Goal: Communication & Community: Answer question/provide support

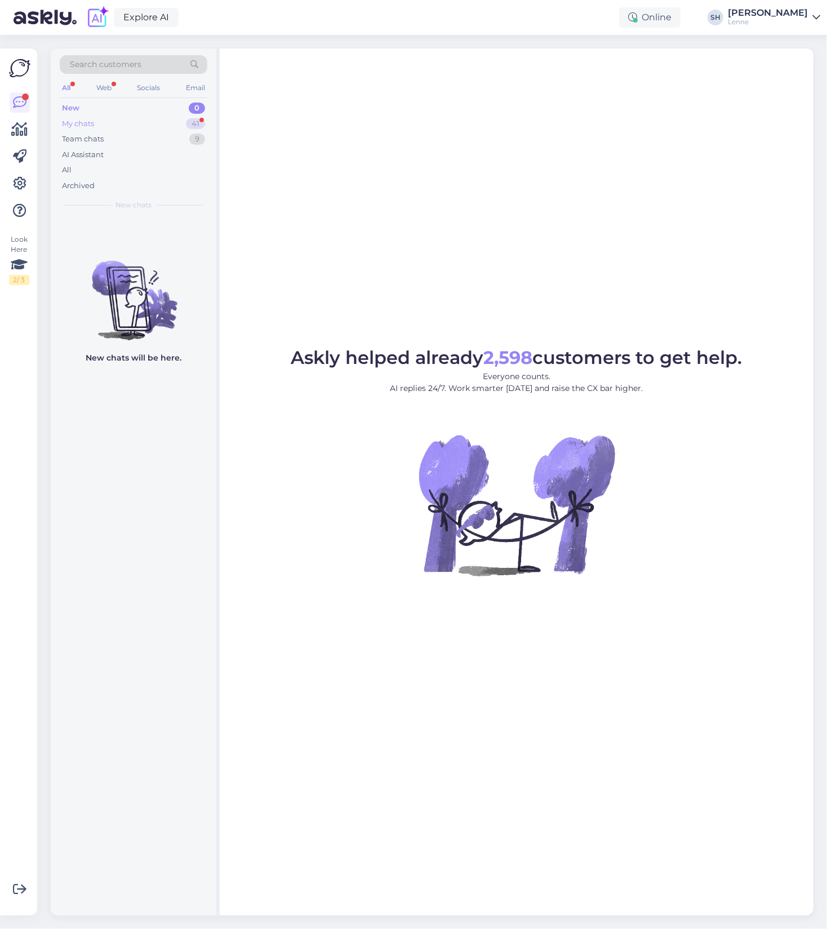
click at [123, 125] on div "My chats 41" at bounding box center [134, 124] width 148 height 16
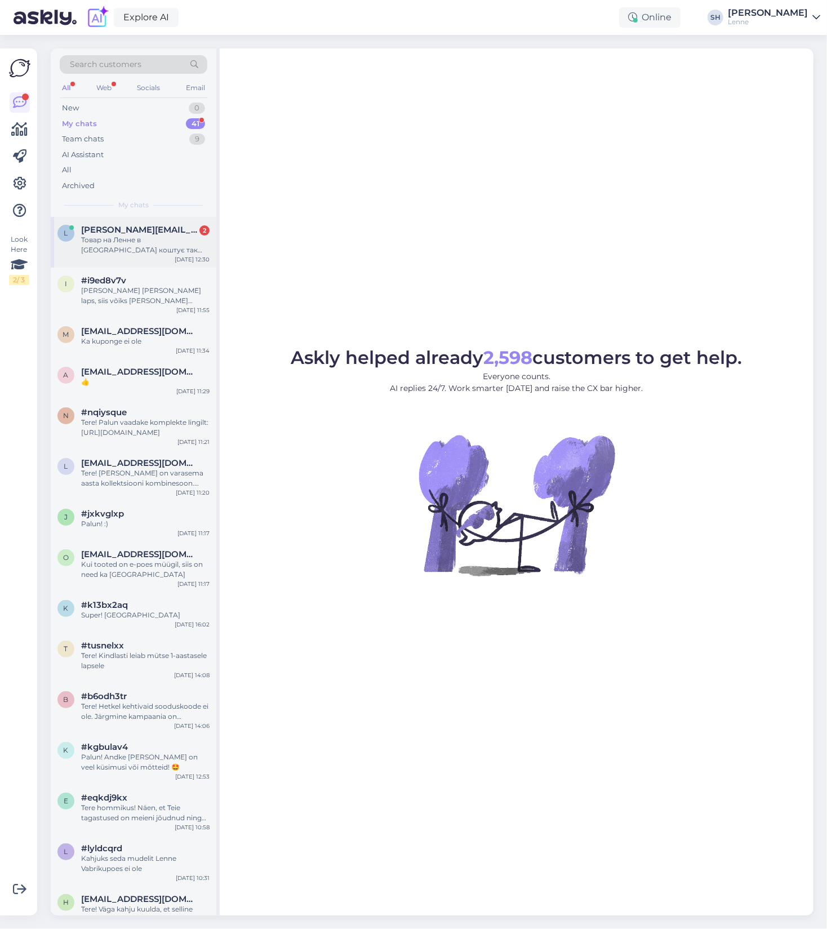
click at [143, 237] on div "Товар на Ленне в [GEOGRAPHIC_DATA] коштує так дорого, що не кожна родина може с…" at bounding box center [145, 245] width 128 height 20
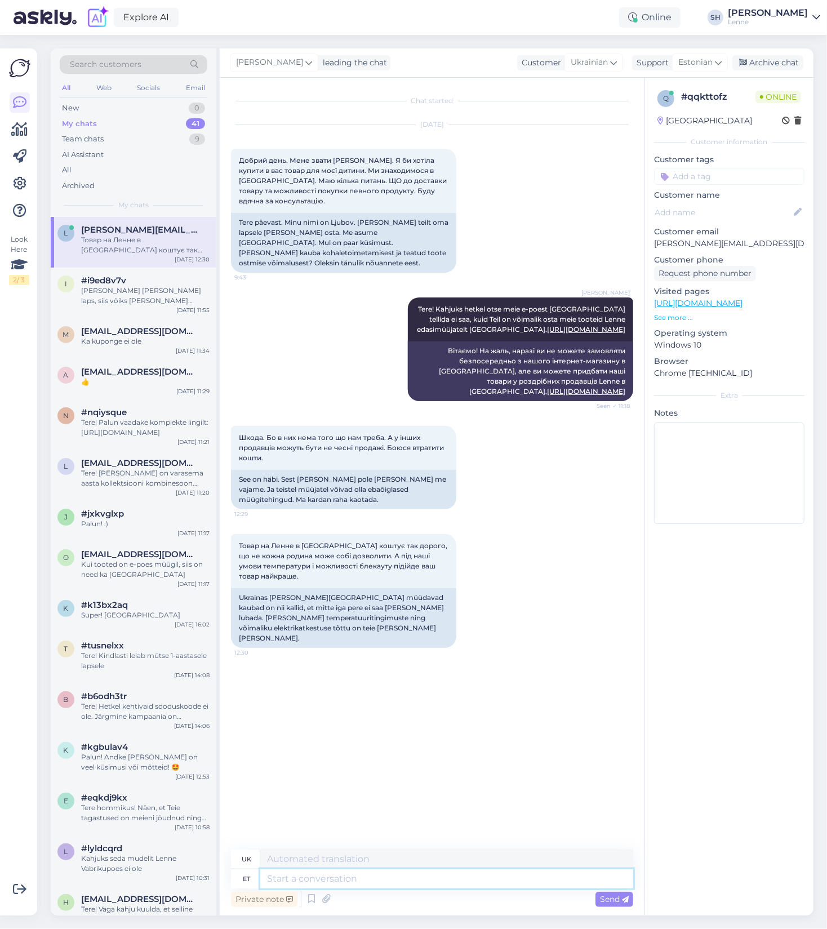
click at [328, 874] on textarea at bounding box center [446, 878] width 373 height 19
type textarea "t"
type textarea "Tänan"
type textarea "Дякую."
type textarea "Tänan info e"
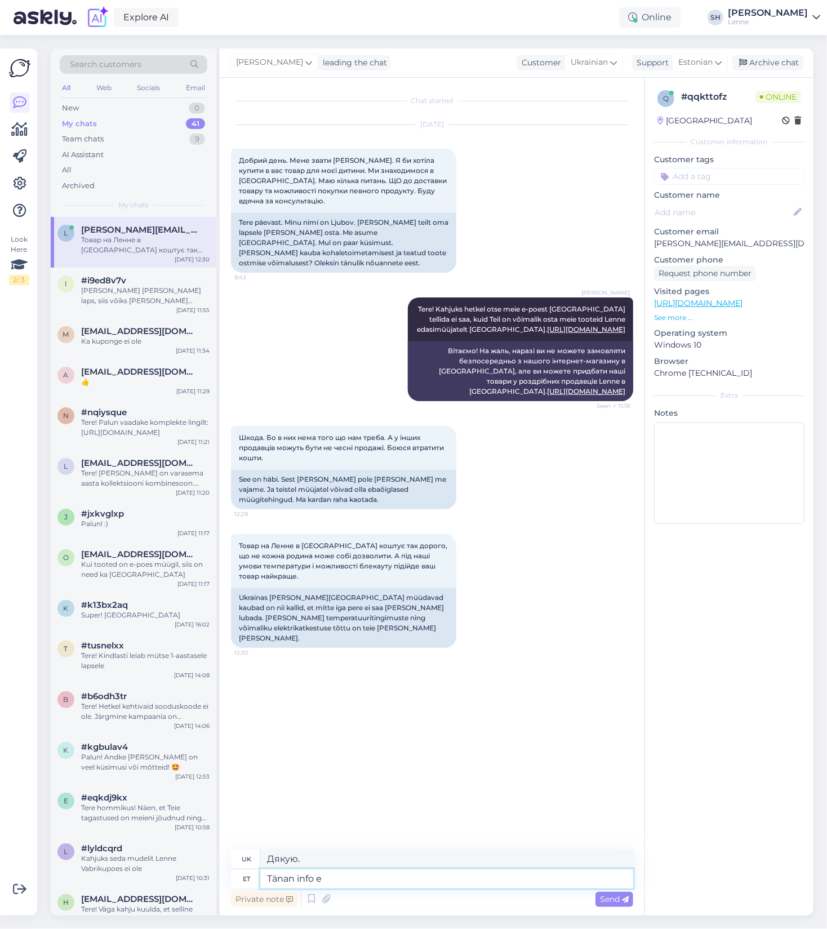
type textarea "Дякую за інформацію."
type textarea "Tänan info eest!"
type textarea "Дякую за інформацію!"
type textarea "Tänan info eest! Uurime v"
type textarea "Дякуємо за інформацію! Ми розглянемо це питання."
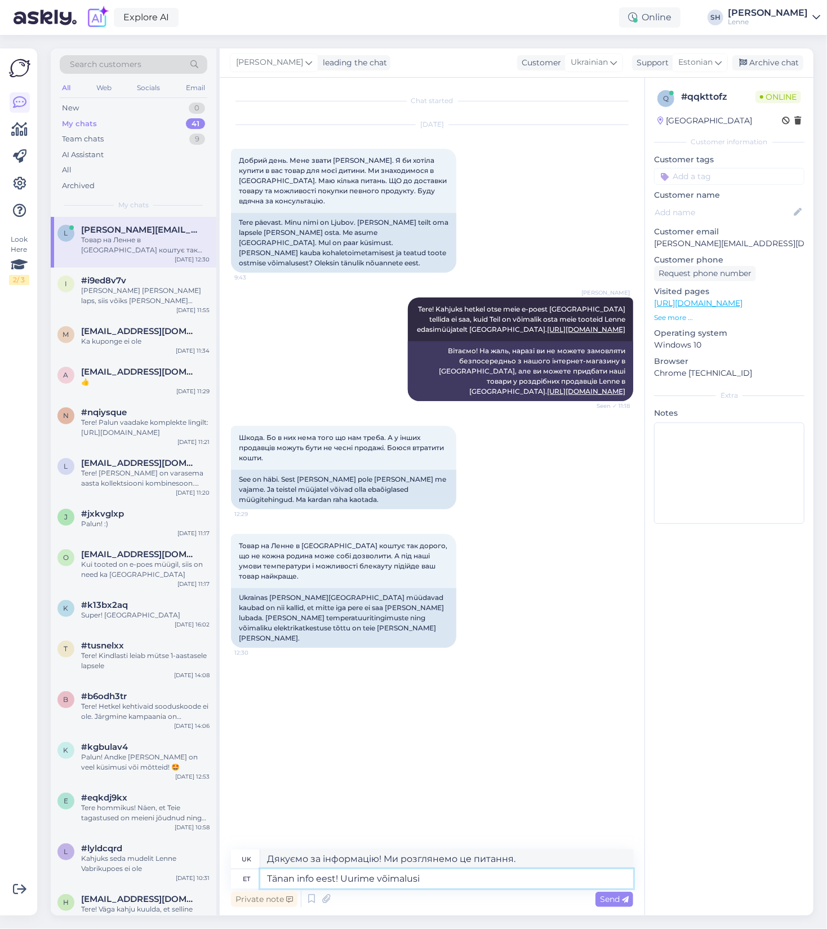
type textarea "Tänan info eest! Uurime võimalusi"
type textarea "Дякую за інформацію! Ми розглянемо варіанти."
type textarea "Tänan info eest! Uurime võimalusim"
type textarea "Дякую за інформацію! Ми розглянемо можливості."
type textarea "Tänan info eest! Uurime võimalusim kuidas"
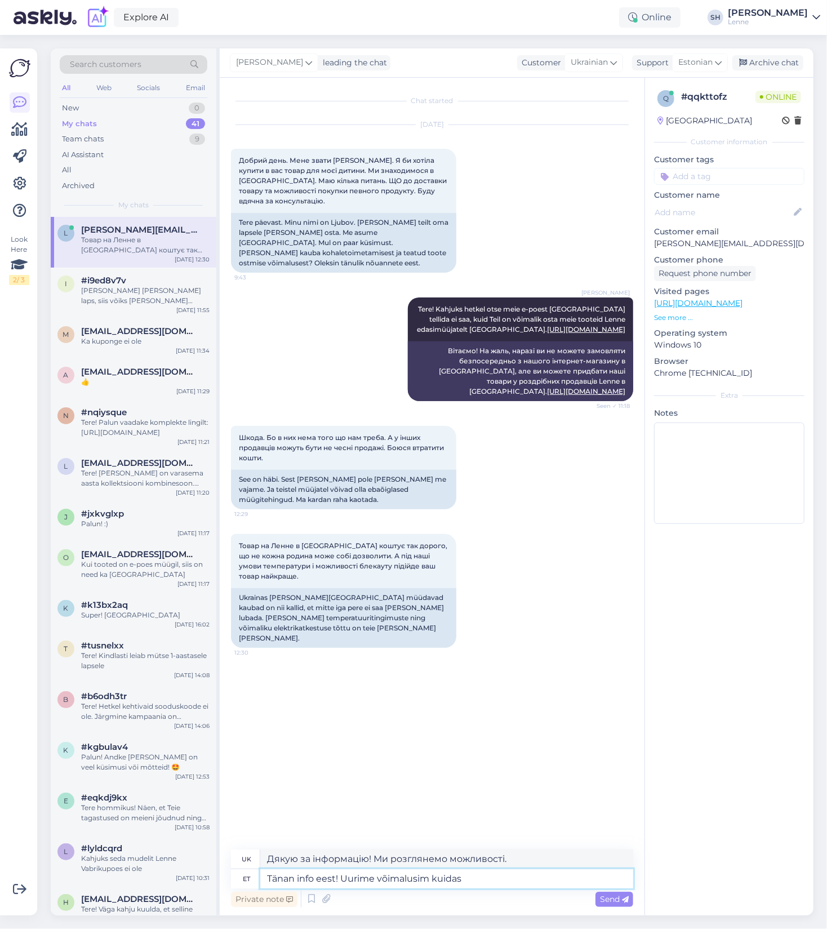
type textarea "Дякую за інформацію! Ми розглянемо, як це зробити."
type textarea "Tänan info eest! Uurime võimalusim"
type textarea "Дякую за інформацію! Ми розглянемо можливості."
type textarea "Tänan info eest! Uurime võimalusi, k"
type textarea "Дякую за інформацію! Ми розглянемо варіанти."
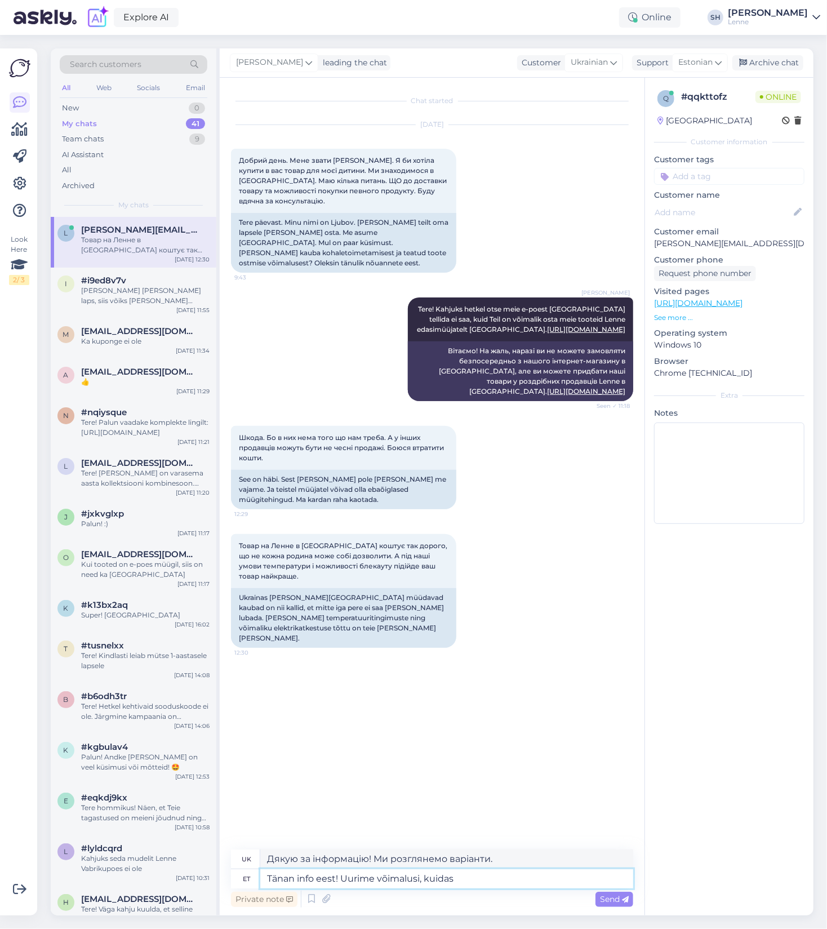
type textarea "Tänan info eest! Uurime võimalusi, kuidas"
type textarea "Дякуємо за інформацію! Ми вивчаємо варіанти, як це зробити."
type textarea "Tänan info eest! Uurime võimalusi, kuidas Teile"
type textarea "Дякуємо за інформацію! Ми шукаємо способи допомогти вам."
type textarea "Tänan info eest! Uurime võimalusi, kuidas Teile [PERSON_NAME]"
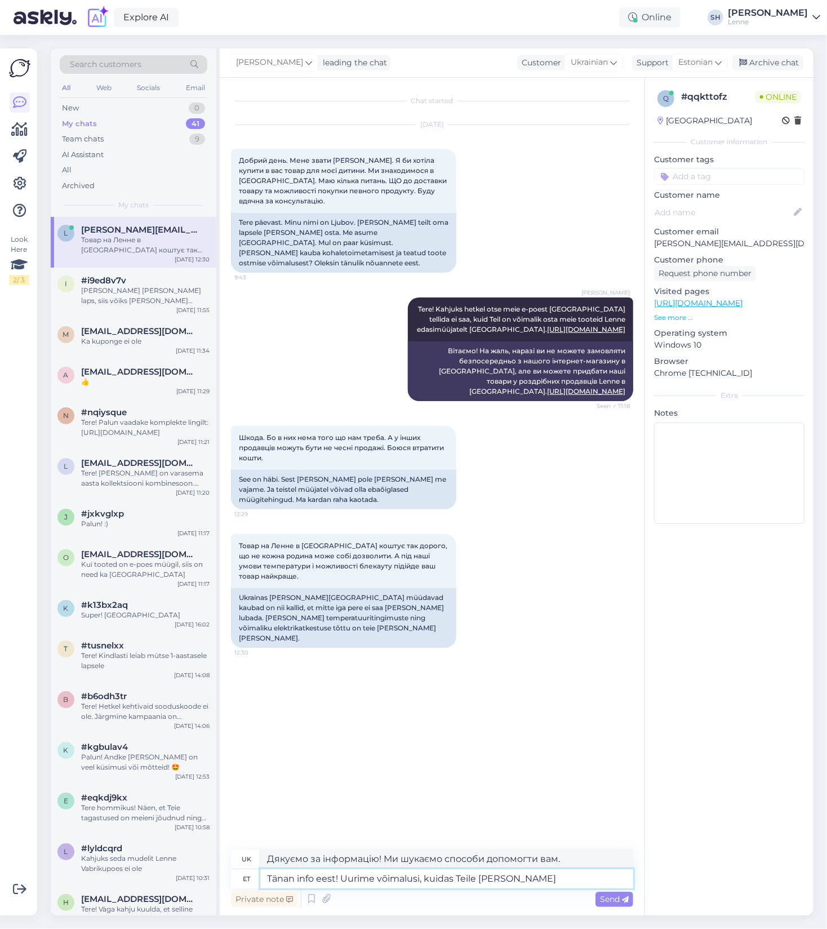
type textarea "Дякуємо за інформацію! Ми вивчаємо способи доставки товару до вас."
type textarea "Tänan info eest! Uurime võimalusi, kuidas Teile [PERSON_NAME] soodsalt s"
type textarea "Дякуємо за інформацію! Ми шукаємо способи отримати для вас товар за нижчою ціно…"
type textarea "Tänan info eest! Uurime võimalusi, kuidas Teile [PERSON_NAME] soodsalt saata."
type textarea "Дякуємо за інформацію! Ми шукаємо способи доставити вам ваші товари за низькою …"
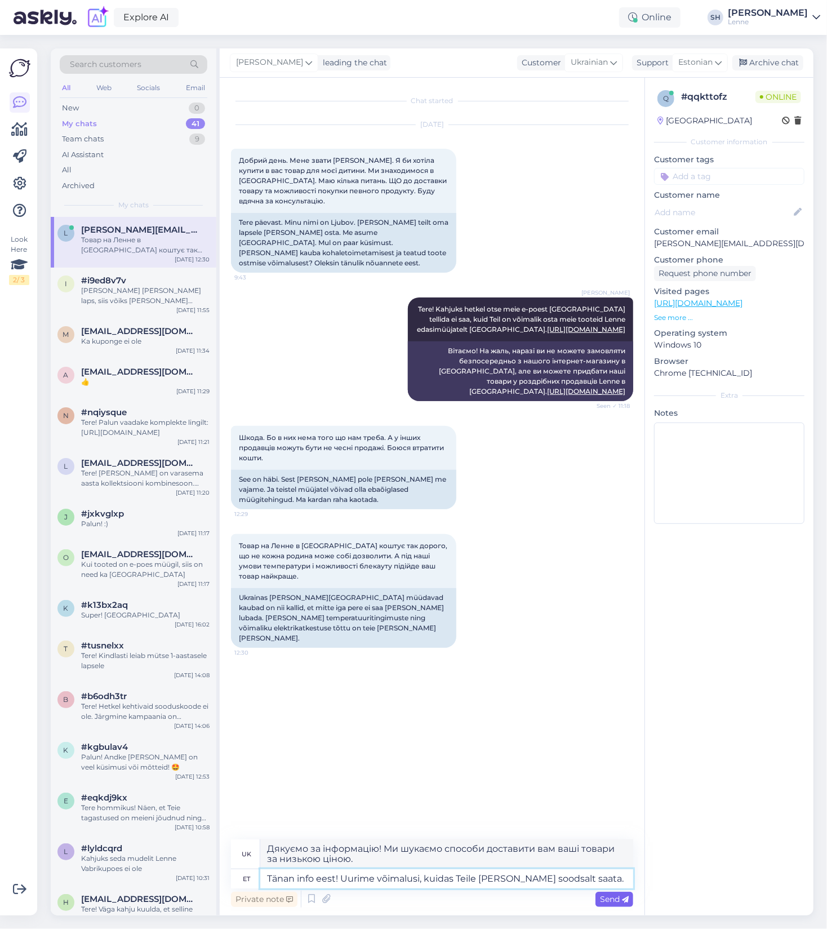
type textarea "Tänan info eest! Uurime võimalusi, kuidas Teile [PERSON_NAME] soodsalt saata."
click at [616, 901] on span "Send" at bounding box center [614, 899] width 29 height 10
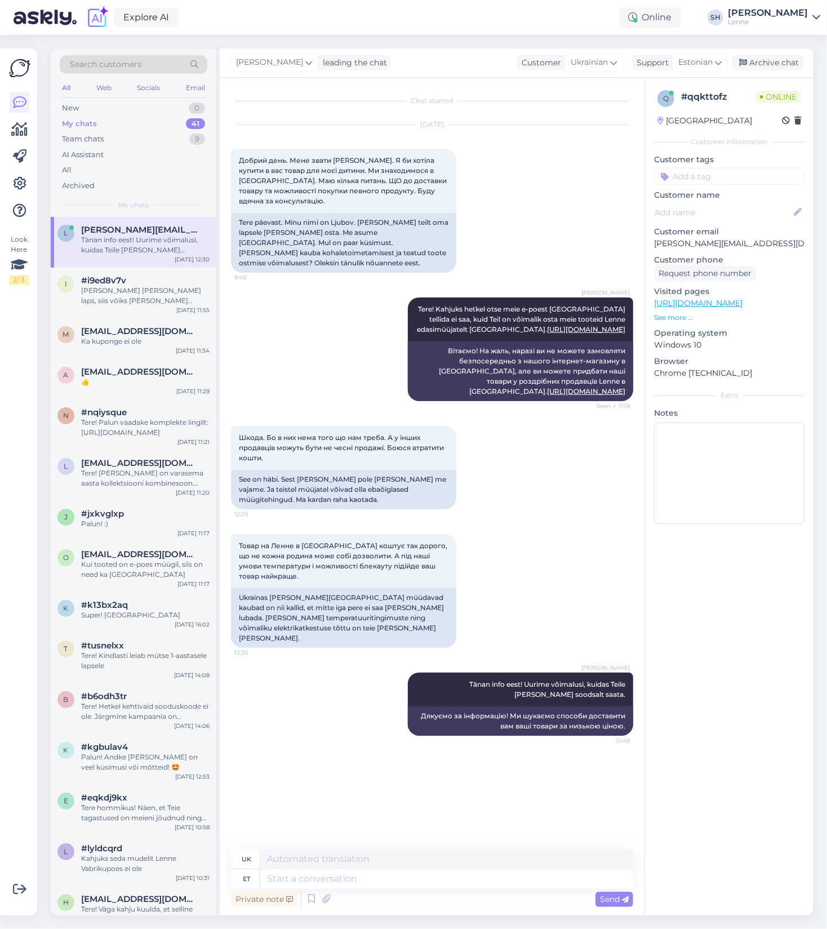
click at [745, 178] on input at bounding box center [729, 176] width 150 height 17
type input "Ukrainasse transport"
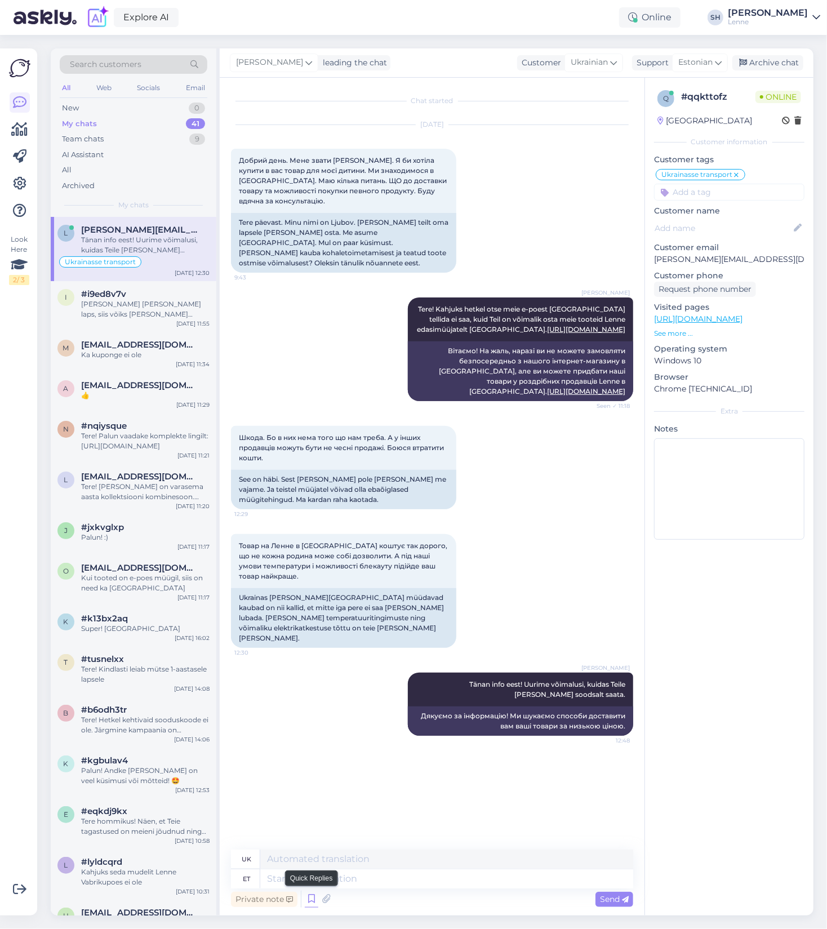
click at [314, 900] on icon at bounding box center [312, 899] width 14 height 17
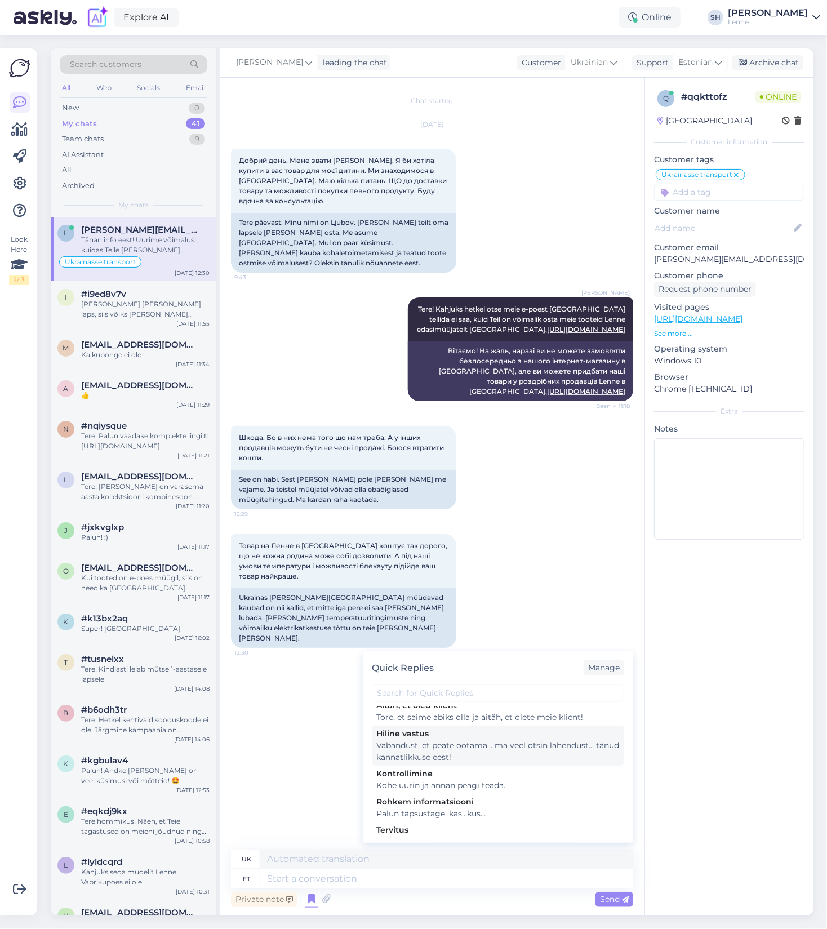
scroll to position [180, 0]
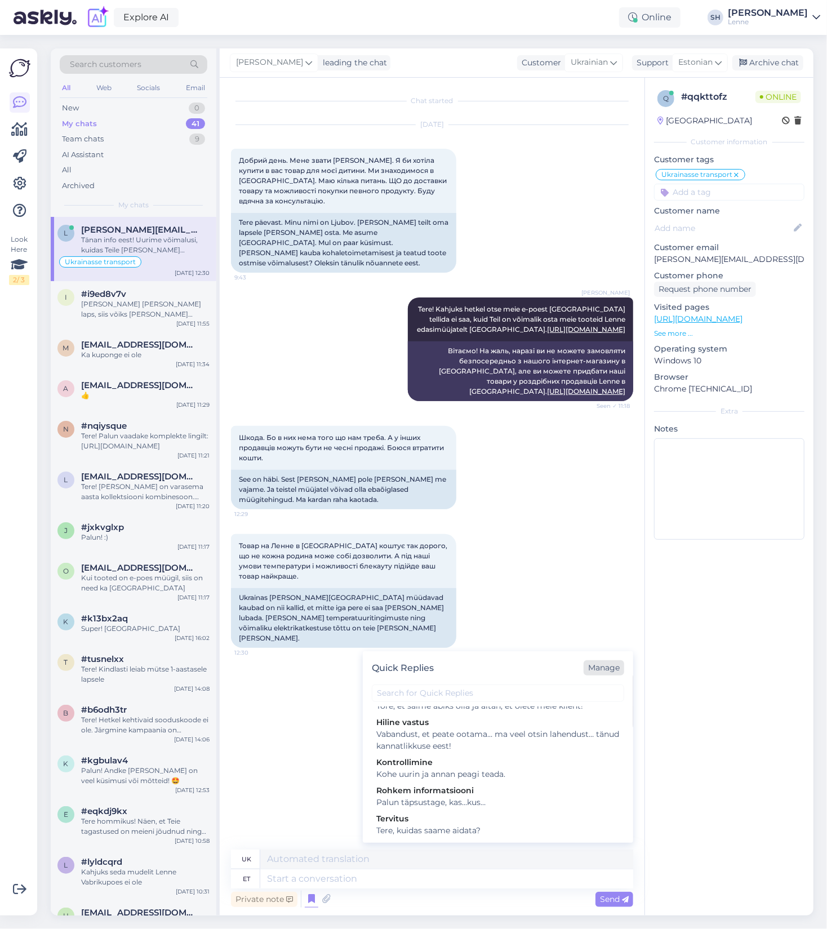
click at [593, 669] on div "Manage" at bounding box center [604, 667] width 41 height 15
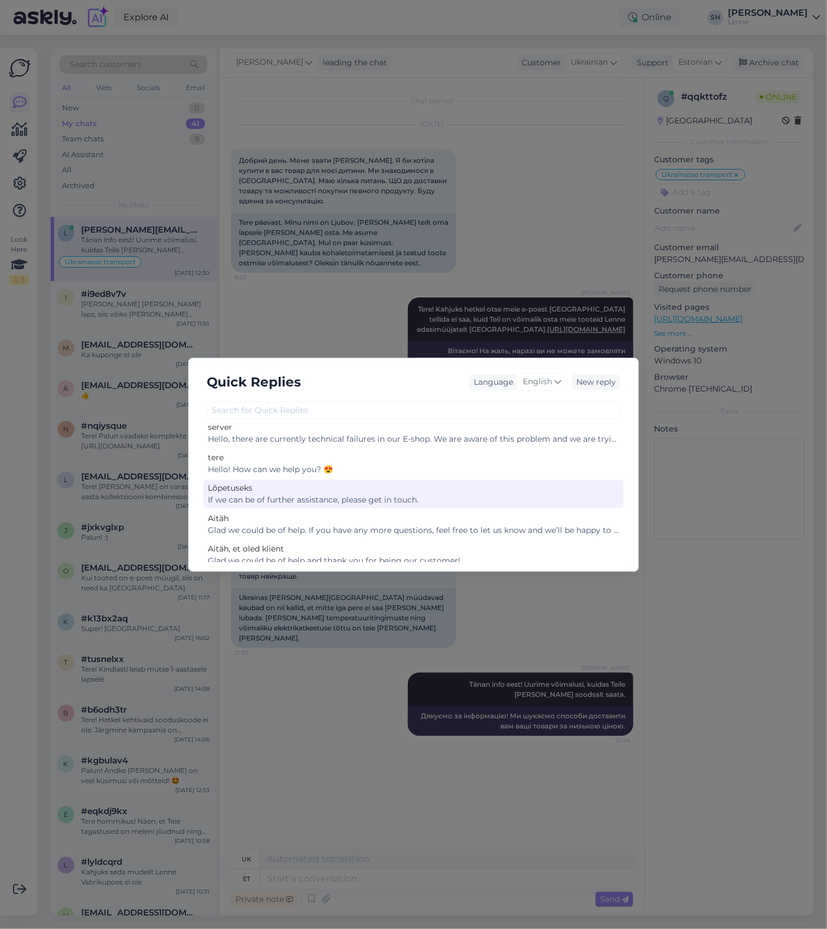
scroll to position [0, 0]
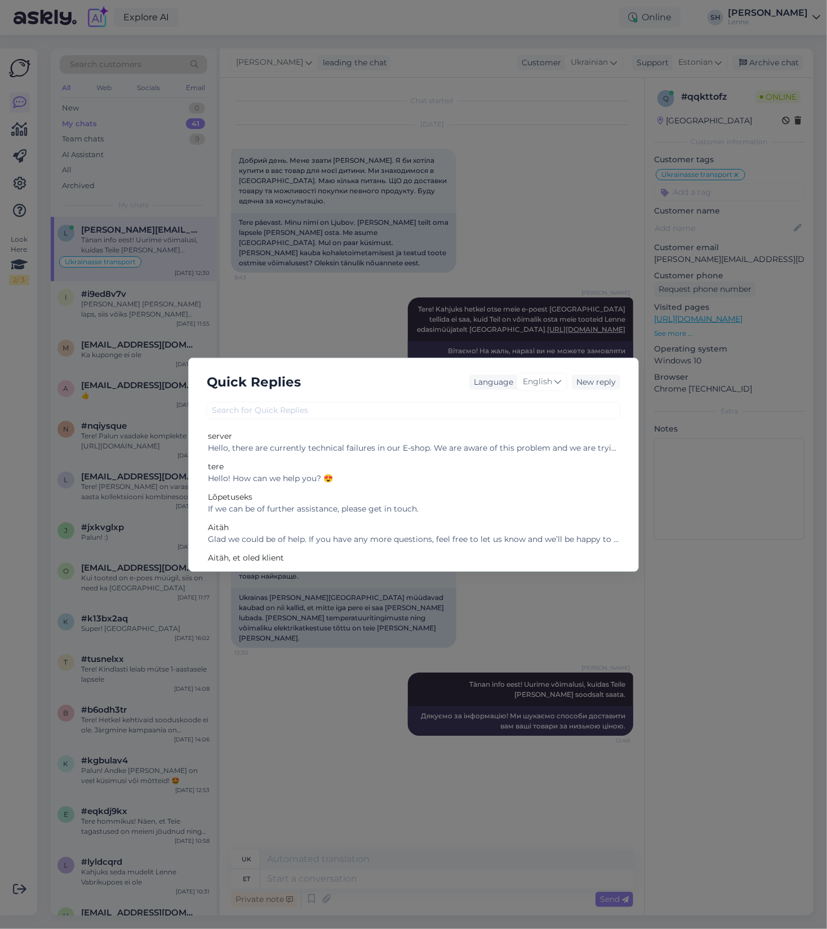
click at [746, 647] on div "Quick Replies Language English New reply server Hello, there are currently tech…" at bounding box center [413, 464] width 827 height 929
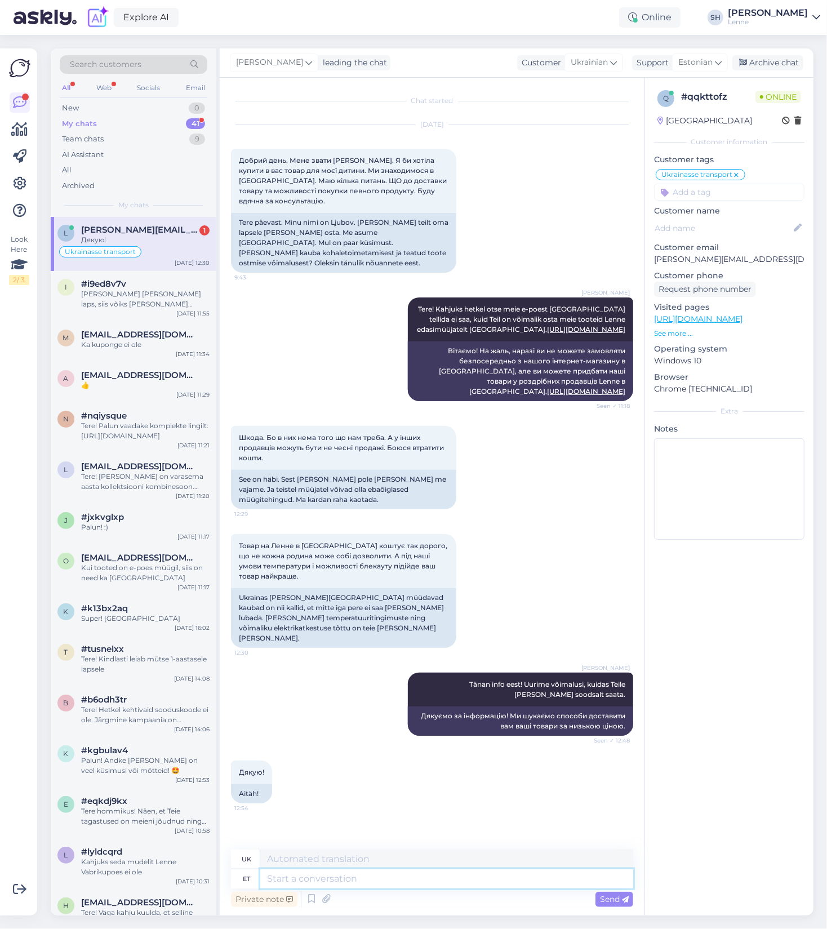
click at [378, 879] on textarea at bounding box center [446, 878] width 373 height 19
type textarea "m"
type textarea "м"
click at [362, 874] on textarea at bounding box center [446, 878] width 373 height 19
drag, startPoint x: 364, startPoint y: 887, endPoint x: 367, endPoint y: 882, distance: 6.3
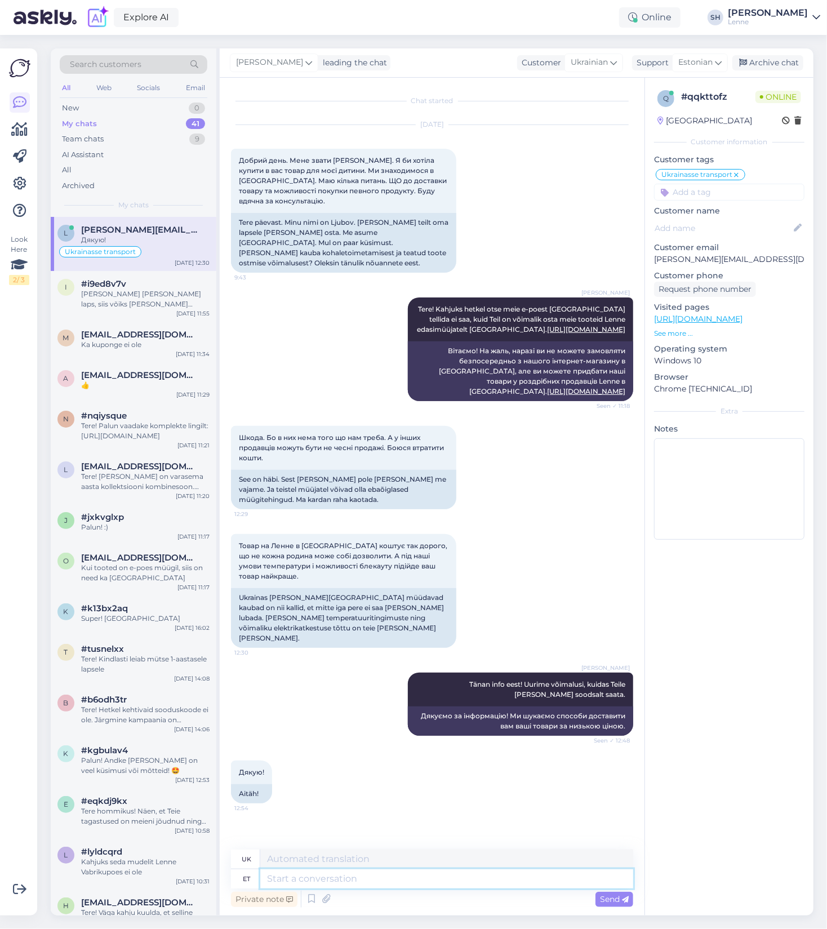
click at [365, 886] on textarea at bounding box center [446, 878] width 373 height 19
click at [368, 881] on textarea at bounding box center [446, 878] width 373 height 19
type textarea "Ma n"
type textarea "[PERSON_NAME]"
type textarea "Ma näen, et"
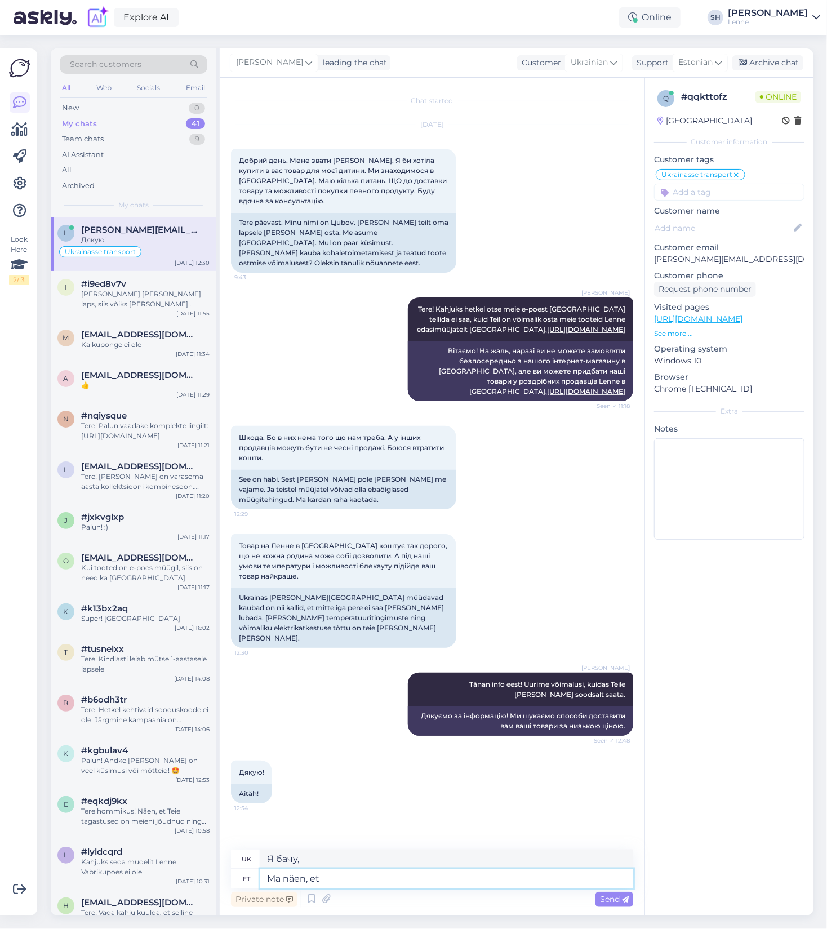
type textarea "Я бачу, що"
type textarea "Ma näen, et [GEOGRAPHIC_DATA]"
type textarea "Я бачу, що [GEOGRAPHIC_DATA]"
type textarea "Ma näen, et Ukraina tollimaksud o"
type textarea "Я бачу, що [PERSON_NAME] звичаї"
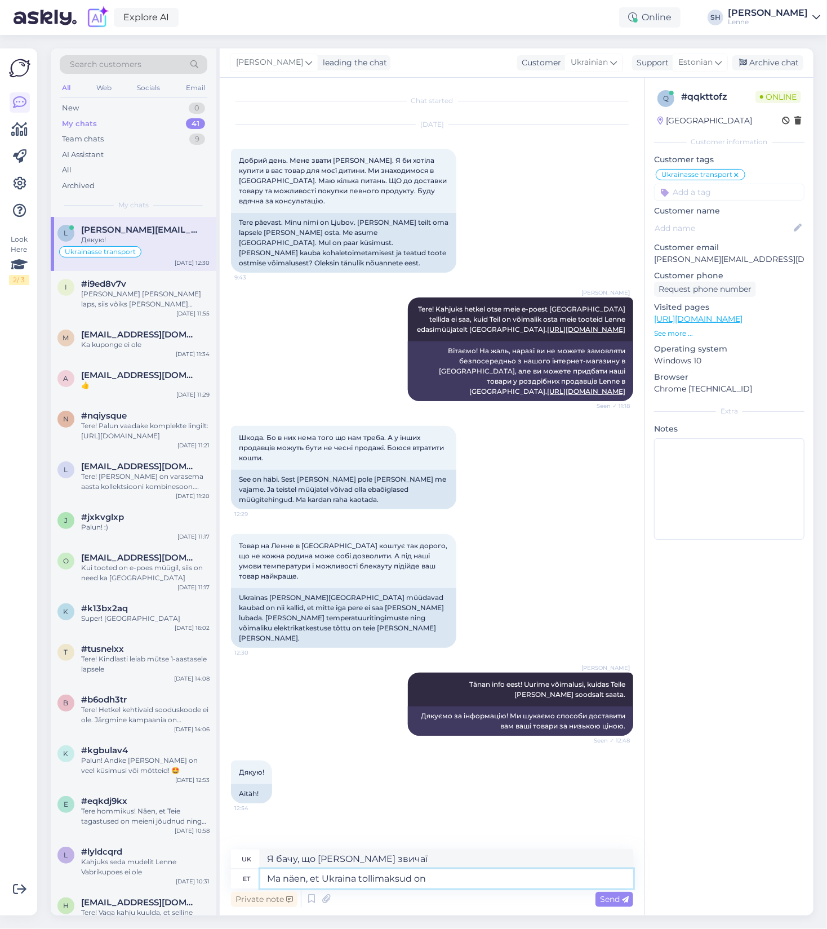
type textarea "Ma näen, et Ukraina tollimaksud on"
type textarea "Я бачу, що українські митні збори"
type textarea "Ma näen, et Ukraina tollimaksud on vä"
type textarea "Я бачу, що українські митні збори дуже"
type textarea "Ma näen, et Ukraina tollimaksud on"
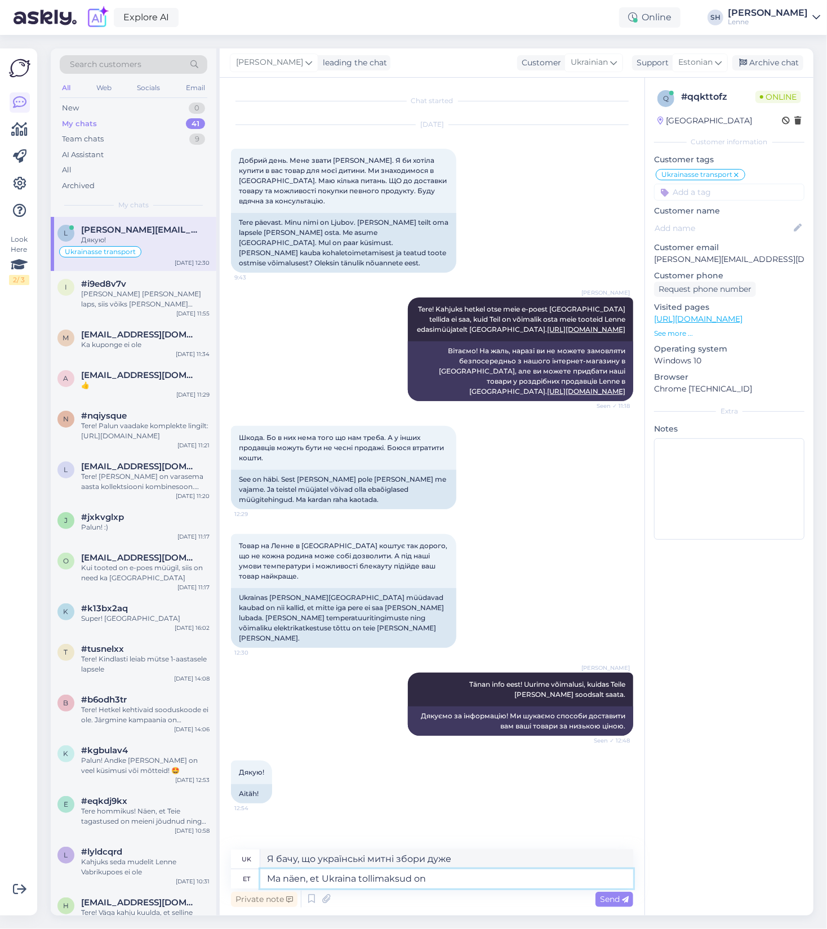
type textarea "Я бачу, що українські митні збори"
type textarea "Ma näen, et Ukraina tollimaksud on üsna k"
type textarea "Я бачу, що українські митні збори досить"
type textarea "Ma näen, et Ukraina tollimaksud on üsna kõrged."
type textarea "Я бачу, що українські митні збори досить високі."
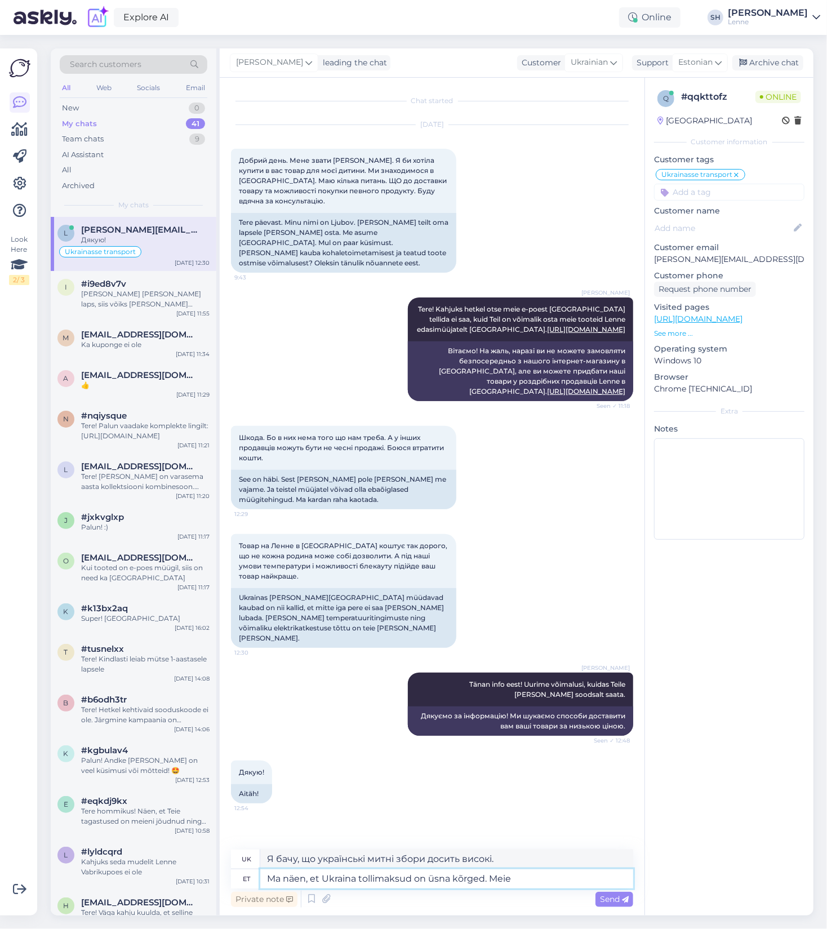
type textarea "Ma näen, et Ukraina tollimaksud on üsna kõrged. Meie"
type textarea "Я бачу, що митні збори в [GEOGRAPHIC_DATA] досить високі. Ми"
type textarea "Ma näen, et Ukraina tollimaksud on üsna kõrged. Meie võime"
type textarea "Я бачу, що митні збори в [GEOGRAPHIC_DATA] досить високі. Наша здатність"
type textarea "Ma näen, et Ukraina tollimaksud on üsna kõrged. Meie võime Teile ka"
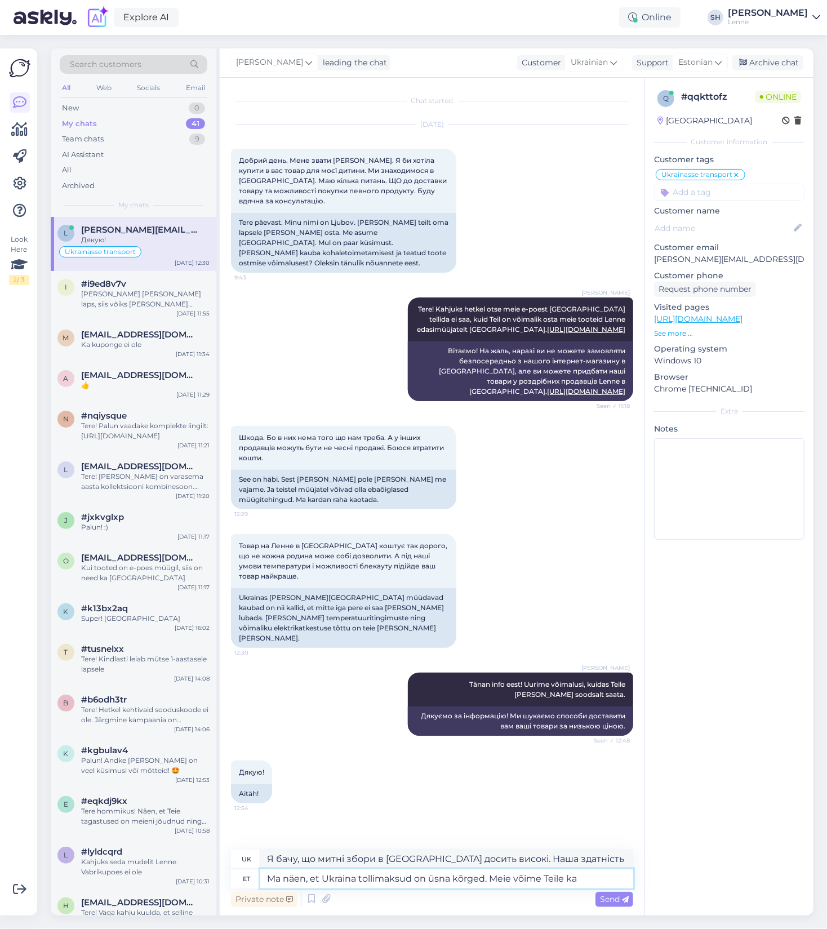
type textarea "Я бачу, що митні збори в [GEOGRAPHIC_DATA] досить високі. Ми можемо вам допомог…"
type textarea "Ma näen, et Ukraina tollimaksud on üsna kõrged. Meie võime Teile kauba"
type textarea "Я бачу, що митні збори в [GEOGRAPHIC_DATA] досить високі. Ми можемо відправити …"
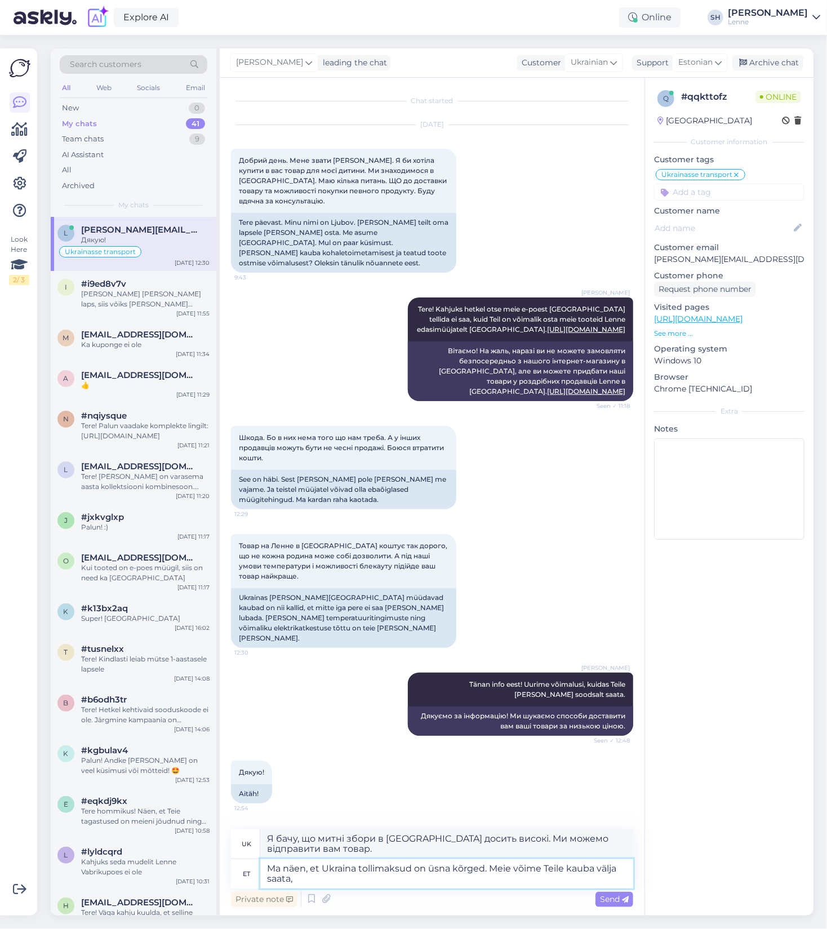
type textarea "Ma näen, et Ukraina tollimaksud on üsna kõrged. Meie võime Teile kauba välja sa…"
type textarea "Я бачу, що митні збори в [GEOGRAPHIC_DATA] досить високі. Ми можемо доставити в…"
type textarea "Ma näen, et Ukraina tollimaksud on üsna kõrged. Meie võime Teile kauba välja sa…"
type textarea "Я бачу, що митні збори в [GEOGRAPHIC_DATA] досить високі. Ми можемо відправити …"
type textarea "Ma näen, et Ukraina tollimaksud on üsna kõrged. Meie võime Teile kauba välja sa…"
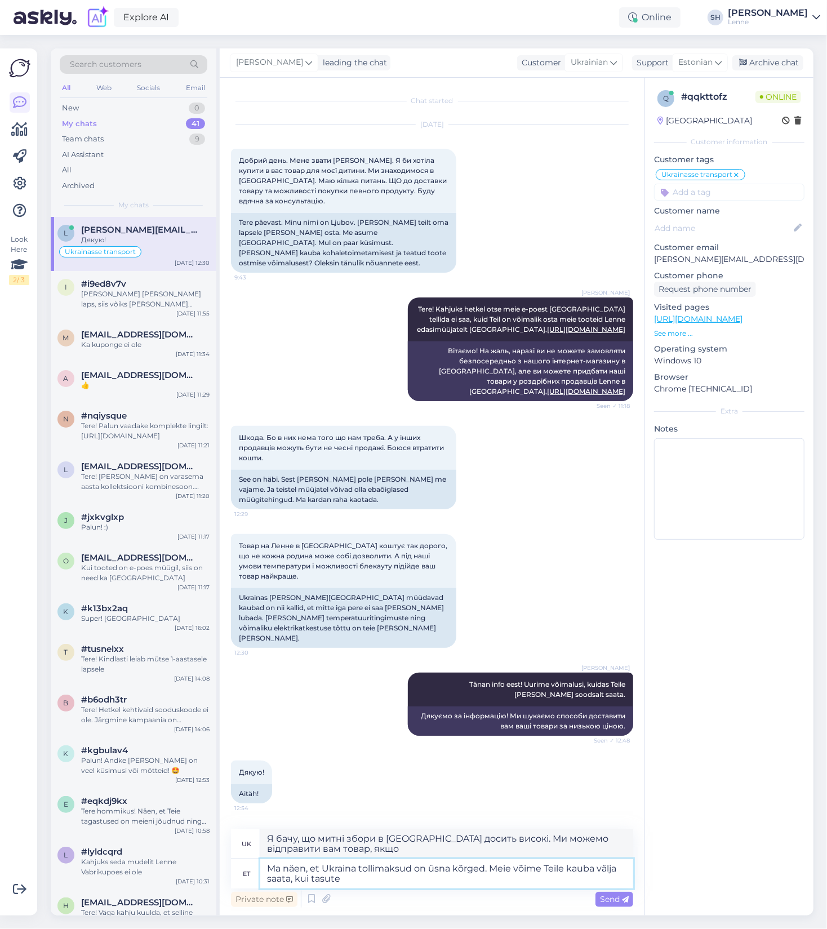
type textarea "Я бачу, що митні збори в [GEOGRAPHIC_DATA] досить високі. Ми можемо відправити …"
type textarea "Ma näen, et Ukraina tollimaksud on üsna kõrged. Meie võime Teile kauba välja sa…"
type textarea "Я бачу, що митні збори в [GEOGRAPHIC_DATA] досить високі. Ми можемо відправити …"
type textarea "Ma näen, et Ukraina tollimaksud on üsna kõrged. Meie võime Teile kauba välja sa…"
type textarea "Я бачу, що митні збори в [GEOGRAPHIC_DATA] досить високі. Ми можемо відправити …"
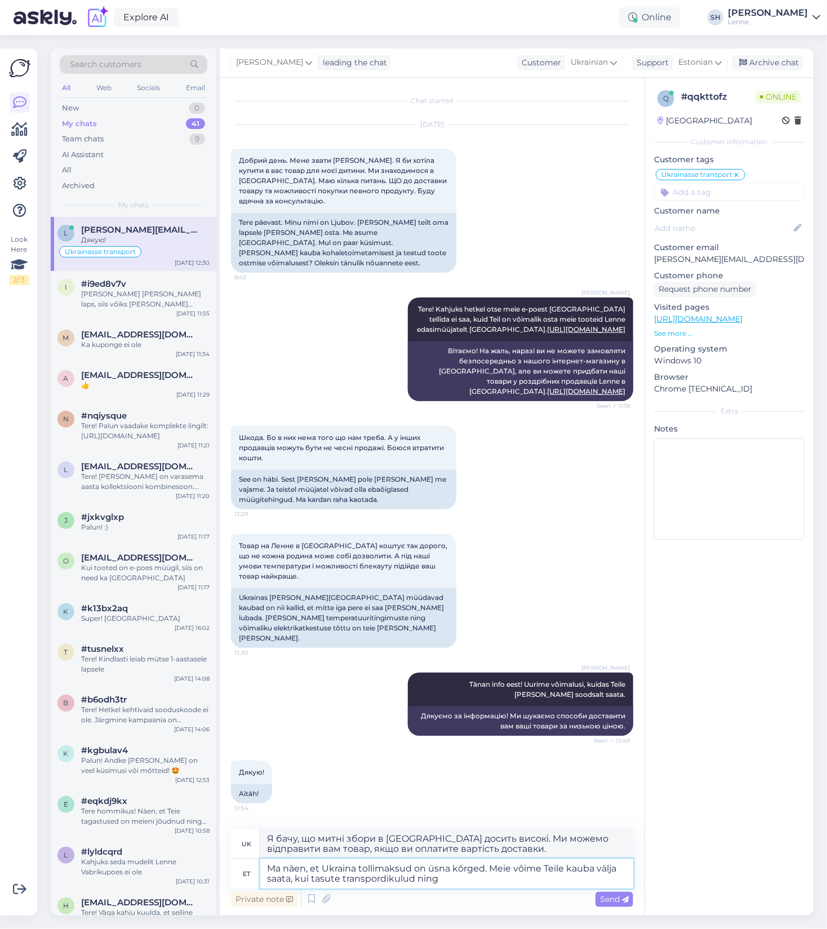
type textarea "Ma näen, et Ukraina tollimaksud on üsna kõrged. Meie võime Teile kauba välja sa…"
type textarea "Я бачу, що митні збори в [GEOGRAPHIC_DATA] досить високі. Ми можемо відправити …"
type textarea "Ma näen, et Ukraina tollimaksud on üsna kõrged. Meie võime Teile kauba välja sa…"
type textarea "Я бачу, що митні збори в [GEOGRAPHIC_DATA] досить високі. Ми можемо відправити …"
type textarea "Ma näen, et Ukraina tollimaksud on üsna kõrged. Meie võime Teile kauba välja sa…"
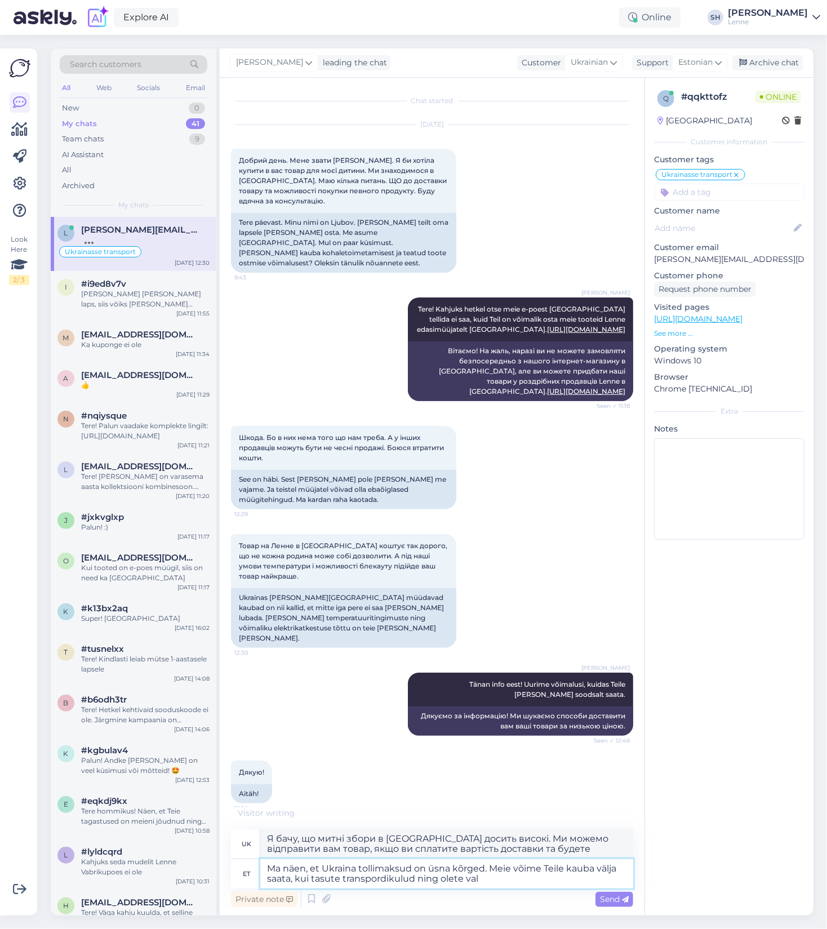
type textarea "Я бачу, що митні збори в [GEOGRAPHIC_DATA] досить високі. Ми можемо відправити …"
type textarea "Ma näen, et Ukraina tollimaksud on üsna kõrged. Meie võime Teile kauba välja sa…"
type textarea "Я бачу, що митні збори в [GEOGRAPHIC_DATA] досить високі. Ми можемо відправити …"
type textarea "Ma näen, et Ukraina tollimaksud on üsna kõrged. Meie võime Teile kauba välja sa…"
type textarea "Я бачу, що митні збори в [GEOGRAPHIC_DATA] досить високі. Ми можемо відправити …"
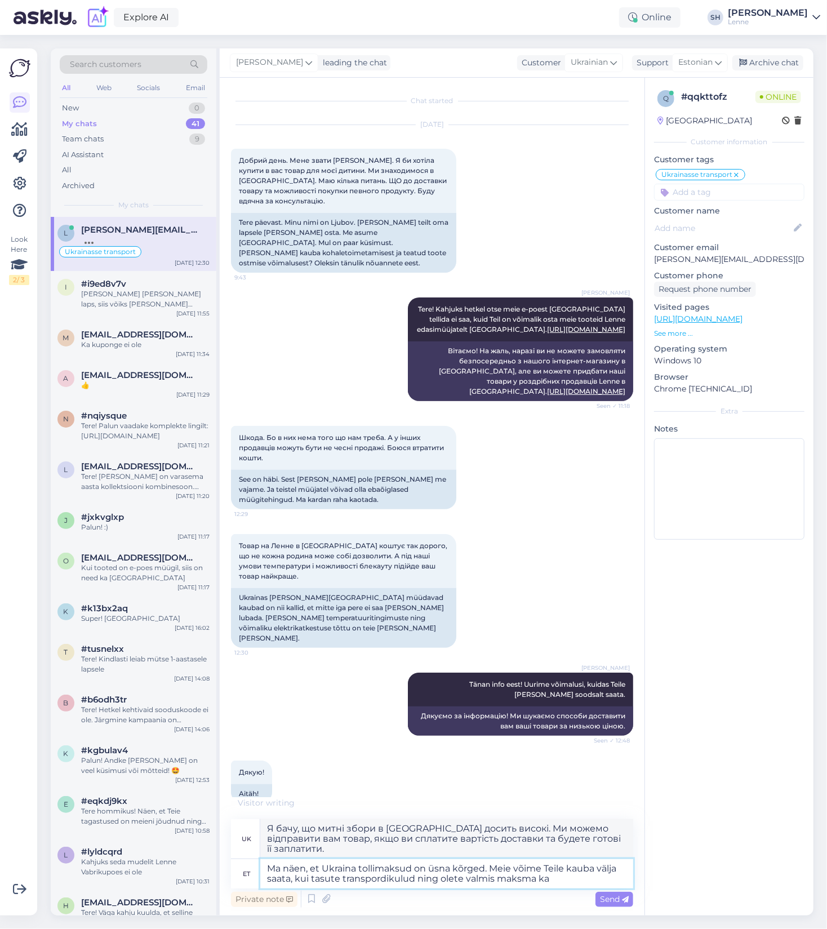
type textarea "Ma näen, et Ukraina tollimaksud on üsna kõrged. Meie võime Teile kauba välja sa…"
type textarea "Я бачу, що митні збори в [GEOGRAPHIC_DATA] досить високі. Ми можемо відправити …"
type textarea "Ma näen, et Ukraina tollimaksud on üsna kõrged. Meie võime Teile kauba välja sa…"
type textarea "Я бачу, що митні збори в [GEOGRAPHIC_DATA] досить високі. Ми можемо відправити …"
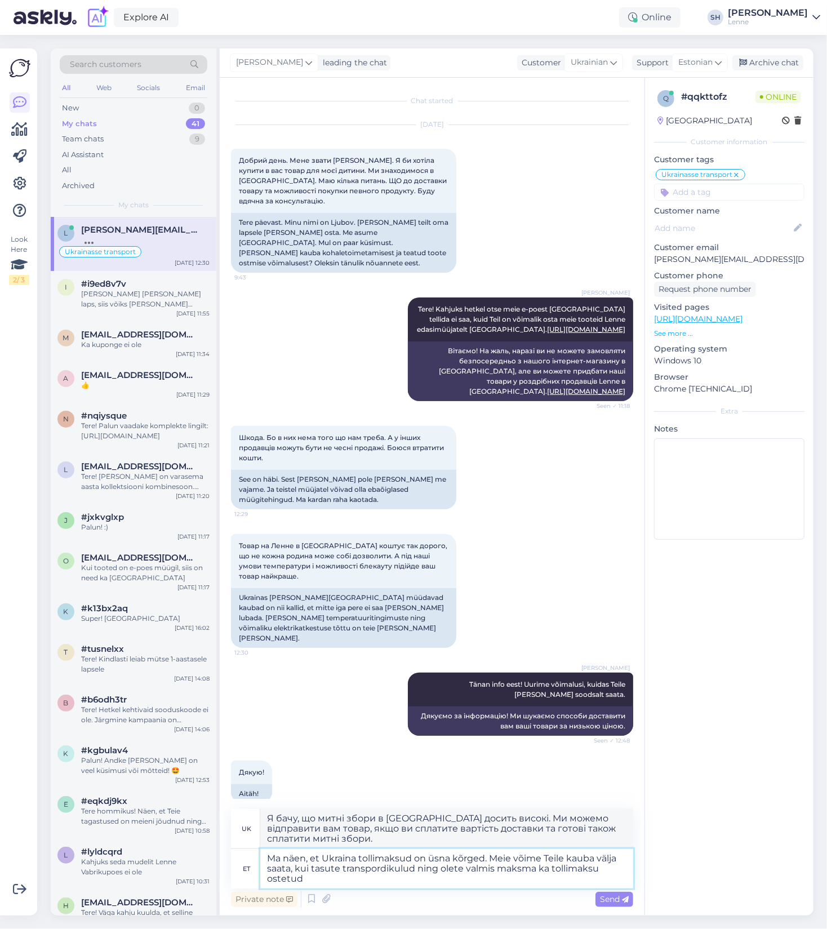
type textarea "Ma näen, et Ukraina tollimaksud on üsna kõrged. Meie võime Teile kauba välja sa…"
type textarea "Я бачу, що митні збори в [GEOGRAPHIC_DATA] досить високі. Ми можемо відправити …"
type textarea "Ma näen, et Ukraina tollimaksud on üsna kõrged. Meie võime Teile kauba välja sa…"
click at [611, 897] on span "Send" at bounding box center [614, 899] width 29 height 10
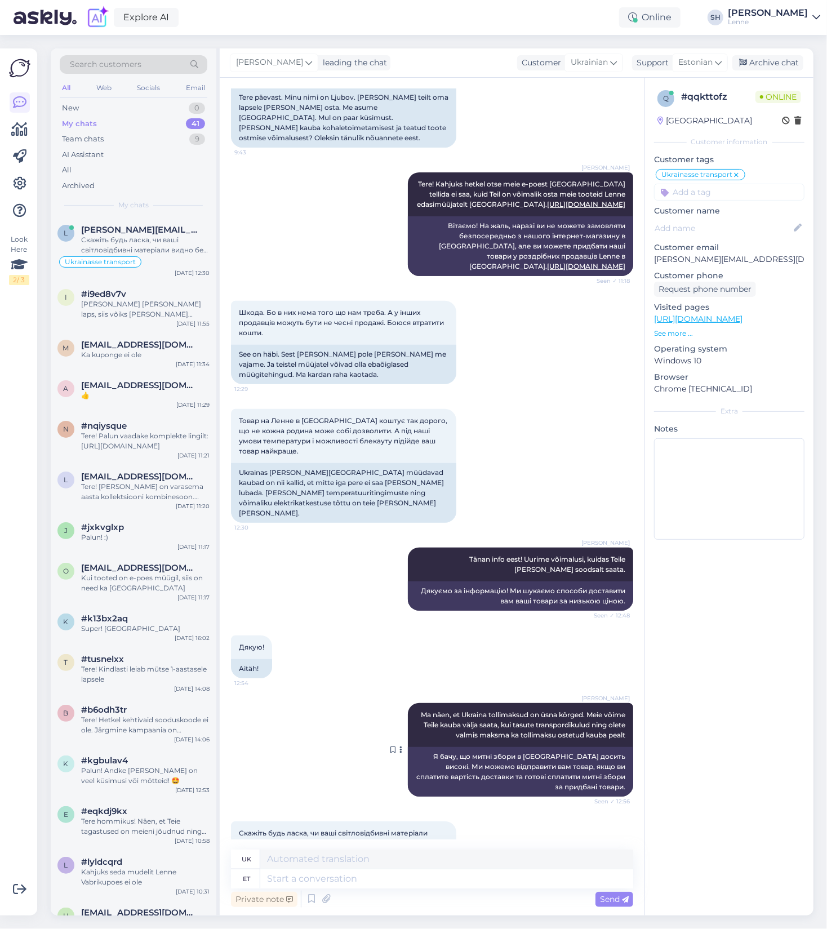
scroll to position [182, 0]
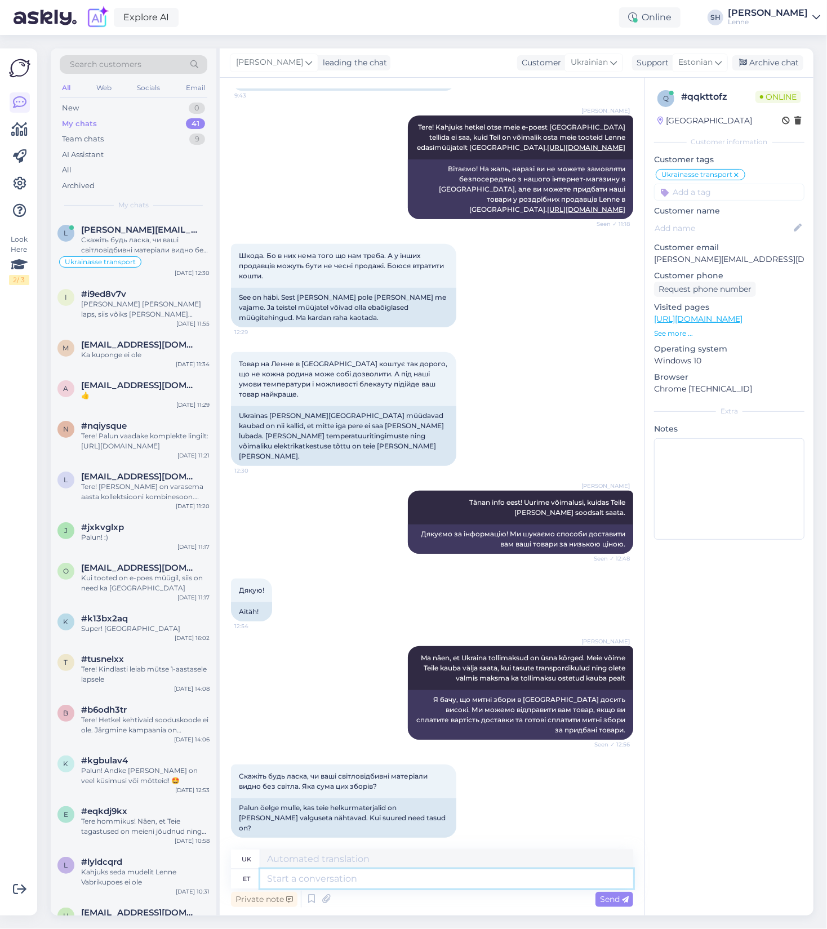
click at [314, 876] on textarea at bounding box center [446, 878] width 373 height 19
type textarea "h"
type textarea "Helkurkangas"
type textarea "Світловідбиваюча тканина"
type textarea "Helkurkangas helgib"
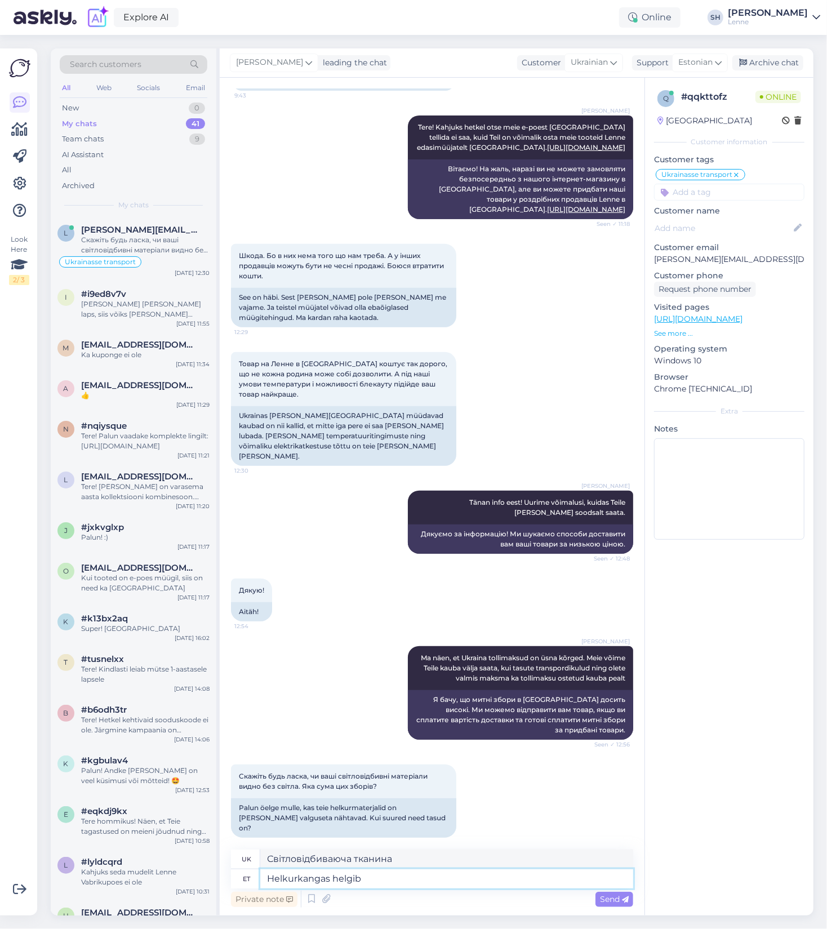
type textarea "Світловідбиваюча тканина, світловідбиваюча"
type textarea "Helkurkangas helgib"
type textarea "Світловідбиваюча тканина блищить"
type textarea "Helkurkangas helgib vastu"
type textarea "Світловідбиваюча тканина відбиває світло"
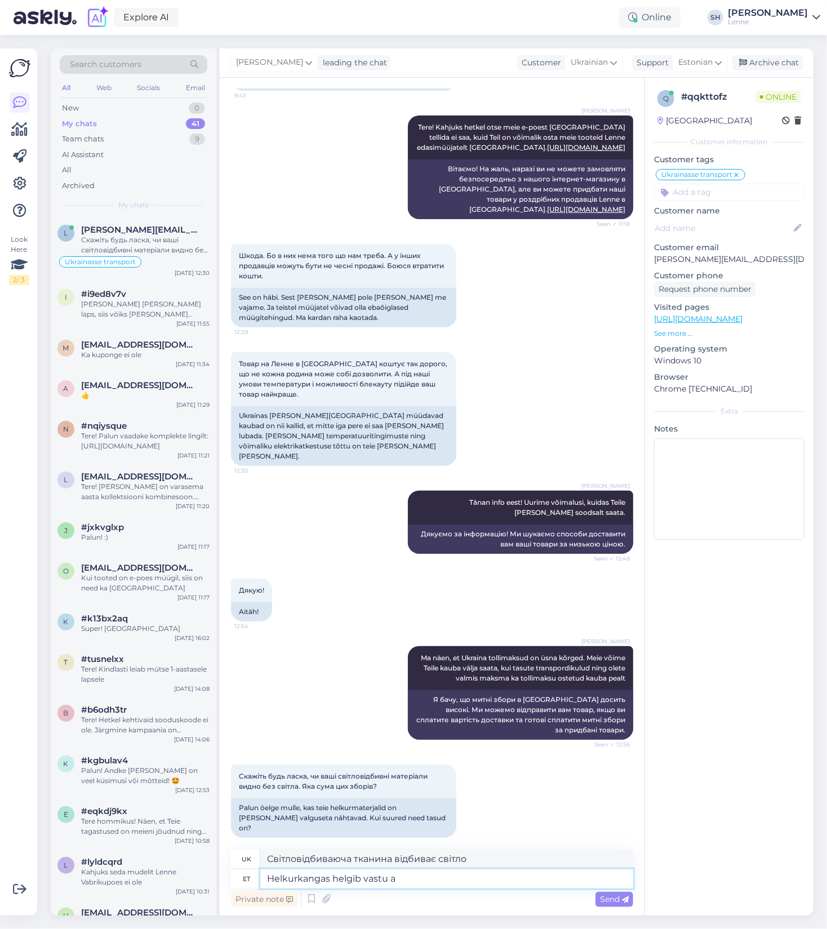
type textarea "Helkurkangas helgib vastu"
type textarea "Світловідбиваюча тканина відбиває світло"
type textarea "Helkurkangas helgib vastu näiteks au"
type textarea "Наприклад, світловідбиваюча тканина відбиває світло"
type textarea "Helkurkangas helgib vastu näiteks autovalgusele. PO"
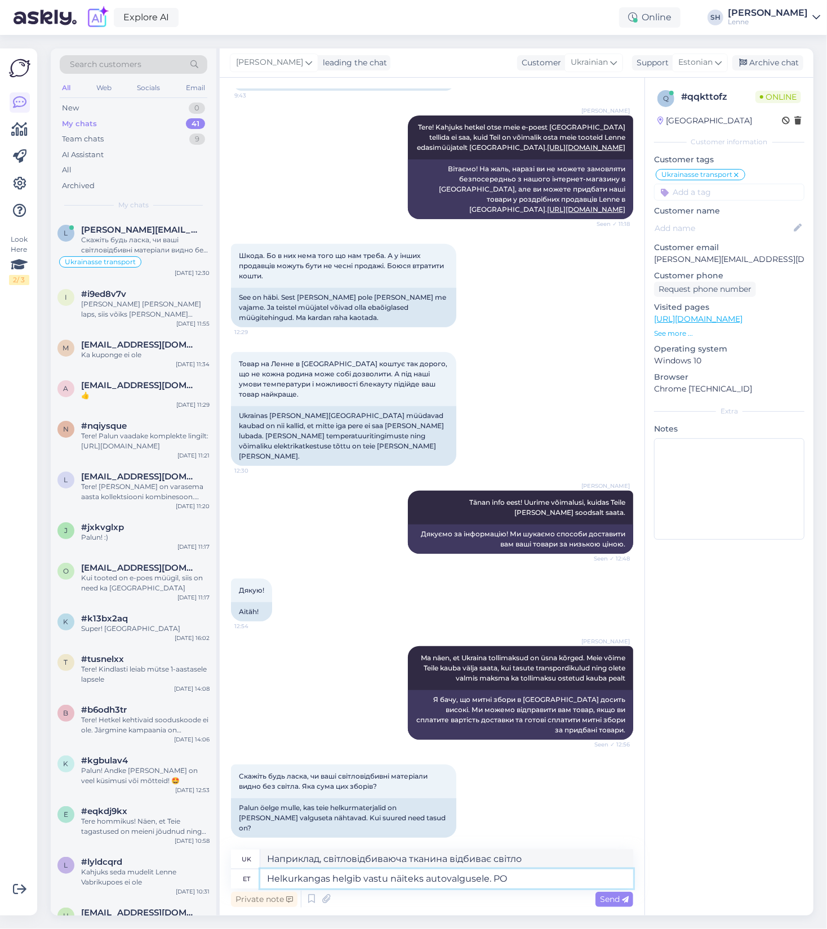
type textarea "Світловідбиваюча тканина відбиває, наприклад, фари автомобіля."
type textarea "Helkurkangas helgib vastu näiteks autovalgusele. Pimedas ta"
type textarea "Світловідбиваюча тканина відбиває світло, наприклад, від фар автомобіля. У темр…"
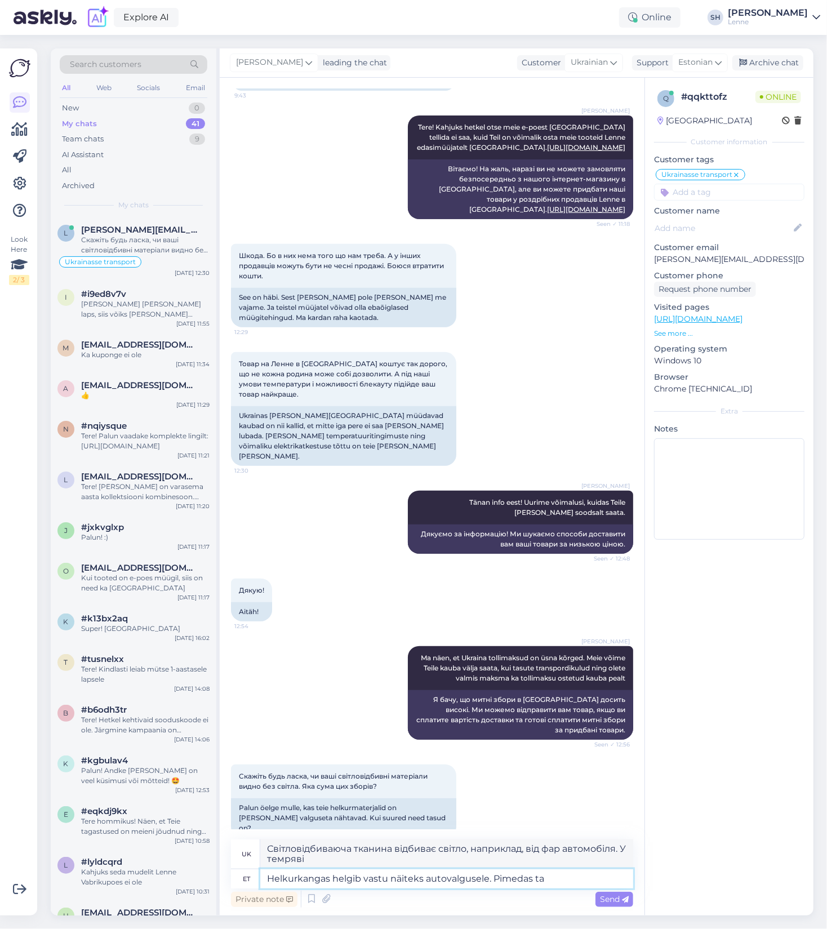
type textarea "Helkurkangas helgib vastu näiteks autovalgusele. Pimedas ta n"
type textarea "Світловідбиваюча тканина відбиває, наприклад, фари автомобіля. У темряві вона"
type textarea "Helkurkangas helgib vastu näiteks autovalgusele. Pimedas ta niisama ei"
type textarea "Світловідбиваюча тканина відбиває світло, наприклад, від фар автомобіля. У темр…"
type textarea "Helkurkangas helgib vastu näiteks autovalgusele. Pimedas ta niisama ei helenda."
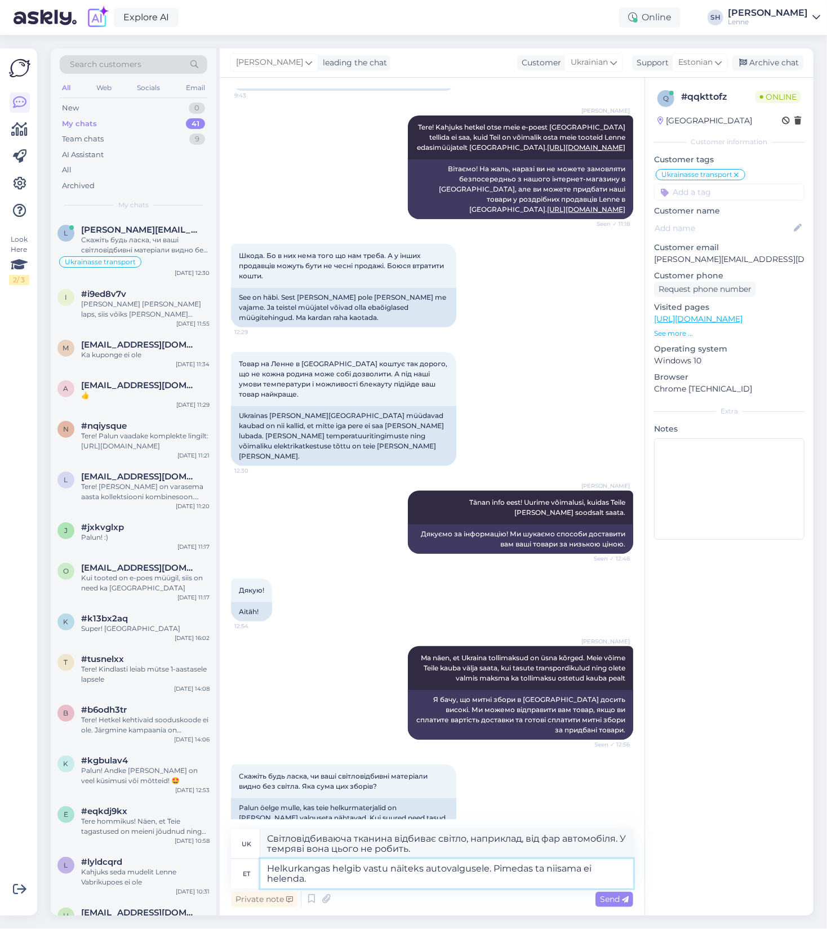
type textarea "Світловідбиваюча тканина відбиває світло, наприклад, на тлі фар автомобіля. Вон…"
click at [540, 866] on textarea "Helkurkangas helgib vastu näiteks autovalgusele. Pimedas ta niisama ei helenda." at bounding box center [446, 873] width 373 height 29
type textarea "Helkurkangas helgib vastu näiteks autovalgusele. Pimedas see niisama ei helenda."
type textarea "Світловідбиваюча тканина відбиває світло, наприклад, від фар автомобіля. Вона н…"
type textarea "Helkurkangas helgib vastu näiteks autovalgusele. Pimedas see niisama ei helenda."
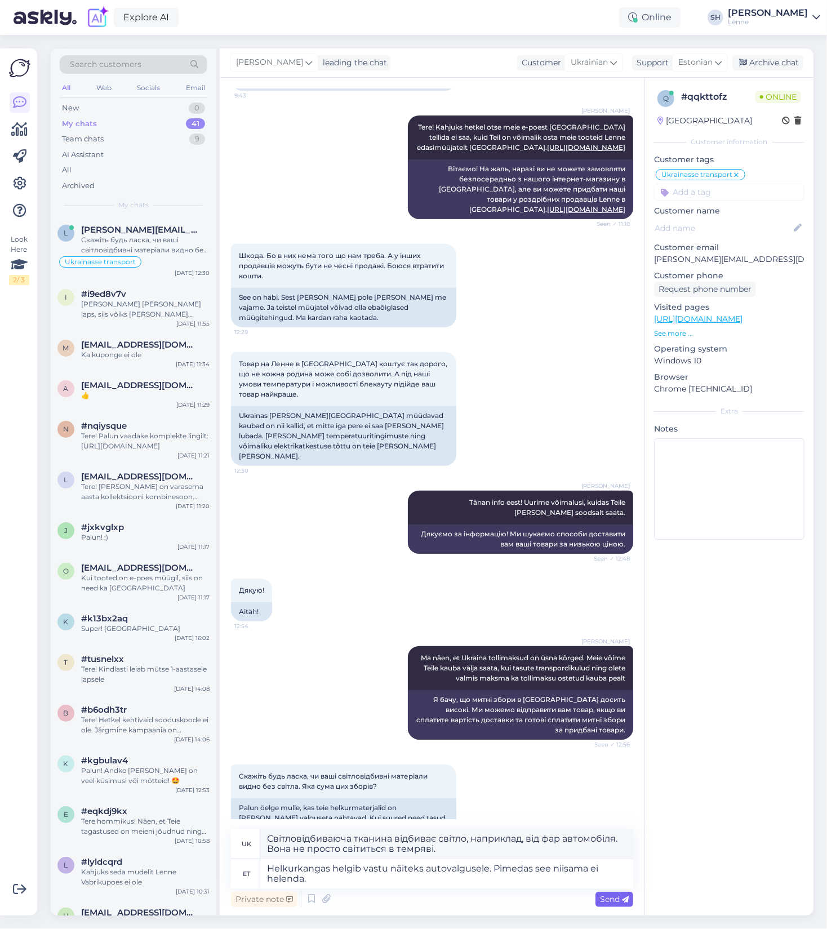
click at [608, 902] on span "Send" at bounding box center [614, 899] width 29 height 10
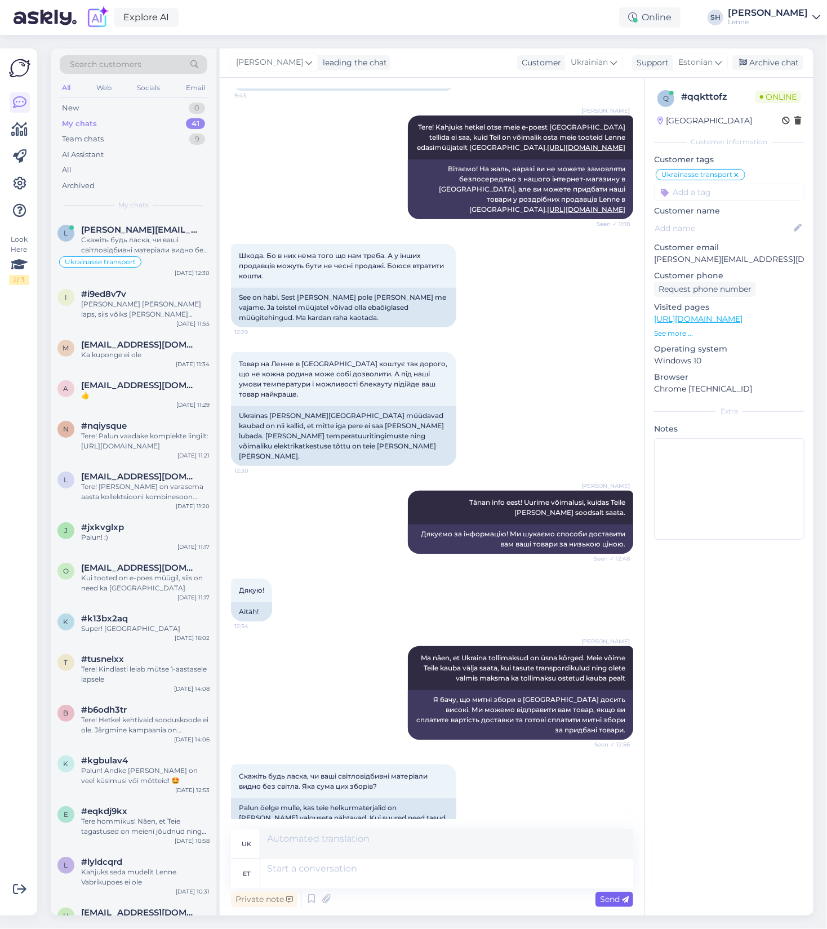
scroll to position [270, 0]
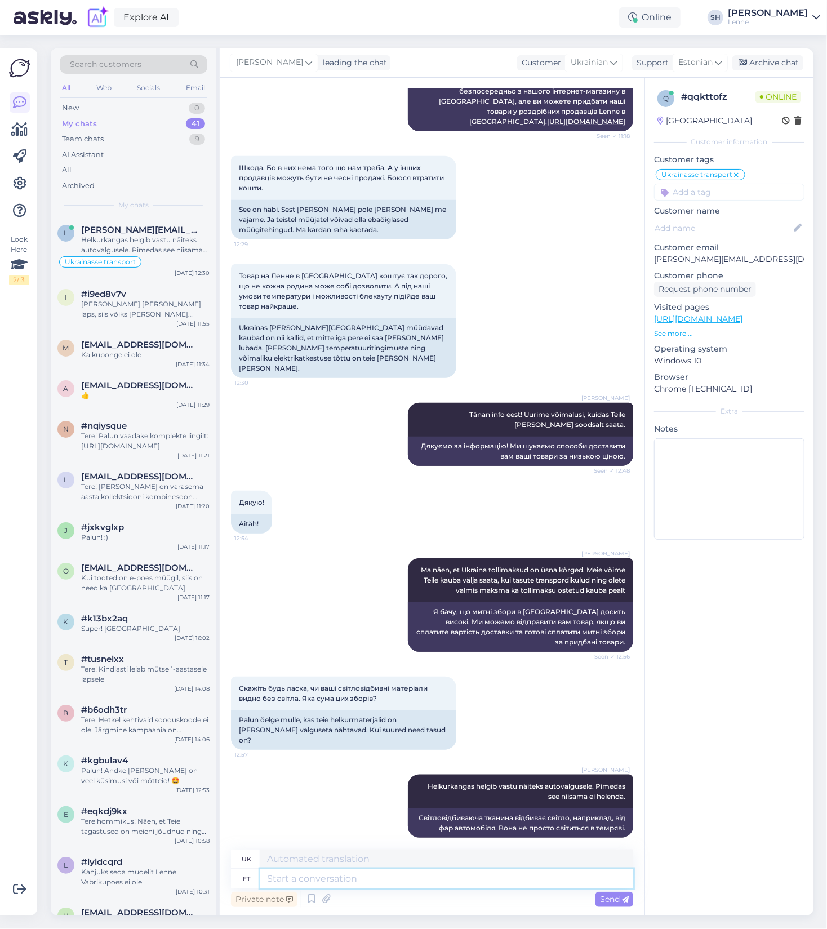
click at [365, 881] on textarea at bounding box center [446, 878] width 373 height 19
type textarea "M"
type textarea "Ma e"
type textarea "[PERSON_NAME]"
type textarea "Ma ei"
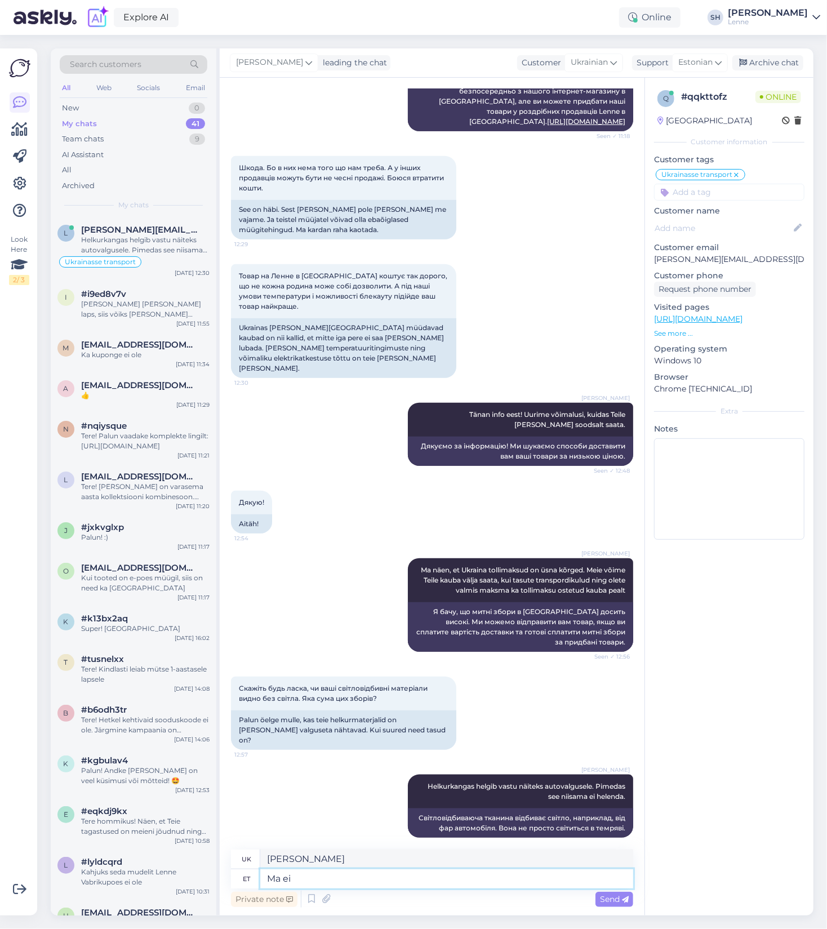
type textarea "Я не"
type textarea "Ma ei ole kontrollinud"
type textarea "Я не перевіряв/перевірила."
type textarea "Ma ei ole kontrollinud infot, ku"
type textarea "Я не перевіряв інформацію,"
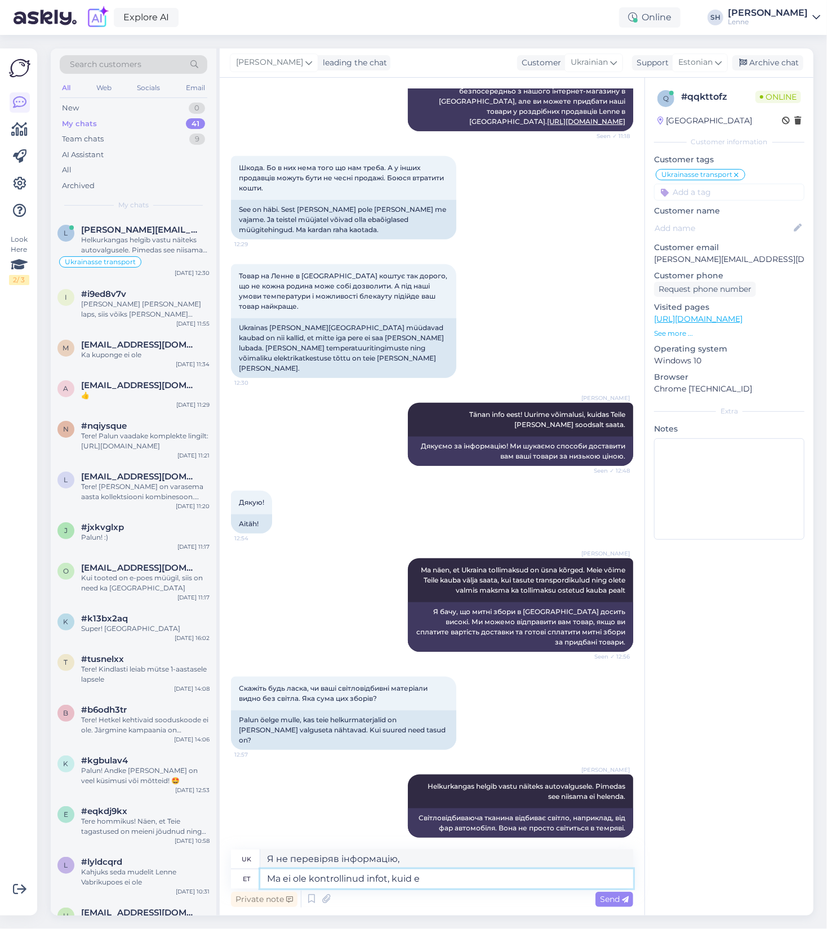
type textarea "Ma ei ole kontrollinud infot, kuid es"
type textarea "Я не перевіряв інформацію, але"
type textarea "Ma ei ole kontrollinud infot, kuid esialgse"
type textarea "Я не перевіряв інформацію, але початкова"
type textarea "Ma ei ole kontrollinud infot, kuid esialgsete and"
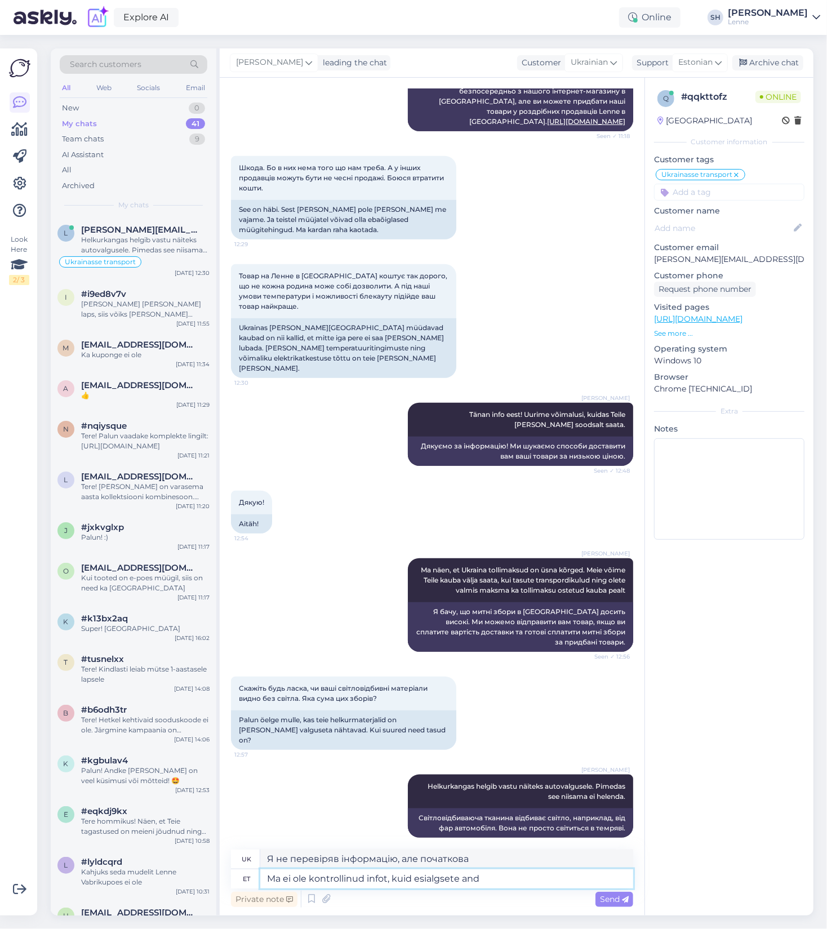
type textarea "Я не перевірив інформацію, але початкова"
type textarea "Ma ei ole kontrollinud infot, kuid esialgsete andmete"
type textarea "Я не перевіряв інформацію, але попередні дані"
type textarea "Ma ei ole kontrollinud infot, kuid esialgsete andmete põhjal n"
type textarea "Я не перевіряв інформацію, але вона ґрунтується на попередніх даних"
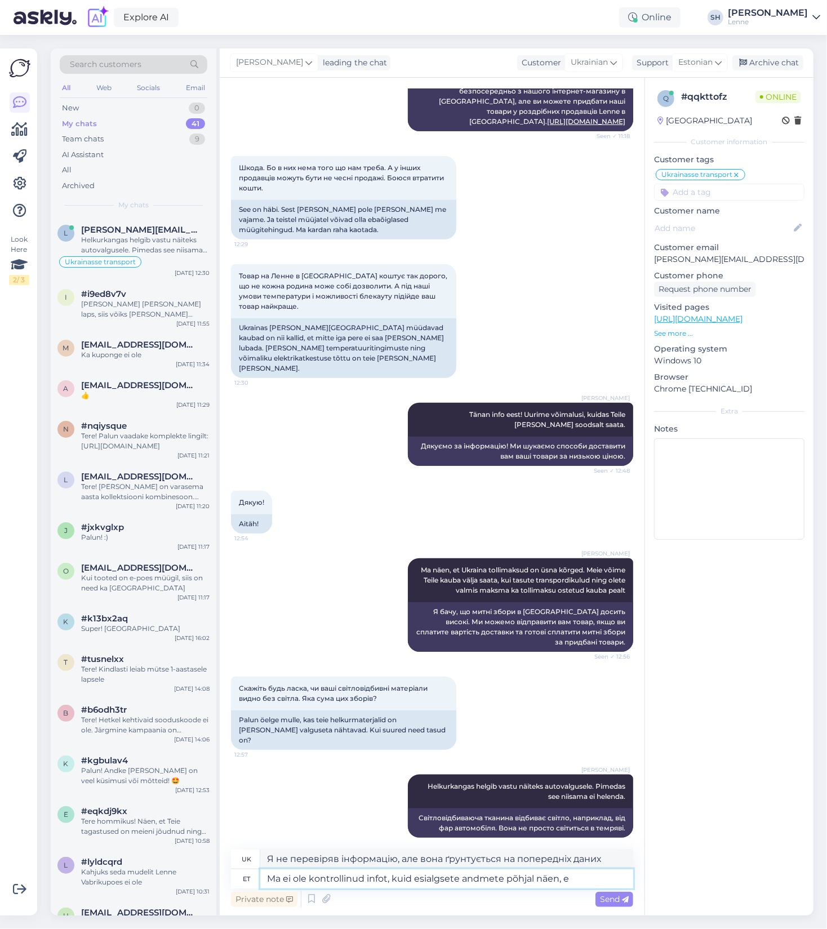
type textarea "Ma ei ole kontrollinud infot, kuid esialgsete andmete põhjal näen, et"
type textarea "Я не перевіряв інформацію, але, виходячи з попередніх даних, бачу, що"
paste textarea "[PERSON_NAME] saadetakse Euroopa Liidust (nt [GEOGRAPHIC_DATA]) [GEOGRAPHIC_DAT…"
type textarea "Ma ei ole kontrollinud infot, kuid esialgsete andmete põhjal näen, et [PERSON_N…"
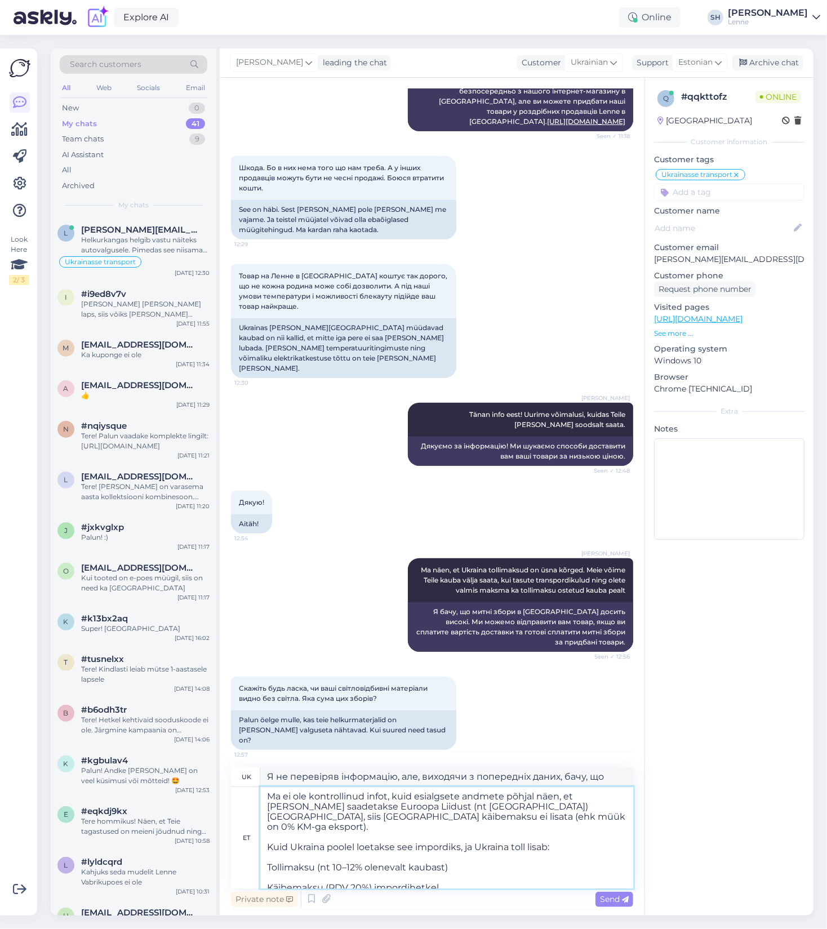
scroll to position [290, 0]
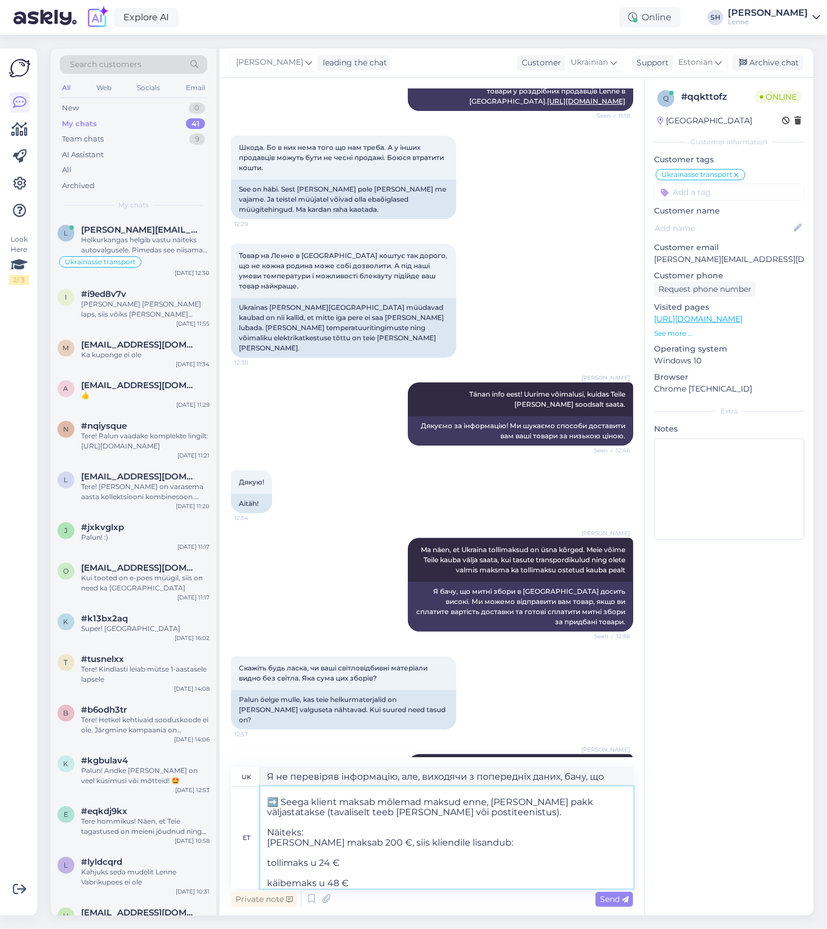
type textarea "L ip dolorsita consectetu, adi elitsedd e temporinci utlab, etdo, ma aliq enima…"
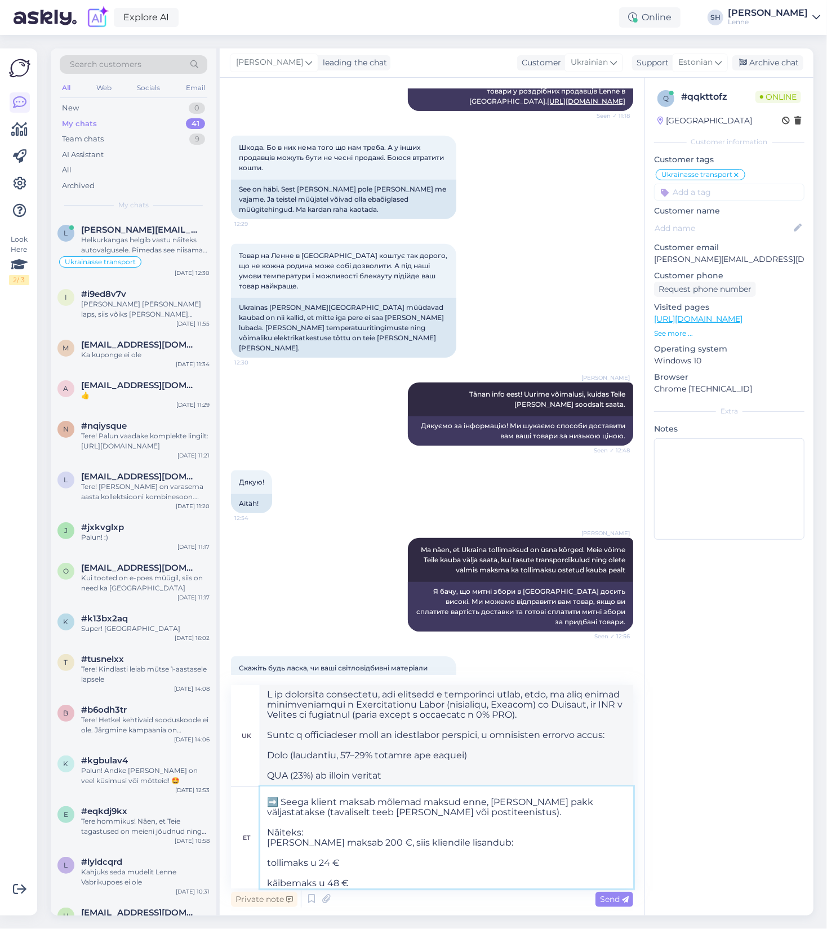
scroll to position [0, 0]
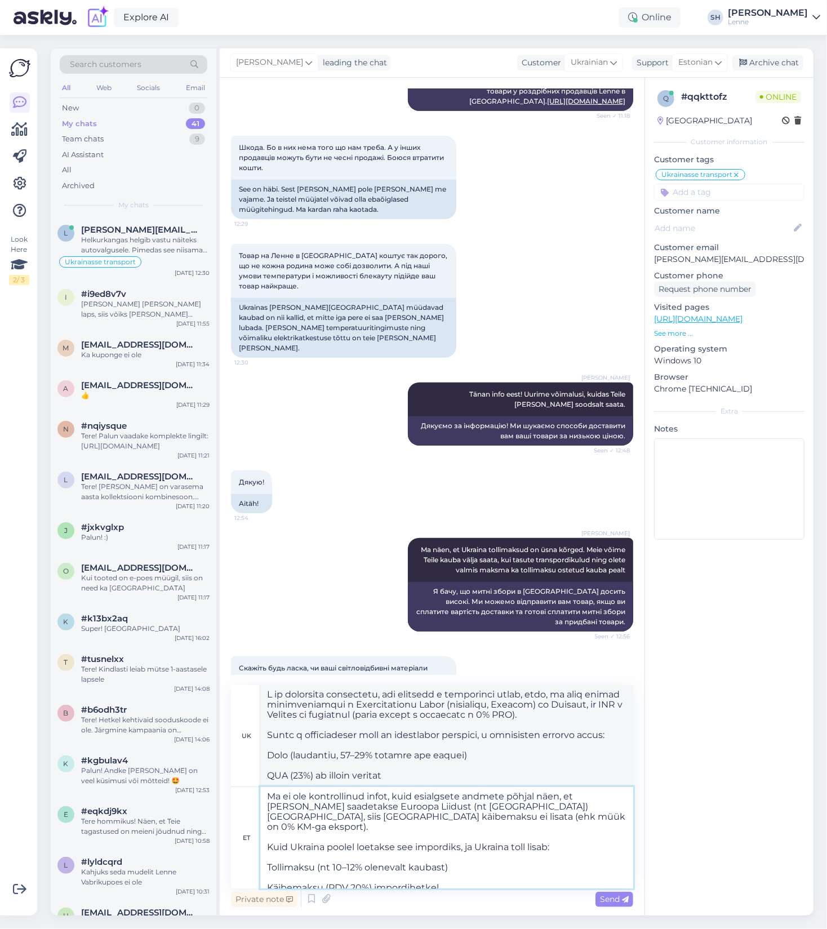
click at [583, 796] on textarea "Ma ei ole kontrollinud infot, kuid esialgsete andmete põhjal näen, et [PERSON_N…" at bounding box center [446, 837] width 373 height 101
type textarea "Ma ei ole kontrollinud infot, kuid esialgsete andmete põhjal näen, et [PERSON_N…"
type textarea "L ip dolorsita consectetu, adi el seddoeiusmo tempor inci, ut labo etdolo magna…"
drag, startPoint x: 443, startPoint y: 858, endPoint x: 423, endPoint y: 858, distance: 20.3
click at [423, 858] on textarea "Ma ei ole kontrollinud infot, kuid esialgsete andmete põhjal näen, et [PERSON_N…" at bounding box center [446, 837] width 373 height 101
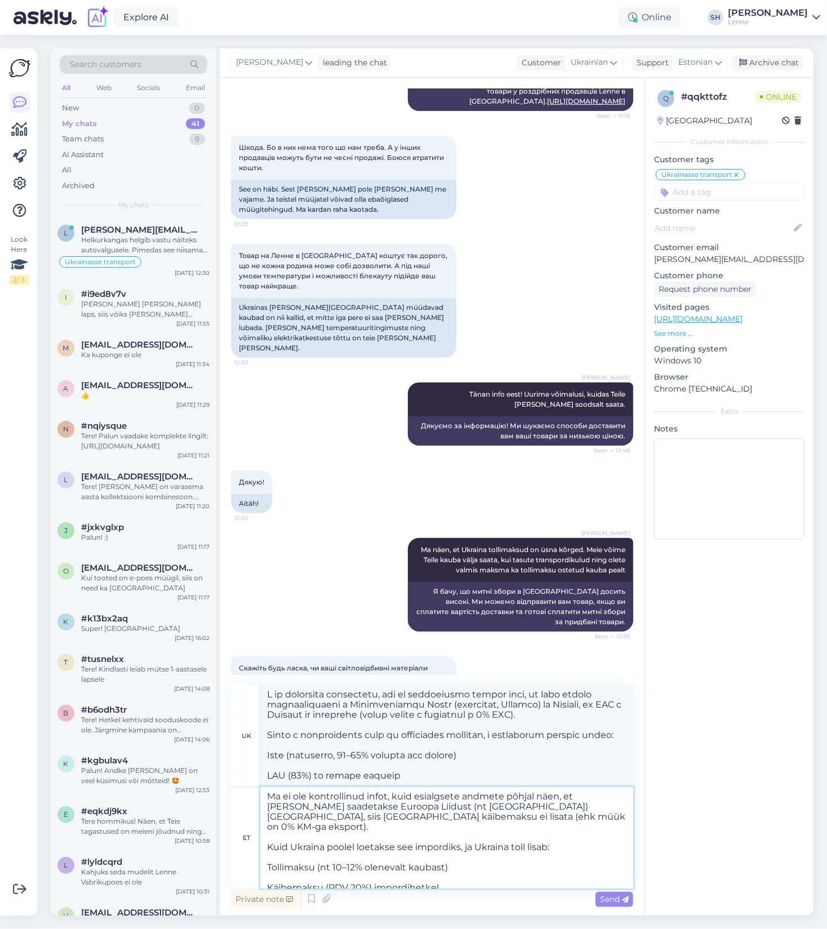
click at [505, 862] on textarea "Ma ei ole kontrollinud infot, kuid esialgsete andmete põhjal näen, et [PERSON_N…" at bounding box center [446, 837] width 373 height 101
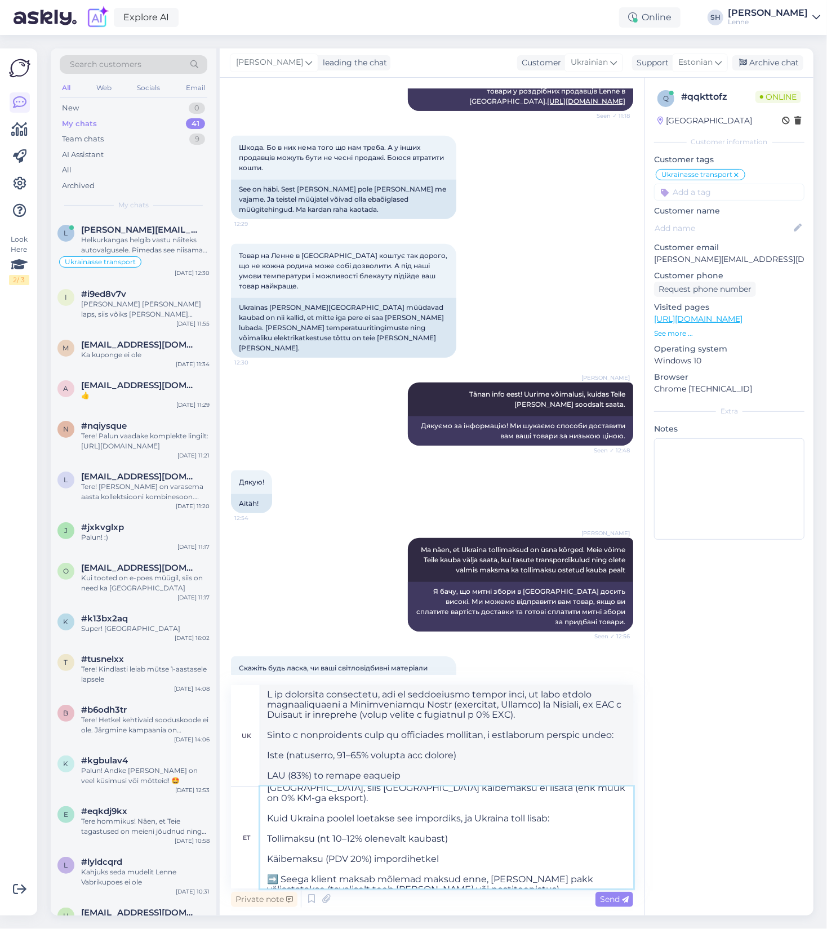
scroll to position [56, 0]
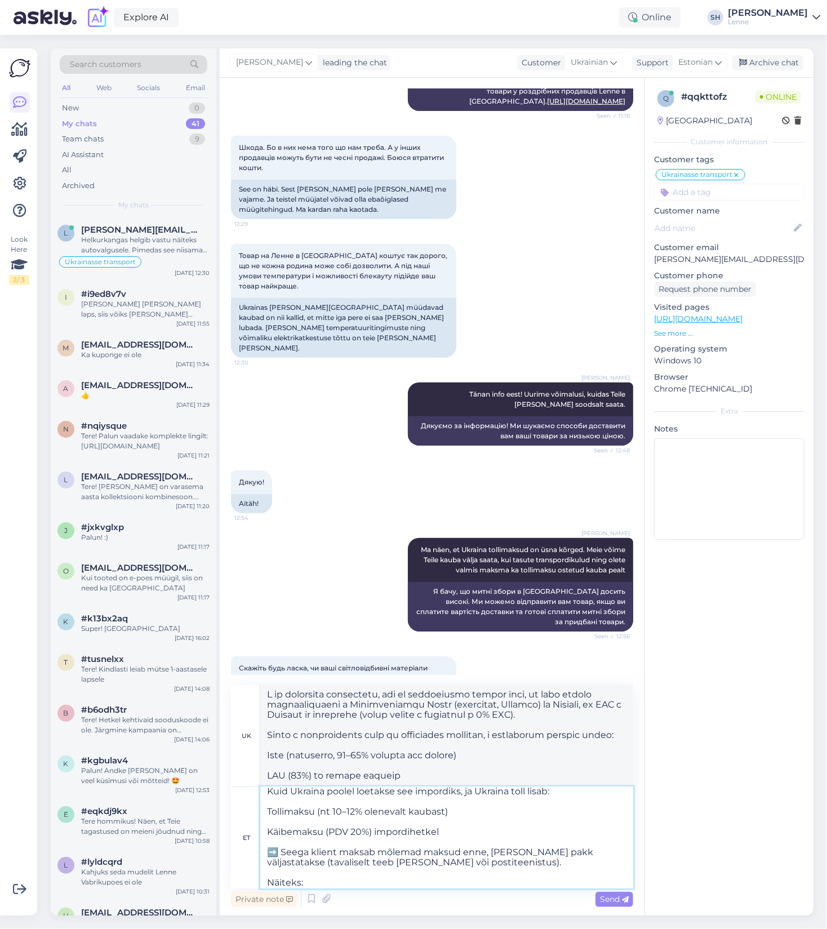
click at [286, 842] on textarea "Ma ei ole kontrollinud infot, kuid esialgsete andmete põhjal näen, et [PERSON_N…" at bounding box center [446, 837] width 373 height 101
drag, startPoint x: 281, startPoint y: 841, endPoint x: 264, endPoint y: 841, distance: 16.9
click at [264, 841] on textarea "Ma ei ole kontrollinud infot, kuid esialgsete andmete põhjal näen, et [PERSON_N…" at bounding box center [446, 837] width 373 height 101
type textarea "Ma ei ole kontrollinud infot, kuid esialgsete andmete põhjal näen, et [PERSON_N…"
type textarea "L ip dolorsita consectetu, adi el seddoe temporinci utlab etdo, ma aliq enimad …"
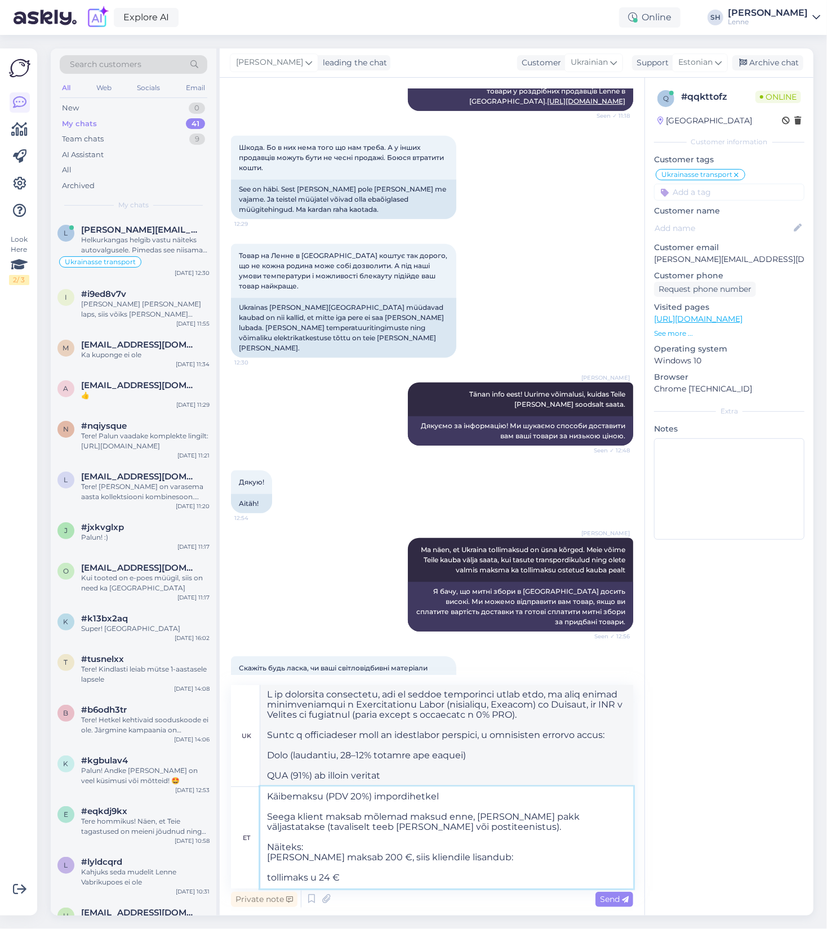
scroll to position [110, 0]
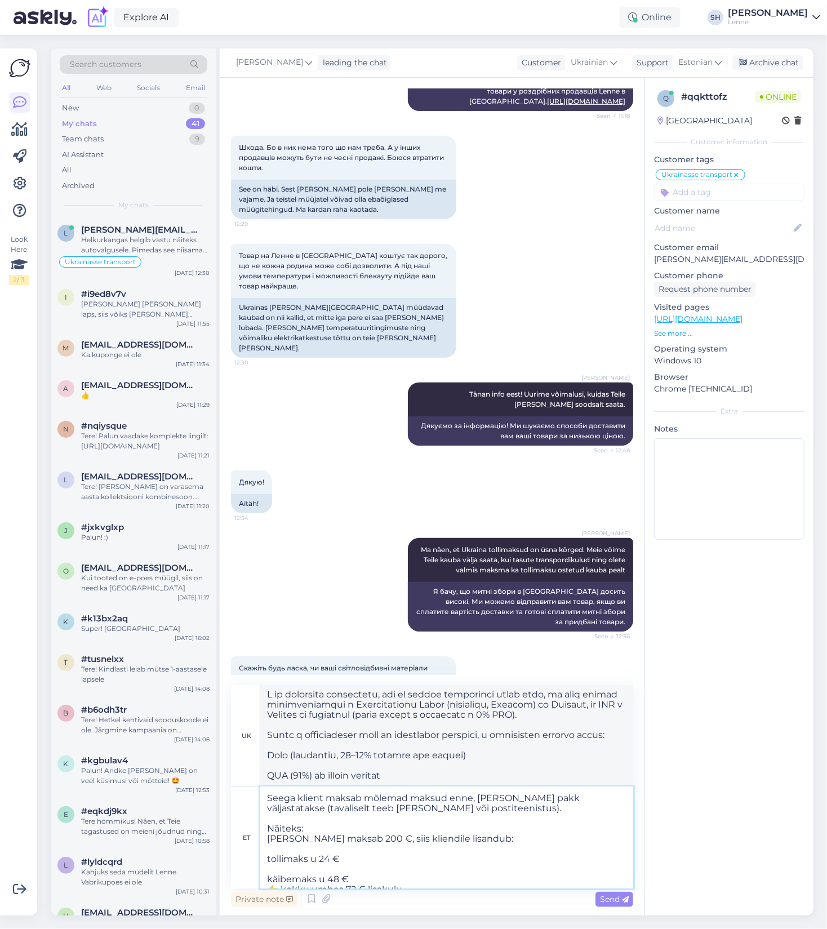
drag, startPoint x: 280, startPoint y: 880, endPoint x: 256, endPoint y: 880, distance: 24.2
click at [256, 880] on div "et Ma ei ole kontrollinud infot, kuid esialgsete andmete põhjal näen, et [PERSO…" at bounding box center [432, 837] width 402 height 101
type textarea "Ma ei ole kontrollinud infot, kuid esialgsete andmete põhjal näen, et [PERSON_N…"
type textarea "L ip dolorsita consectetu, adi, elitsedd e temporinci utlab, etdo, ma aliq enim…"
click at [393, 872] on textarea "Ma ei ole kontrollinud infot, kuid esialgsete andmete põhjal näen, et [PERSON_N…" at bounding box center [446, 837] width 373 height 101
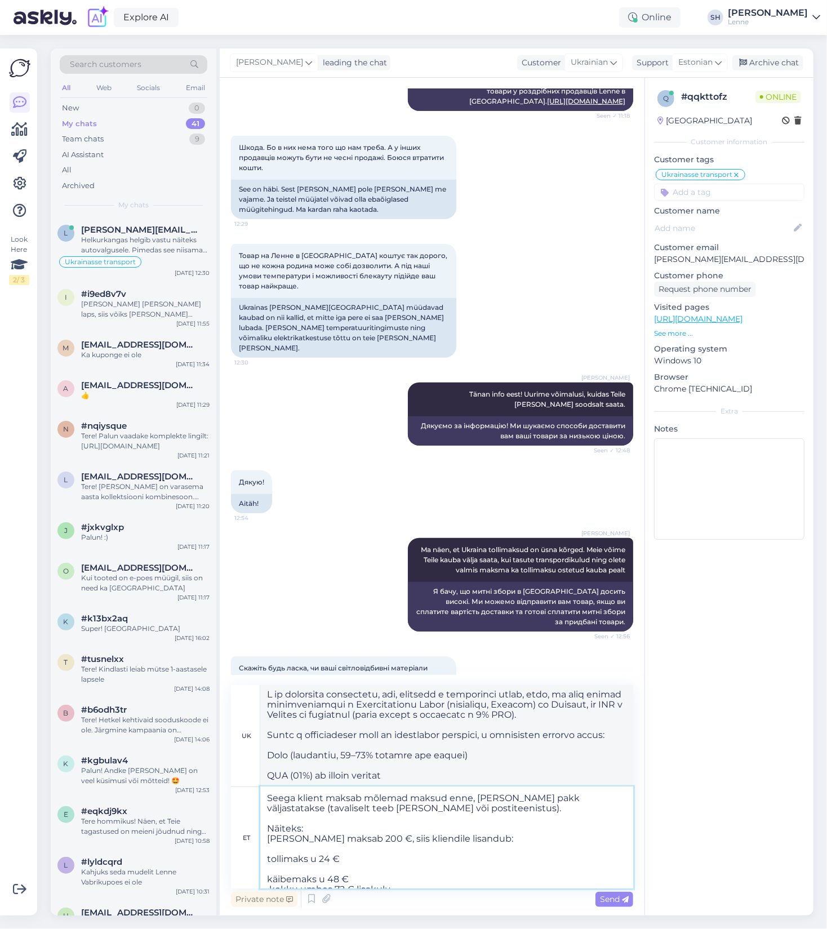
type textarea "Ma ei ole kontrollinud infot, kuid esialgsete andmete põhjal näen, et [PERSON_N…"
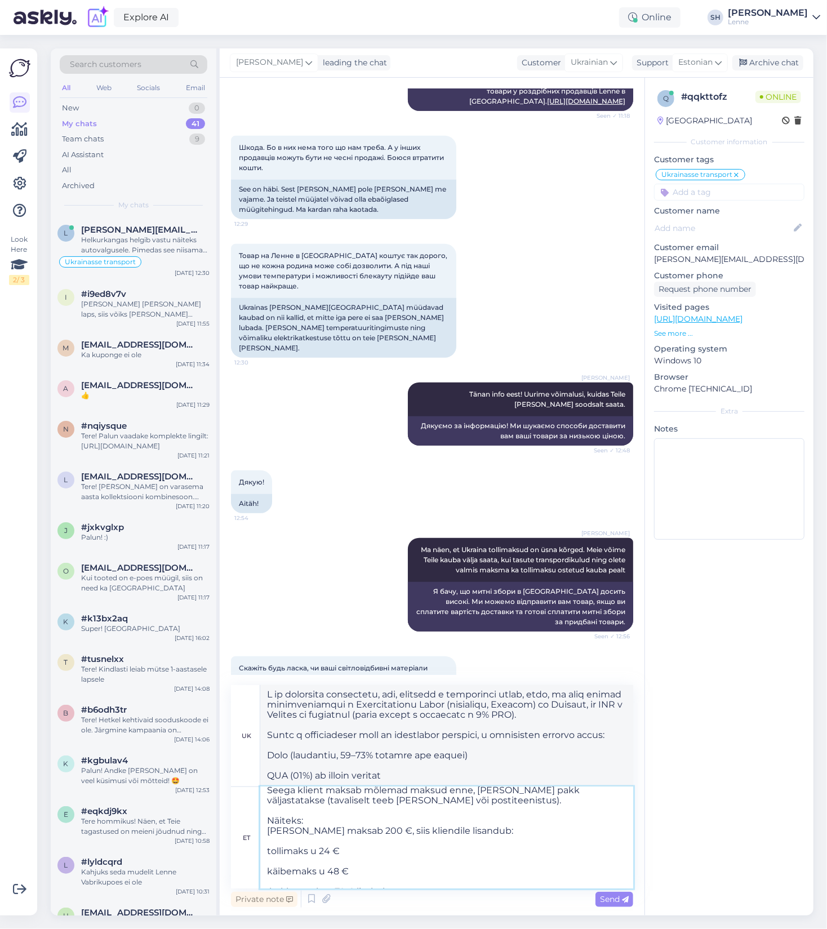
type textarea "L ip dolorsita consectetu, adi el seddoe temporinci utlab etdo, ma aliq enimad …"
click at [270, 879] on textarea "Ma ei ole kontrollinud infot, kuid esialgsete andmete põhjal näen, et [PERSON_N…" at bounding box center [446, 837] width 373 height 101
type textarea "Ma ei ole kontrollinud infot, kuid esialgsete andmete põhjal näen, et [PERSON_N…"
click at [614, 900] on span "Send" at bounding box center [614, 899] width 29 height 10
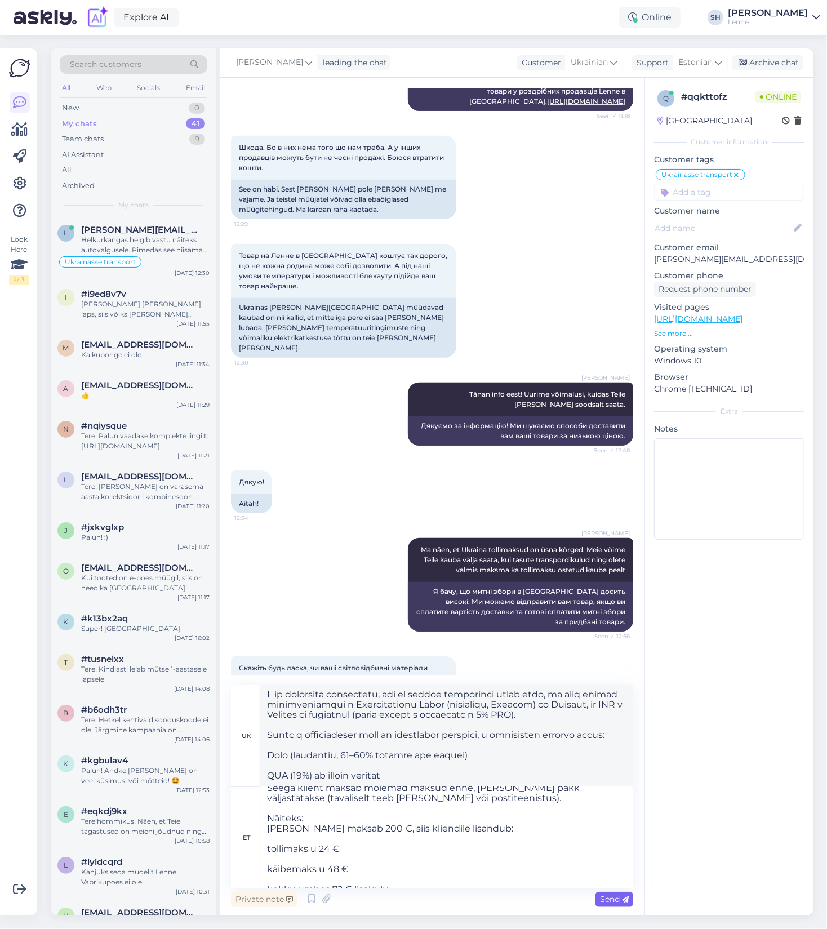
click at [616, 900] on span "Send" at bounding box center [614, 899] width 29 height 10
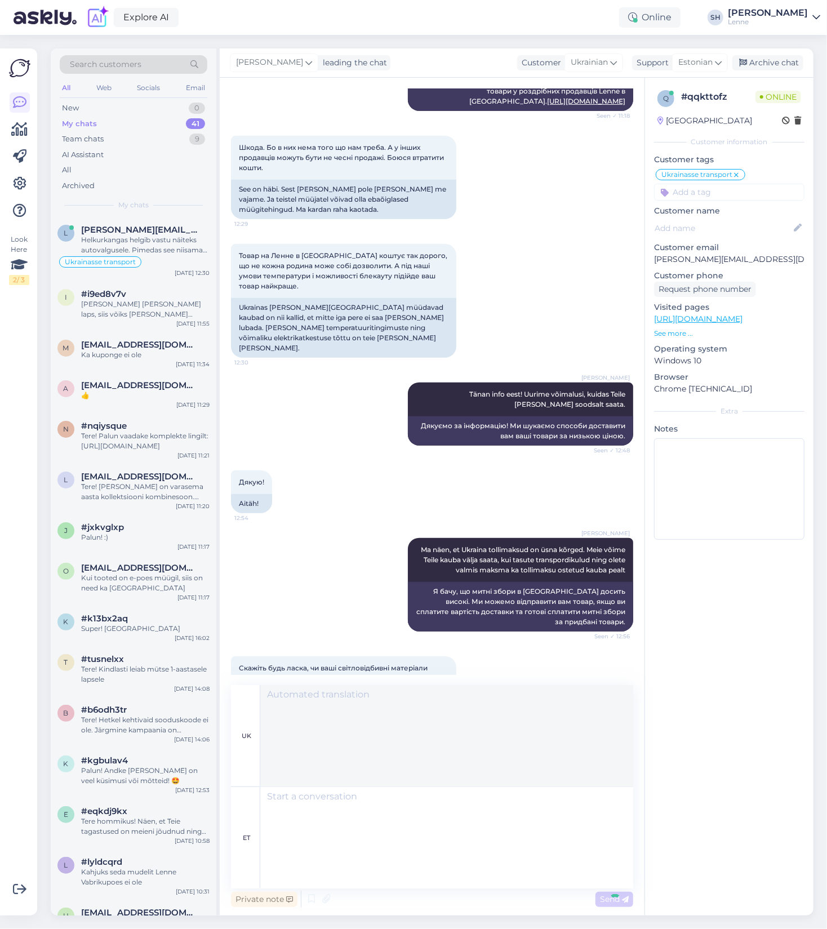
scroll to position [0, 0]
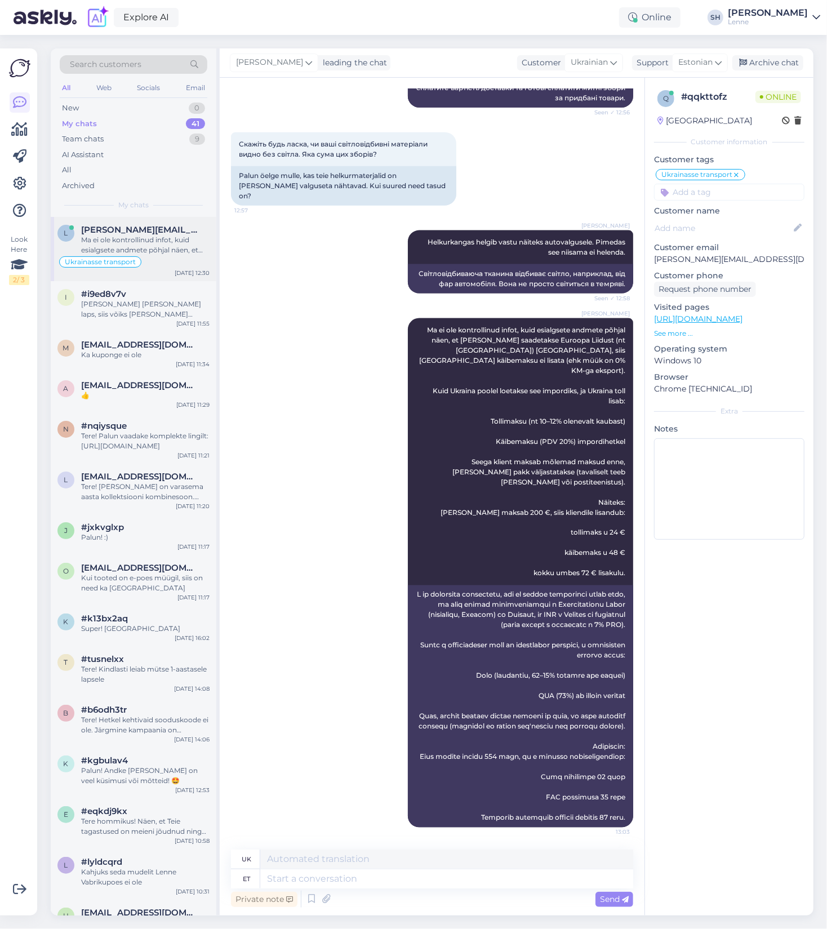
click at [163, 247] on div "Ma ei ole kontrollinud infot, kuid esialgsete andmete põhjal näen, et [PERSON_N…" at bounding box center [145, 245] width 128 height 20
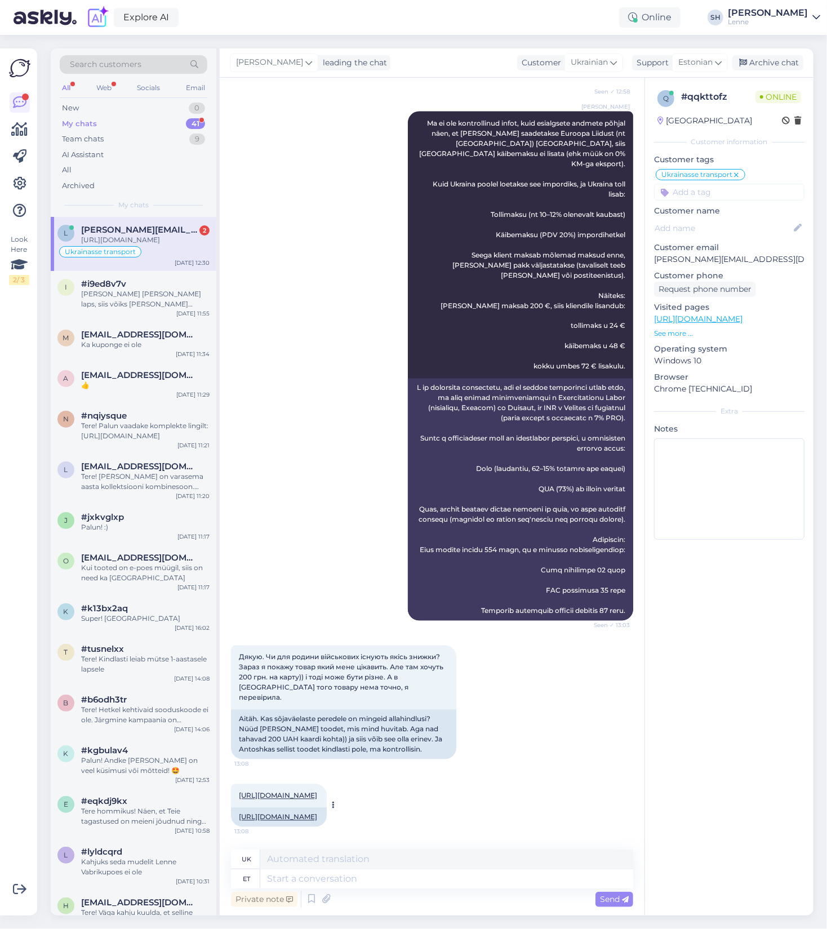
scroll to position [1098, 0]
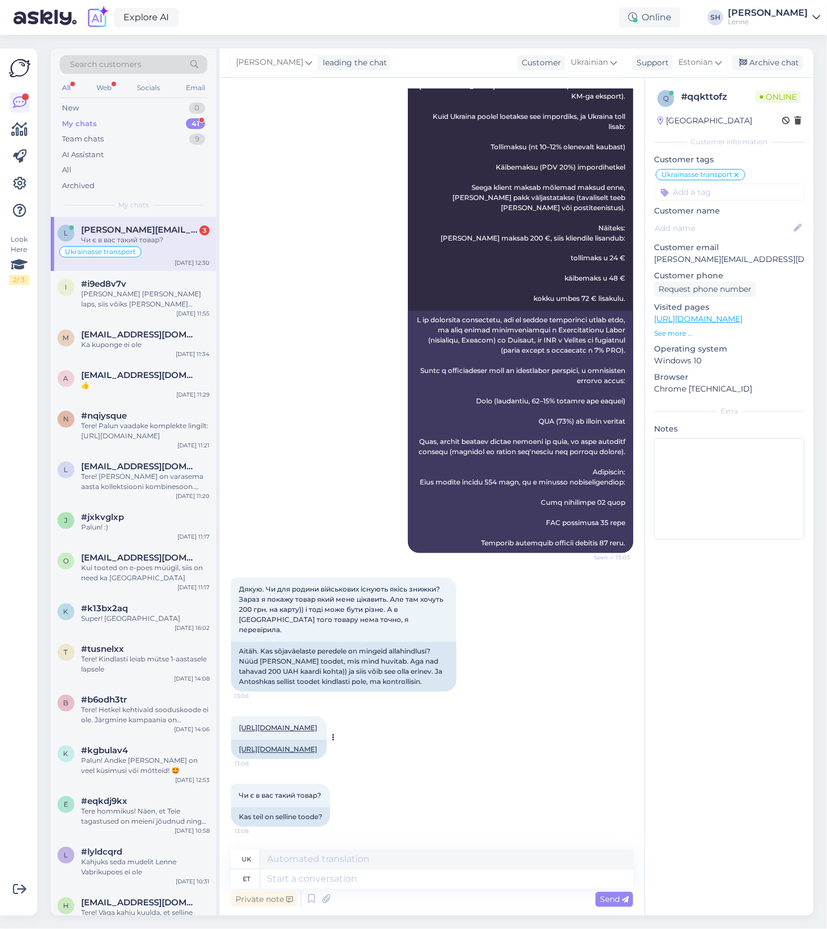
click at [317, 745] on link "[URL][DOMAIN_NAME]" at bounding box center [278, 749] width 78 height 8
click at [345, 881] on textarea at bounding box center [446, 878] width 373 height 19
click at [325, 879] on textarea at bounding box center [446, 878] width 373 height 19
paste textarea "[URL][DOMAIN_NAME]"
type textarea "[URL][DOMAIN_NAME]"
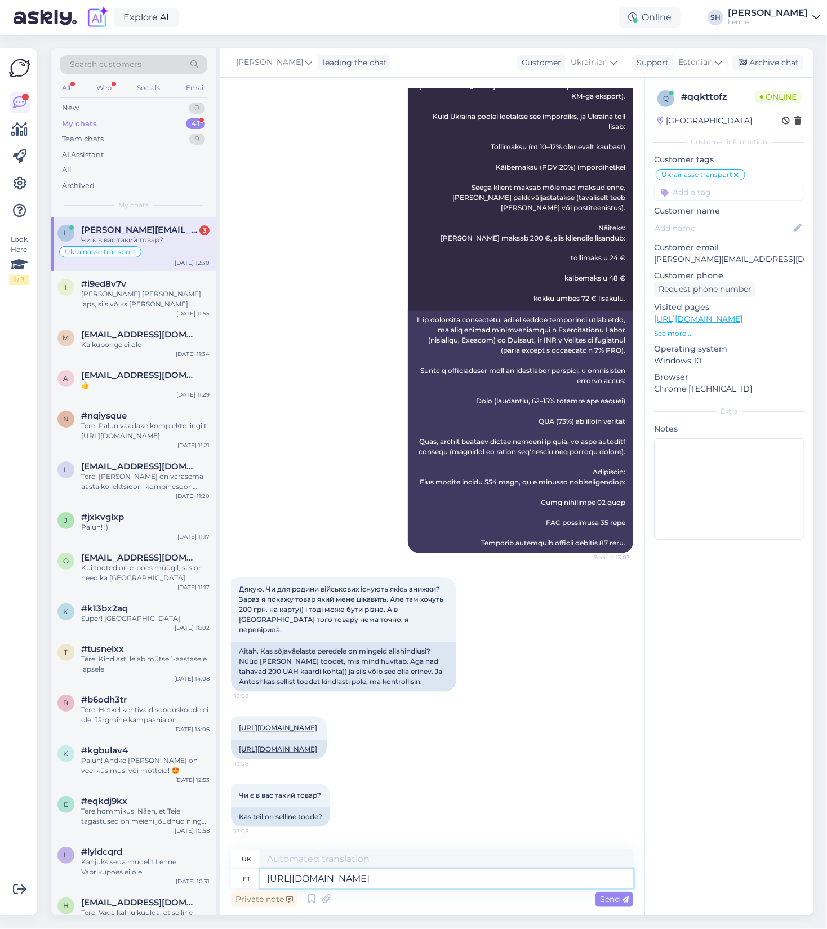
type textarea "[URL][DOMAIN_NAME]"
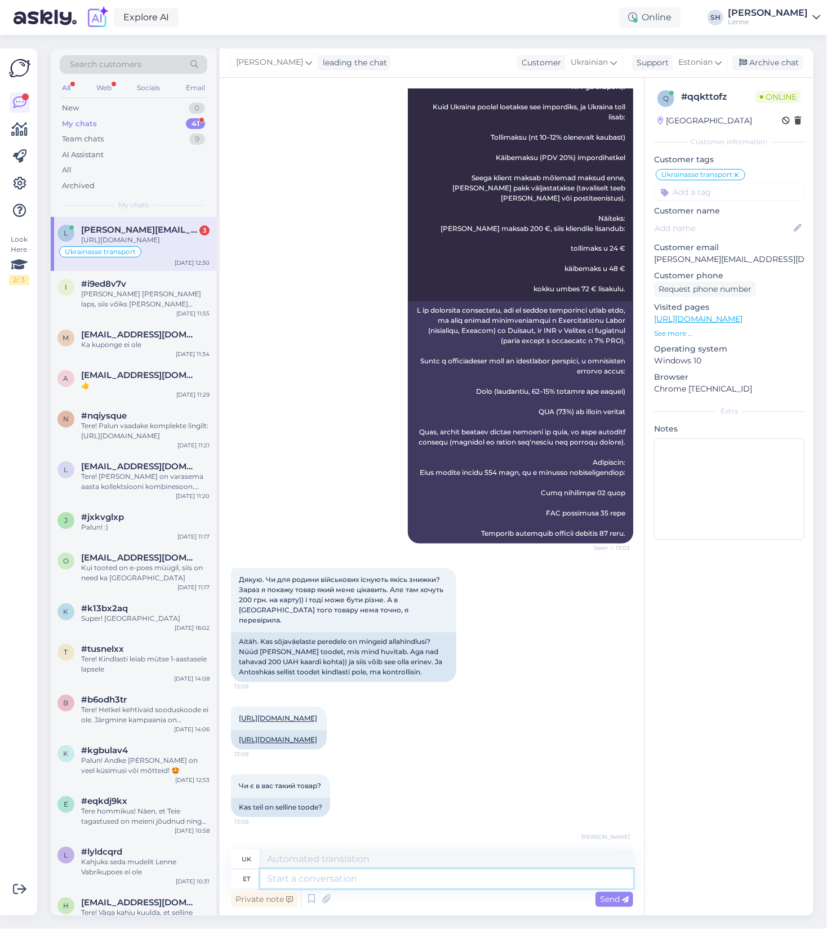
scroll to position [1166, 0]
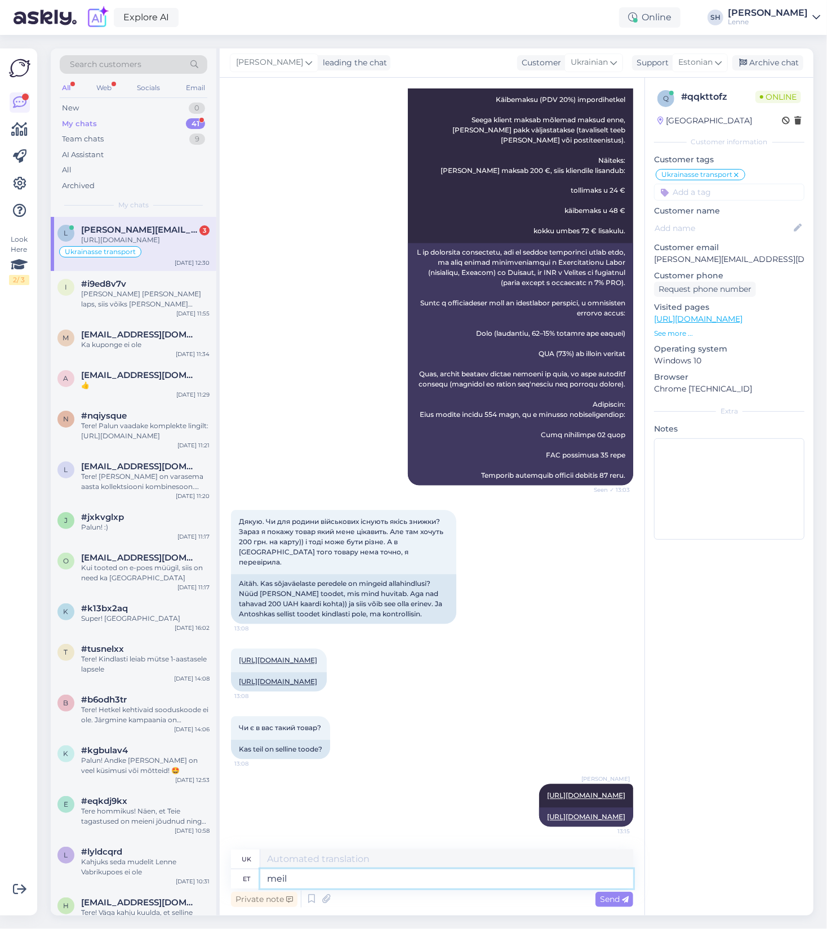
type textarea "meil o"
type textarea "у нас є"
type textarea "meil on selline"
type textarea "у нас це є"
type textarea "meil on selline"
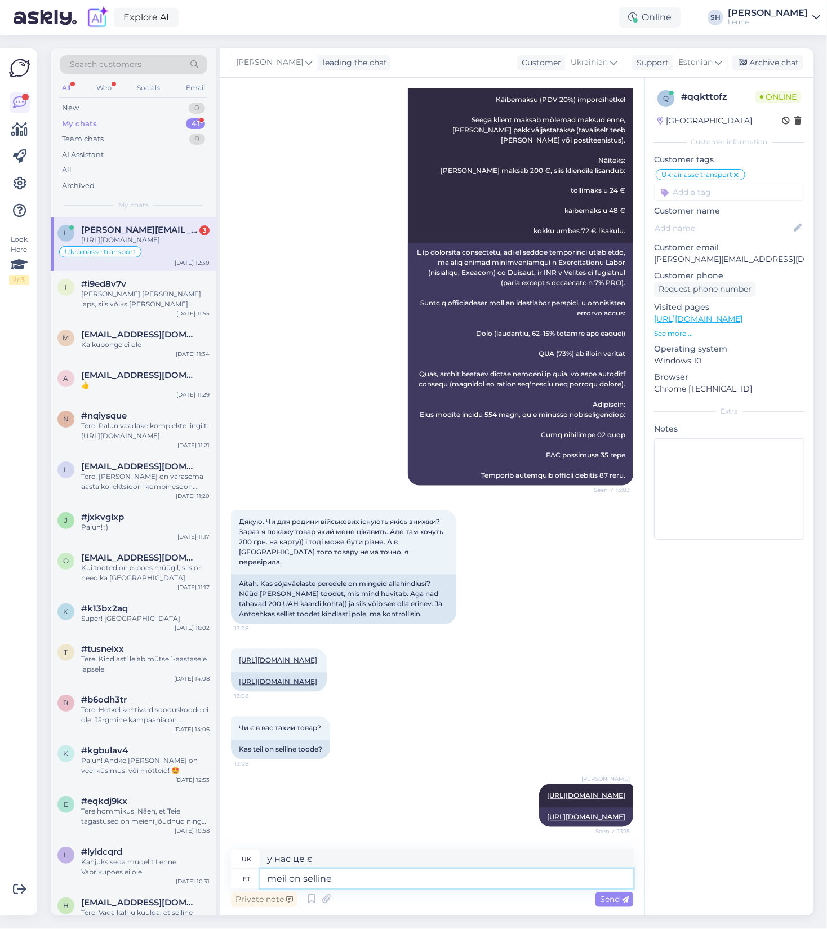
click at [349, 885] on textarea "meil on selline" at bounding box center [446, 878] width 373 height 19
click at [350, 885] on textarea "meil on selline" at bounding box center [446, 878] width 373 height 19
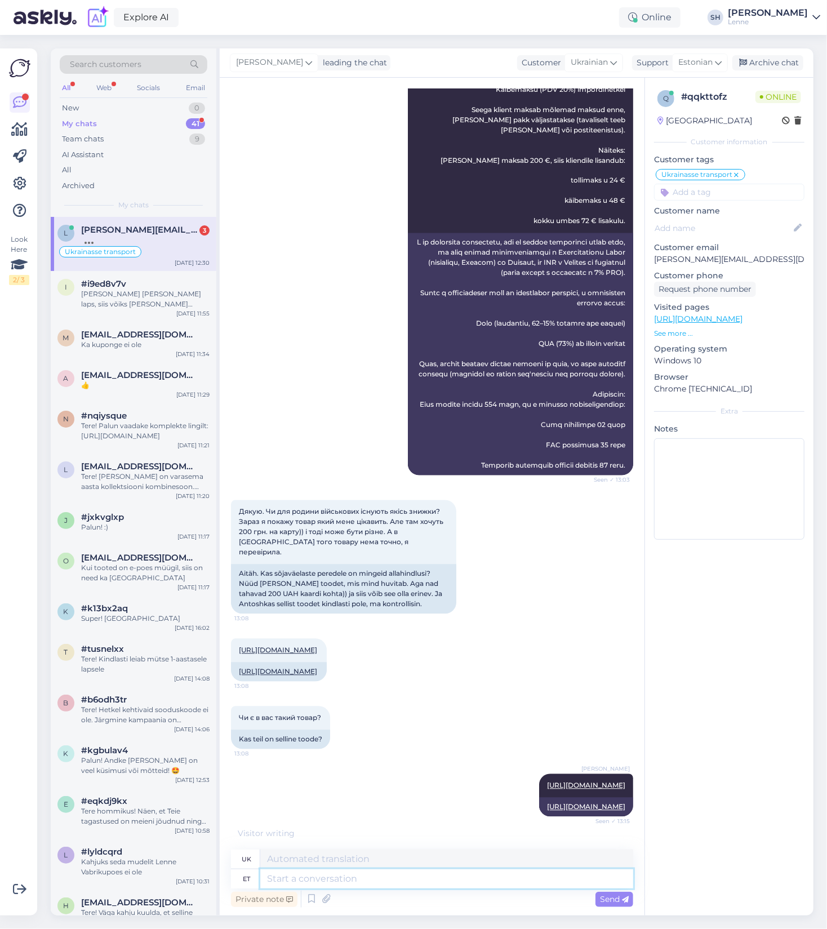
click at [356, 883] on textarea at bounding box center [446, 878] width 373 height 19
type textarea "Vaadake"
type textarea "Див."
type textarea "Vaadake mudeleid s"
type textarea "Переглянути моделі"
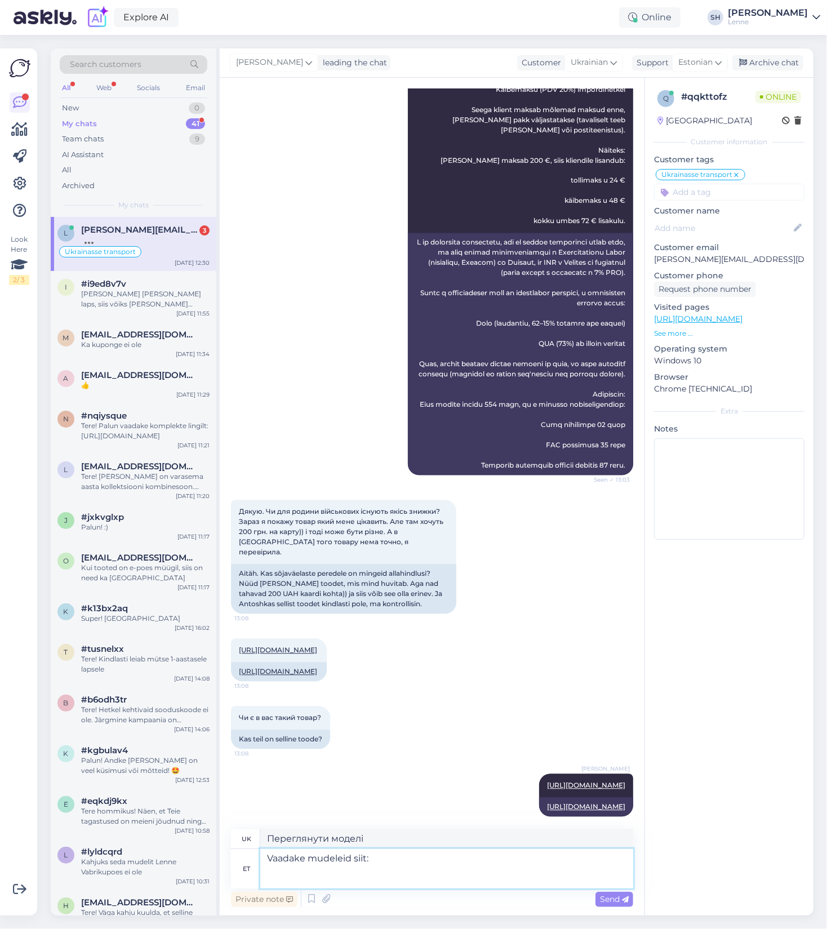
paste textarea "[URL][DOMAIN_NAME]"
type textarea "Vaadake mudeleid siit: [URL][DOMAIN_NAME]"
type textarea "Перегляньте моделі тут: [URL][DOMAIN_NAME]"
type textarea "Vaadake mudeleid siit: [URL][DOMAIN_NAME]"
click at [605, 903] on span "Send" at bounding box center [614, 899] width 29 height 10
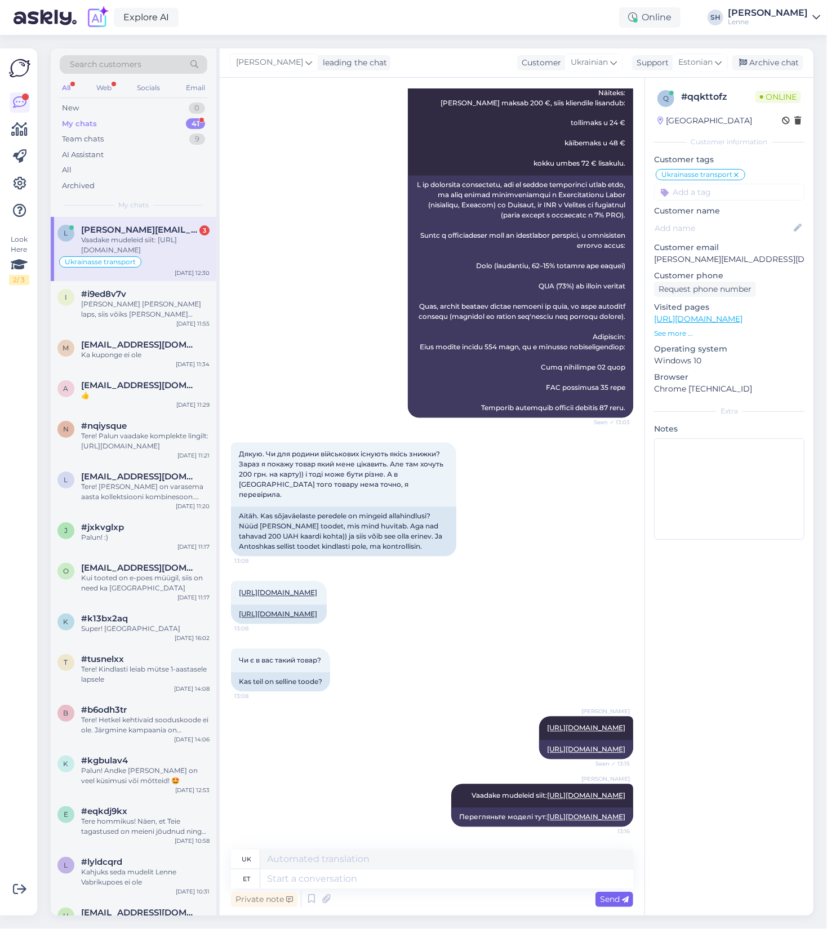
scroll to position [1341, 0]
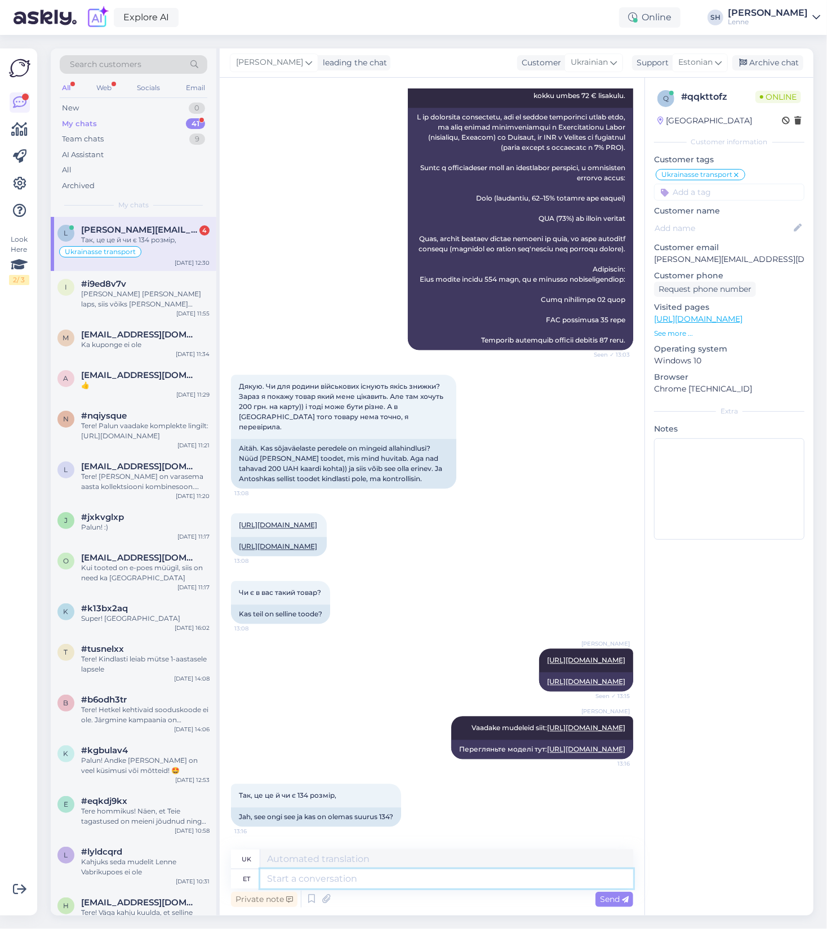
click at [384, 878] on textarea at bounding box center [446, 878] width 373 height 19
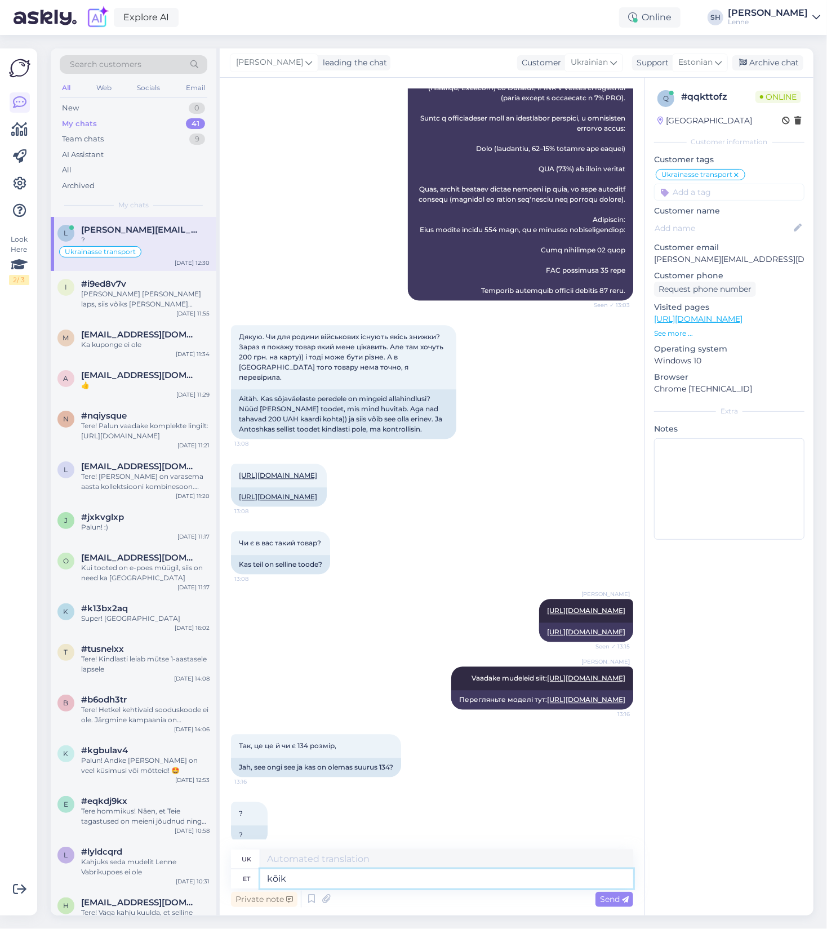
scroll to position [1409, 0]
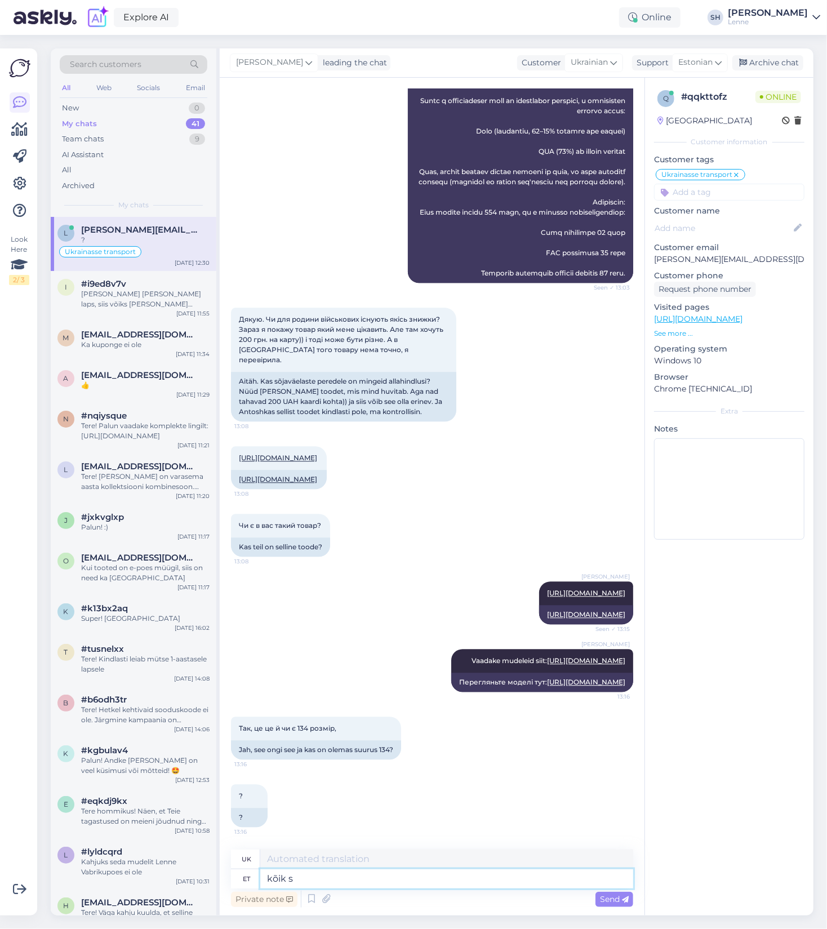
type textarea "kõik su"
type textarea "всі"
type textarea "kõik suurused o"
type textarea "всі розміри"
type textarea "kõik suurused on"
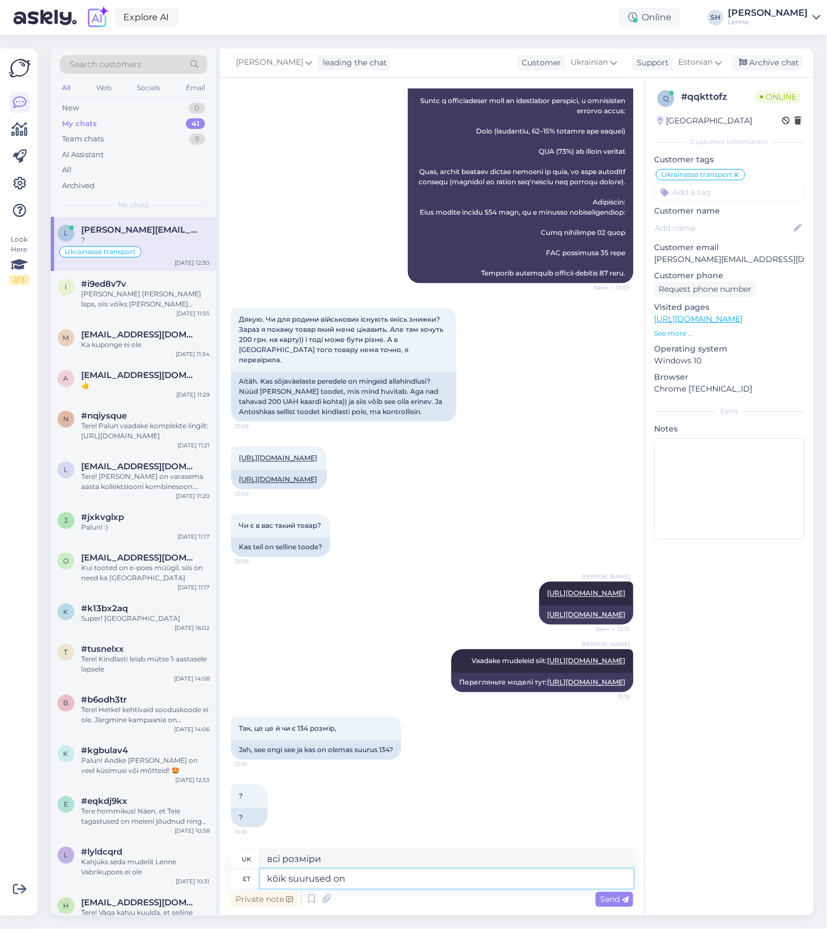
type textarea "всі розміри є"
type textarea "kõik suurused on väljas."
type textarea "усі розміри випущені"
type textarea "kõik suurused on väljas."
type textarea "усі розміри вийшли."
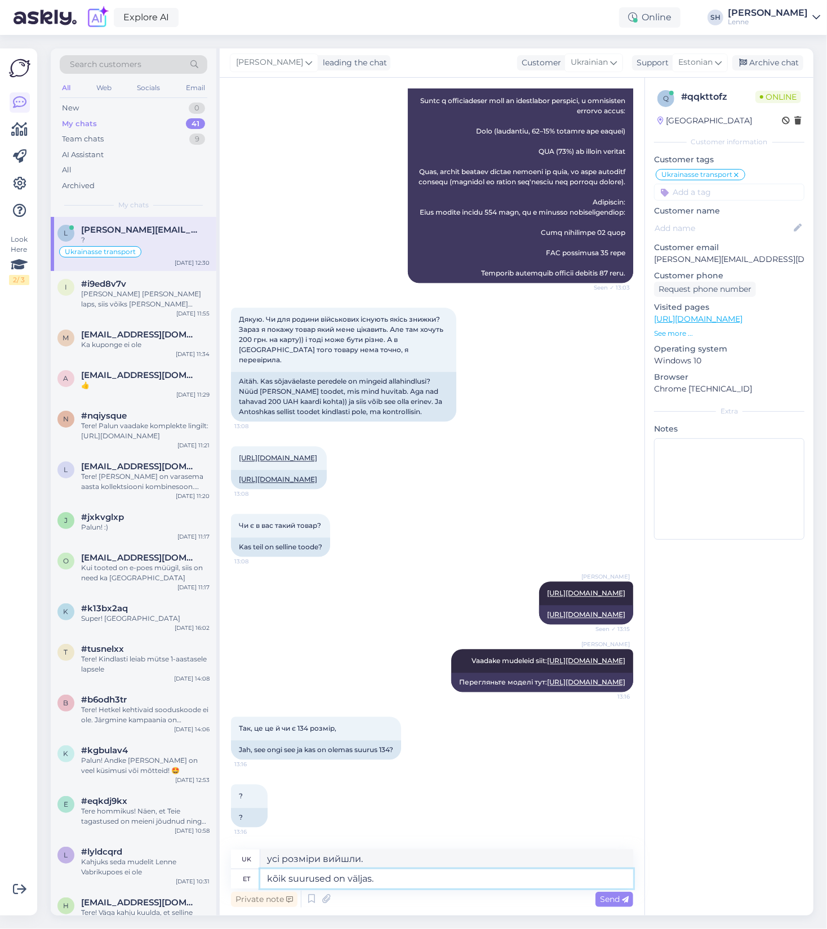
click at [271, 882] on textarea "kõik suurused on väljas." at bounding box center [446, 878] width 373 height 19
type textarea "Kõik suurused on väljas."
type textarea "Всі розміри вийшли."
click at [381, 880] on textarea "Kõik suurused on väljas." at bounding box center [446, 878] width 373 height 19
type textarea "Kõik suurused on väljas, ku"
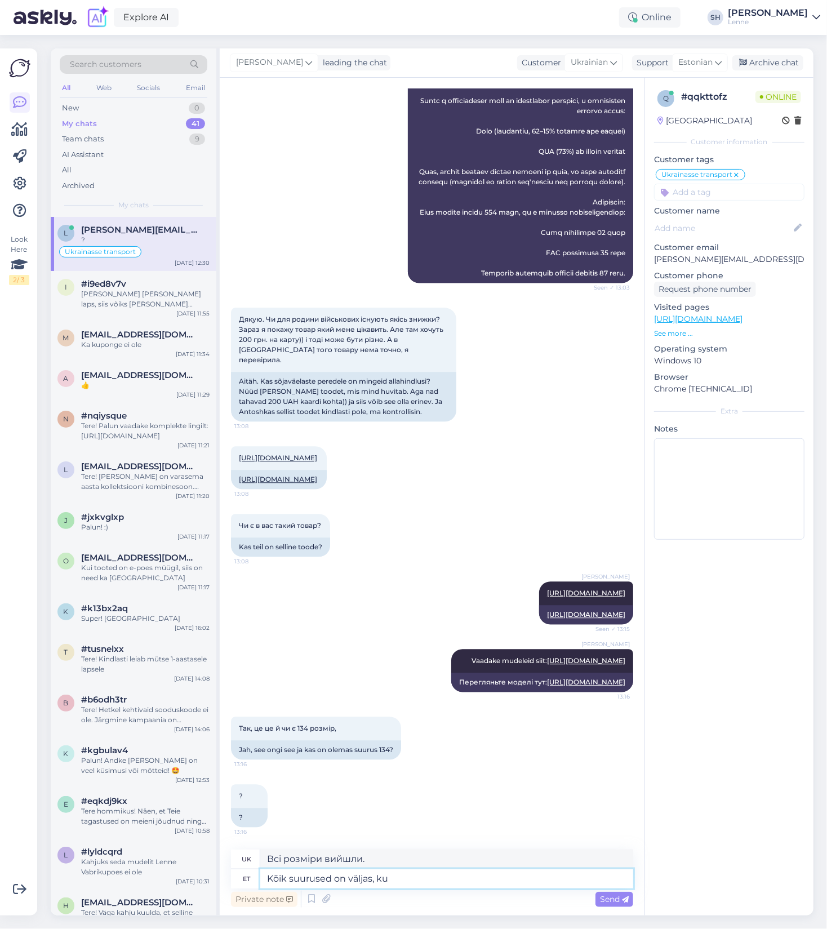
type textarea "Всі розміри випущені,"
type textarea "Kõik suurused on väljas, kui e"
type textarea "Усі розміри відсутні, коли"
type textarea "Kõik suurused on väljas,"
type textarea "Всі розміри випущені,"
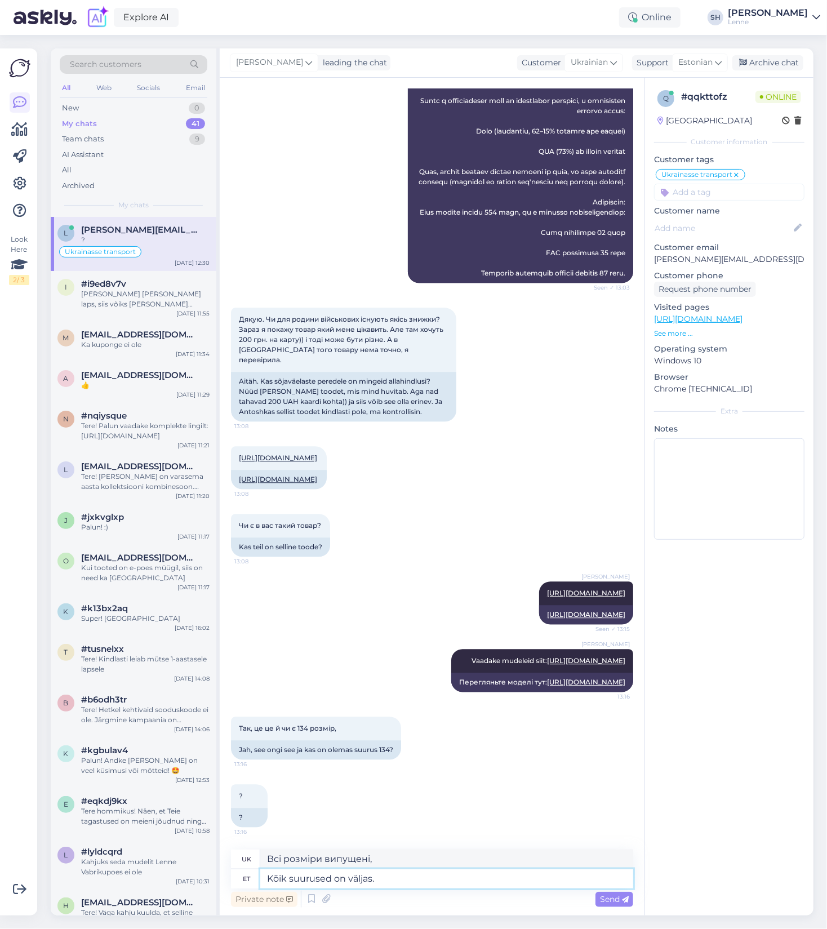
type textarea "Kõik suurused on väljas. K"
type textarea "Всі розміри вийшли."
type textarea "Kõik suurused on väljas. Kui e"
type textarea "Усі розміри відсутні. Якщо"
type textarea "Kõik suurused on väljas. Kui e-poes n"
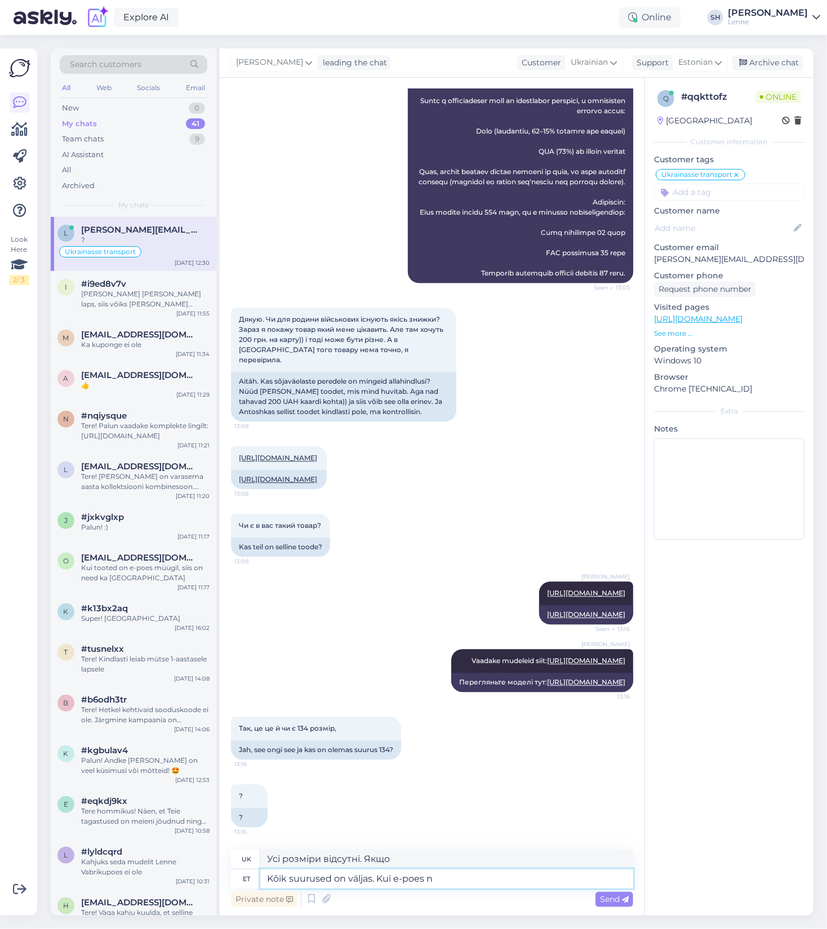
type textarea "Усі розміри відсутні. Якщо в інтернет-магазині"
type textarea "Kõik suurused on väljas. Kui e-poes [PERSON_NAME]"
type textarea "Усі розміри відсутні. Якщо вони є в інтернет-магазині"
type textarea "Kõik suurused on väljas. Kui e-poes [PERSON_NAME] k"
type textarea "Усі розміри відсутні. Якщо їх немає в інтернет-магазині"
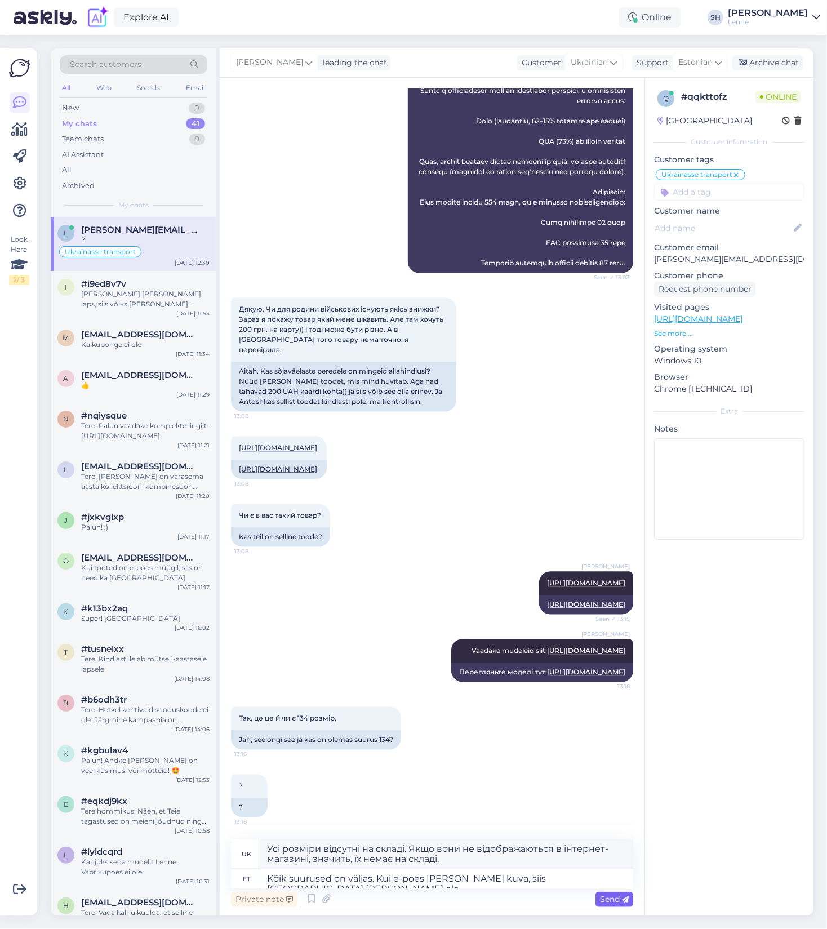
click at [615, 899] on span "Send" at bounding box center [614, 899] width 29 height 10
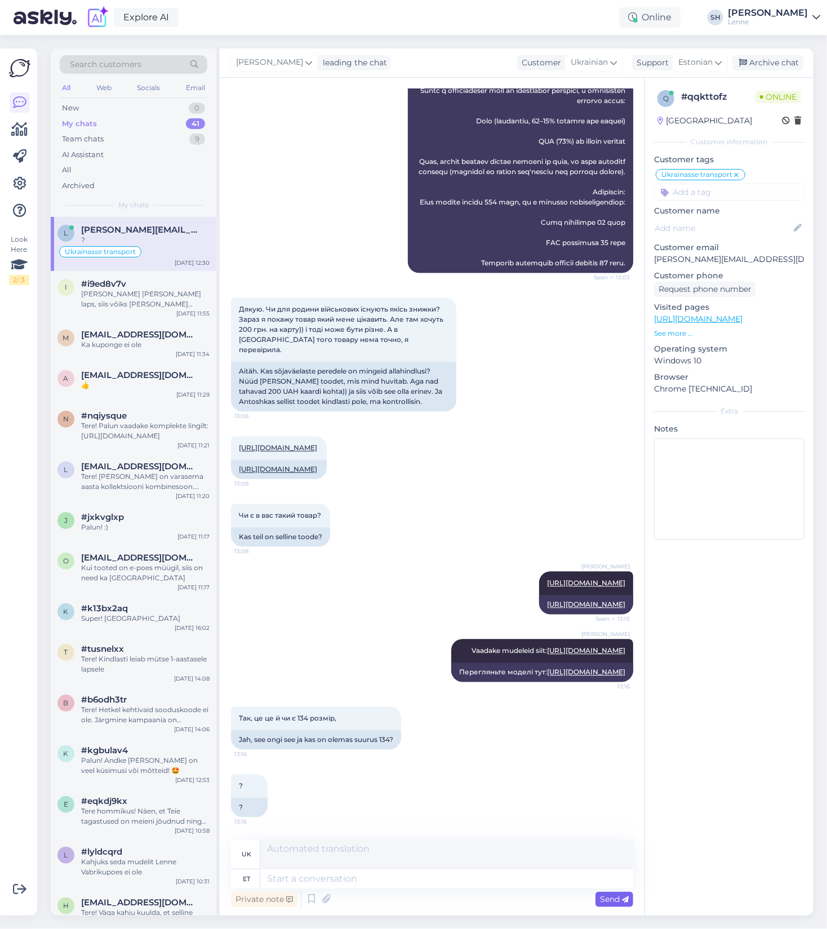
scroll to position [1507, 0]
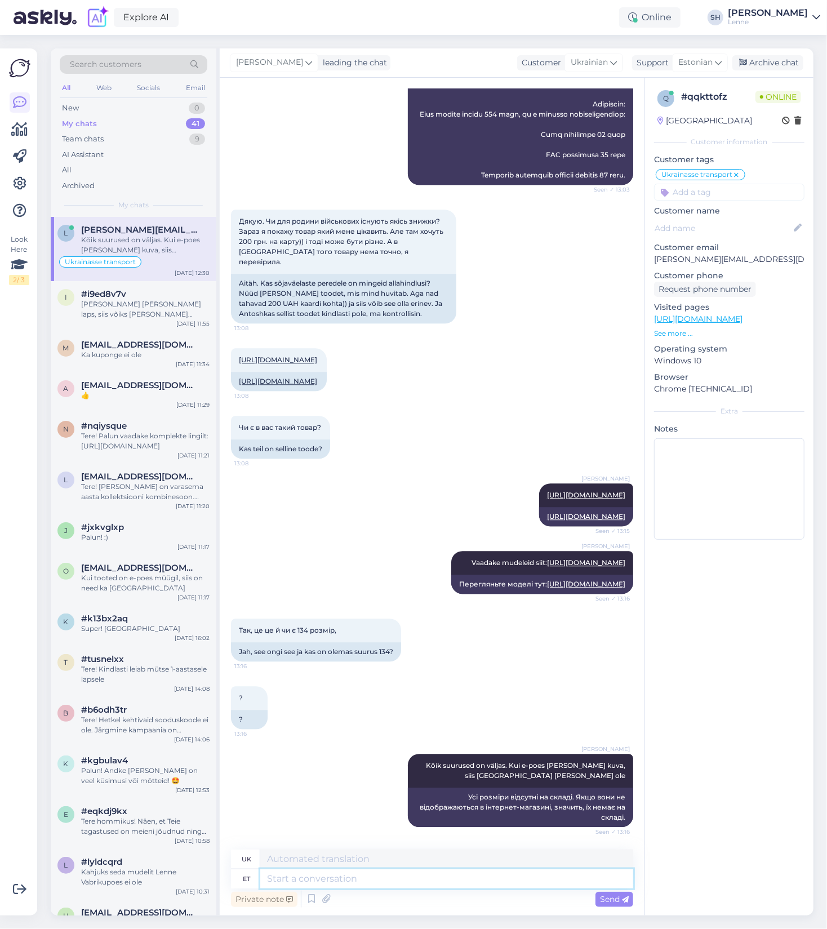
click at [357, 881] on textarea at bounding box center [446, 878] width 373 height 19
paste textarea "Meie e-poes kuvatud hind 132,90 € sisaldab juba Eesti käibemaksu (22%). Kuna sa…"
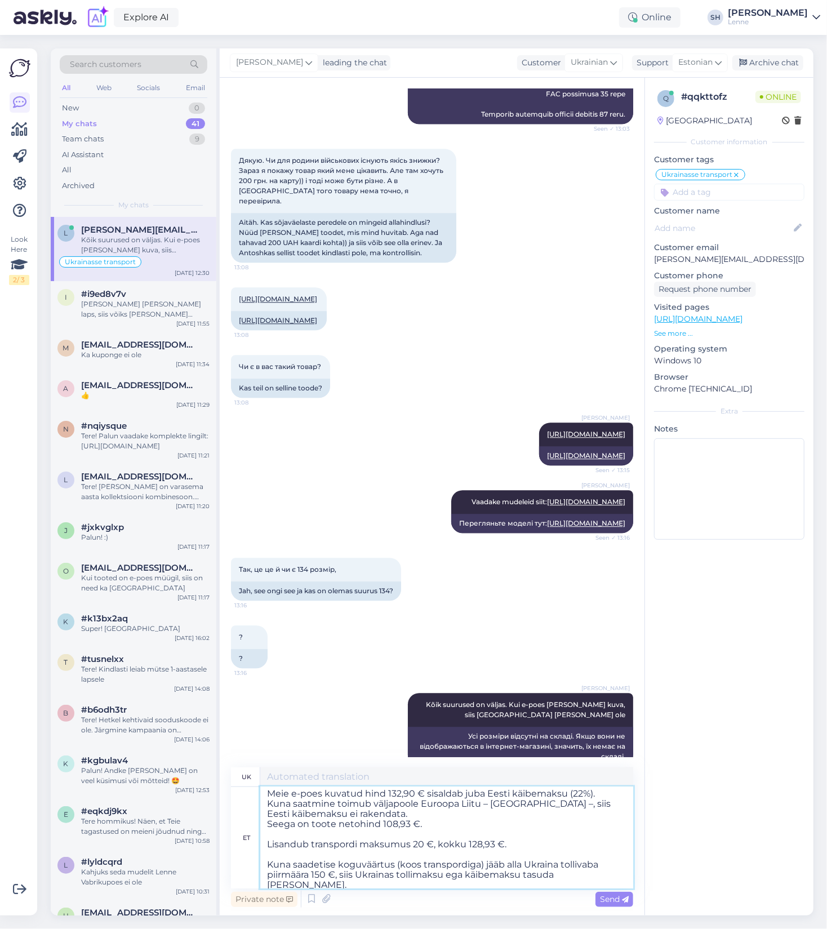
scroll to position [0, 0]
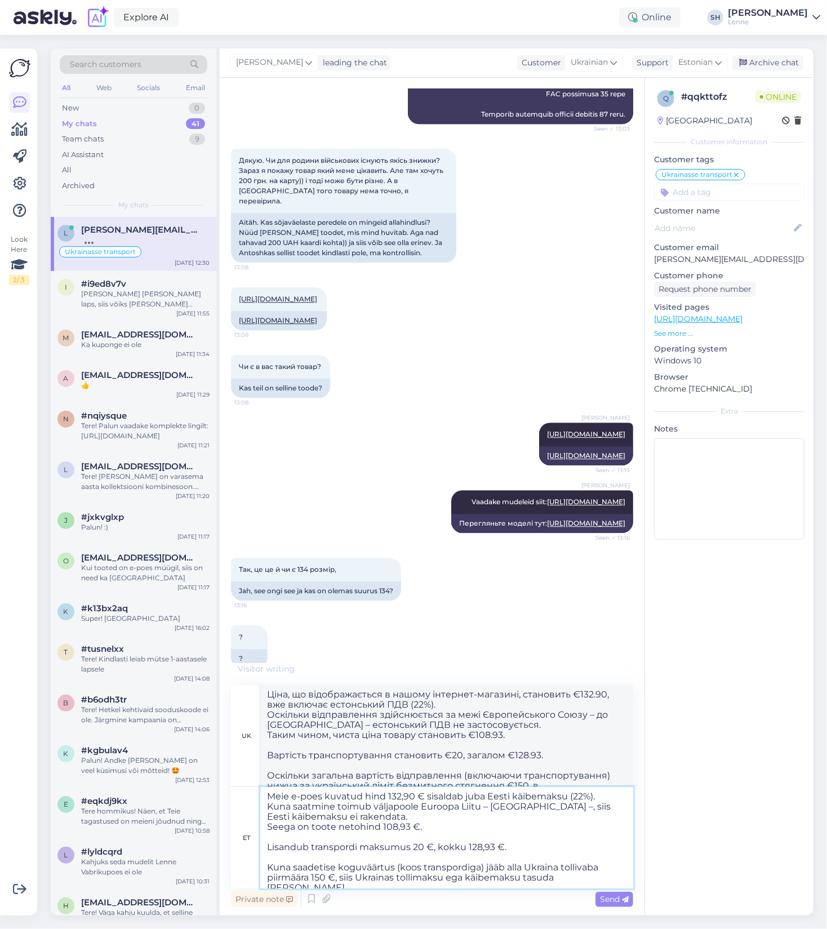
click at [273, 797] on textarea "Meie e-poes kuvatud hind 132,90 € sisaldab juba Eesti käibemaksu (22%). Kuna sa…" at bounding box center [446, 837] width 373 height 101
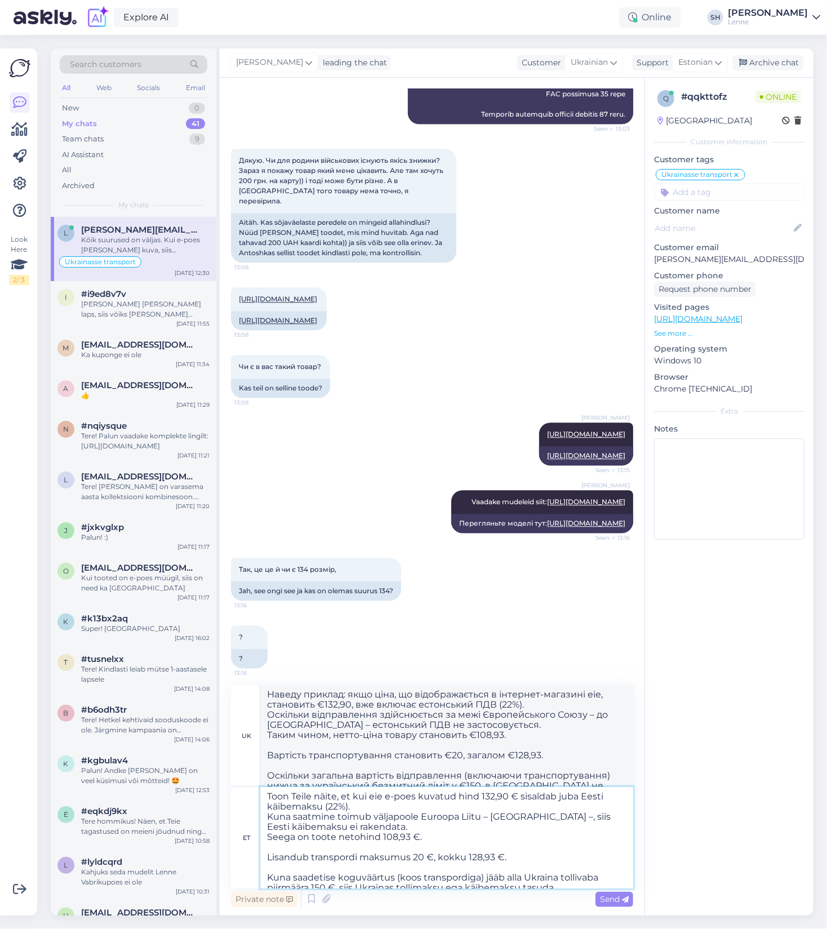
scroll to position [1740, 0]
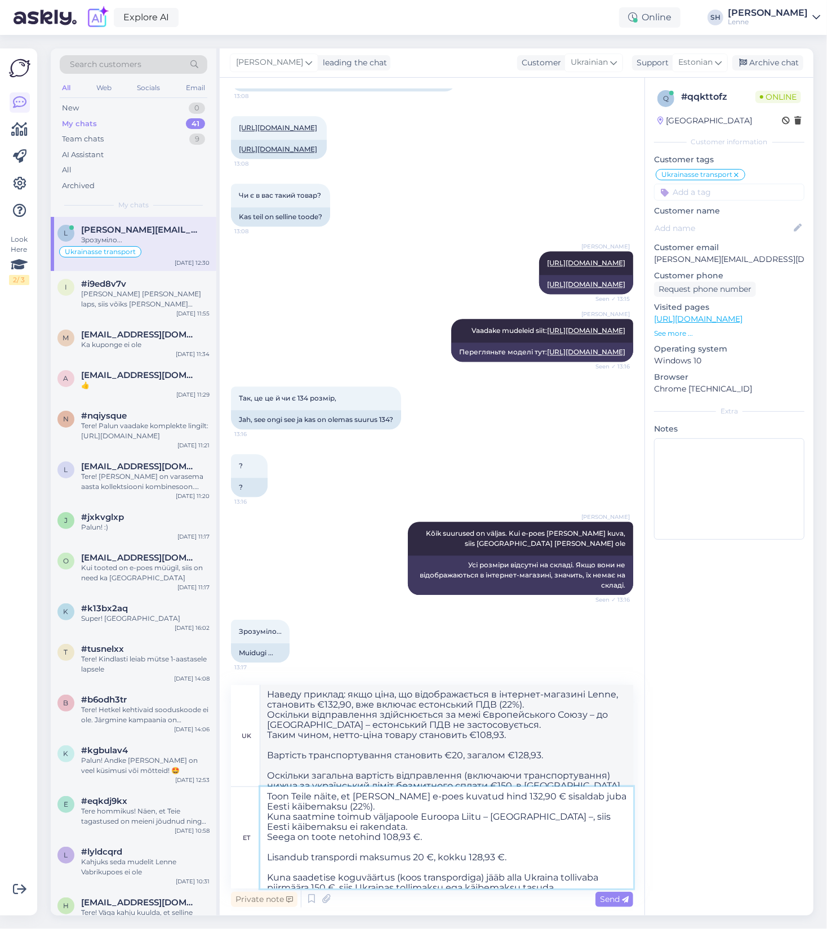
click at [492, 795] on textarea "Toon Teile näite, et [PERSON_NAME] e-poes kuvatud hind 132,90 € sisaldab juba E…" at bounding box center [446, 837] width 373 height 101
click at [546, 796] on textarea "Toon Teile näite, et [PERSON_NAME] e-poes kuvatud hind pn 132,90 € sisaldab jub…" at bounding box center [446, 837] width 373 height 101
click at [499, 797] on textarea "Toon Teile näite, et [PERSON_NAME] e-poes kuvatud hind pn 132,90 € sisaldab jub…" at bounding box center [446, 837] width 373 height 101
click at [546, 798] on textarea "Toon Teile näite, et [PERSON_NAME] e-poes kuvatud hind on 132,90 € sisaldab jub…" at bounding box center [446, 837] width 373 height 101
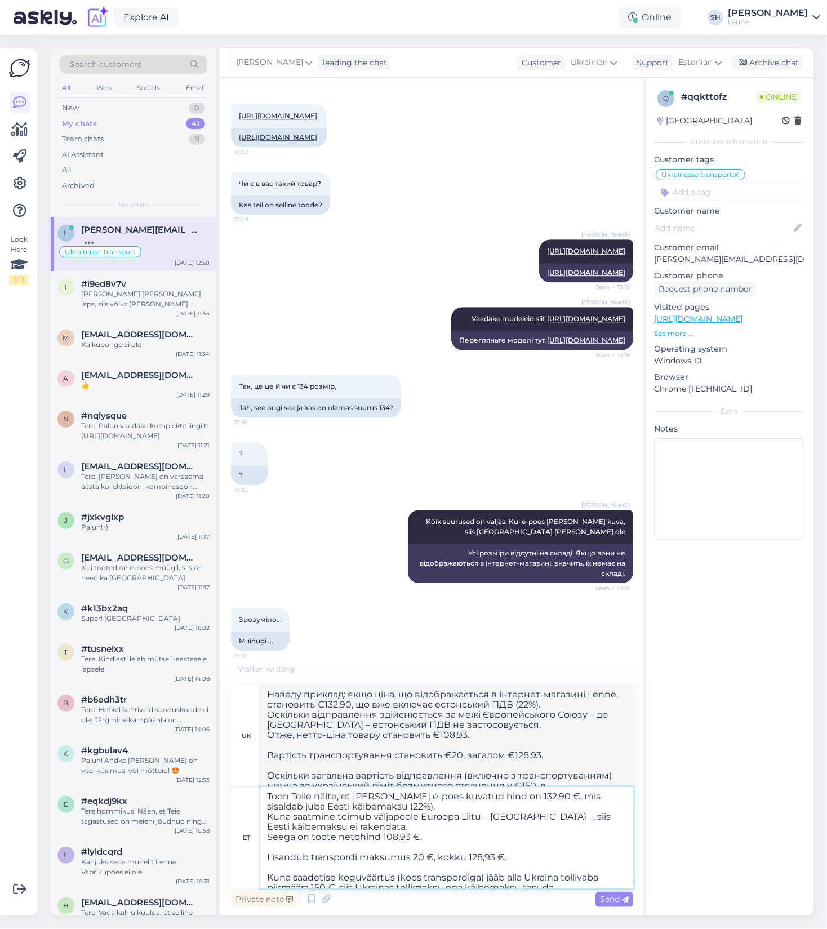
scroll to position [29, 0]
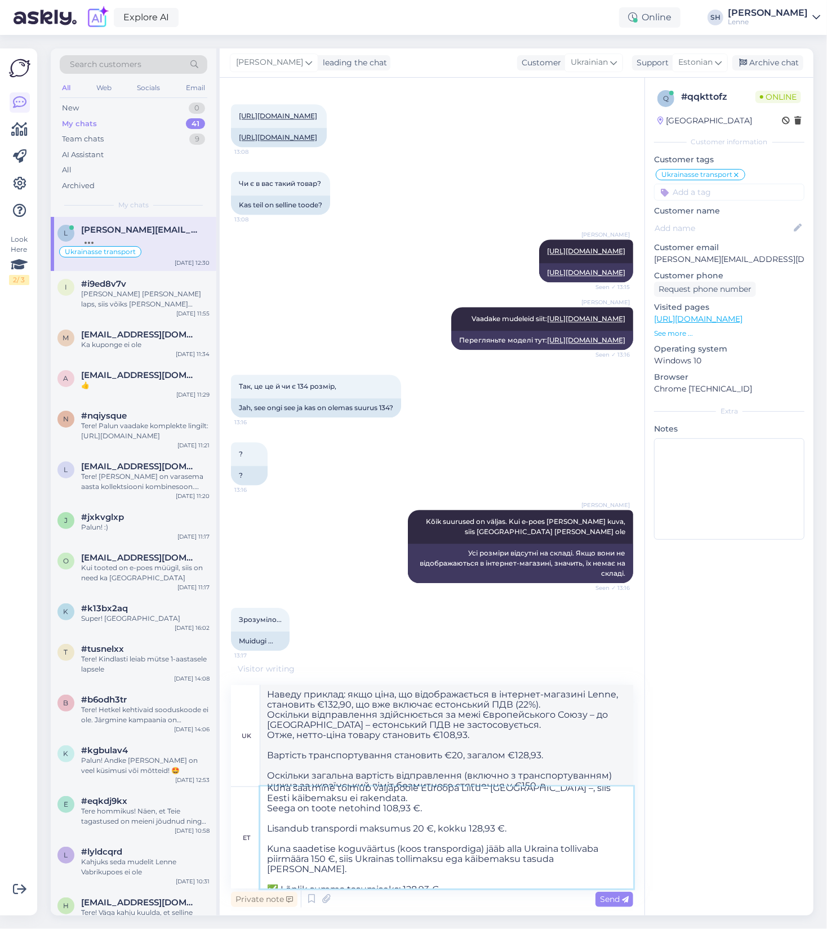
click at [408, 829] on textarea "Toon Teile näite, et [PERSON_NAME] e-poes kuvatud hind on 132,90 €, mis sisalda…" at bounding box center [446, 837] width 373 height 101
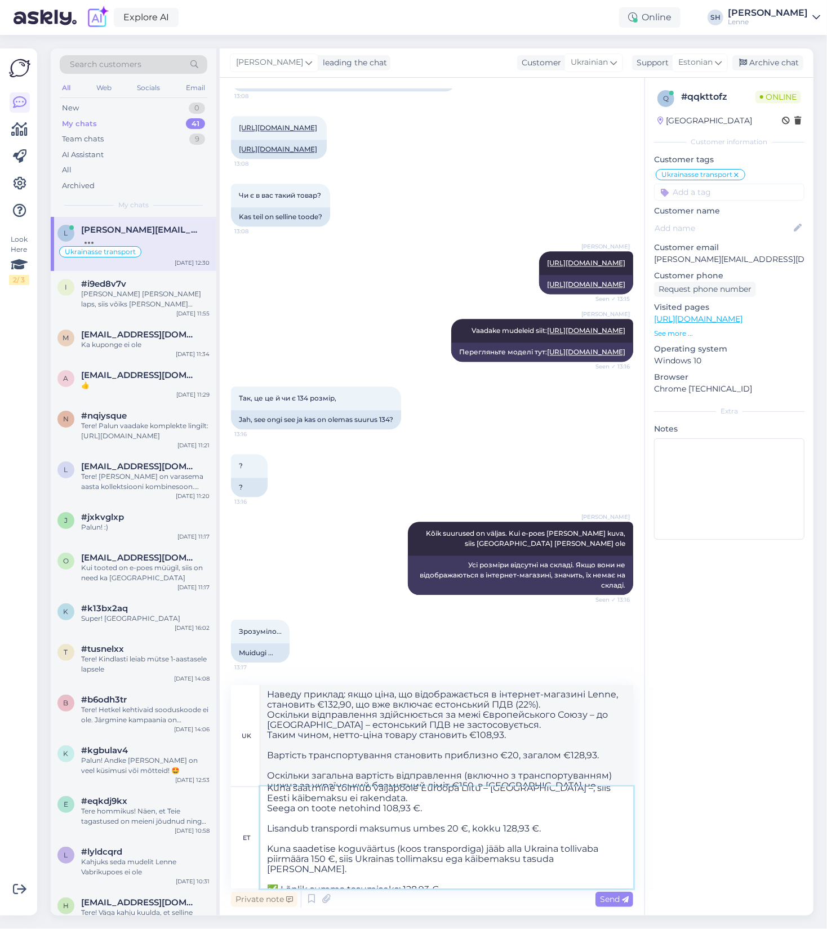
click at [461, 881] on textarea "Toon Teile näite, et [PERSON_NAME] e-poes kuvatud hind on 132,90 €, mis sisalda…" at bounding box center [446, 837] width 373 height 101
click at [614, 898] on span "Send" at bounding box center [614, 899] width 29 height 10
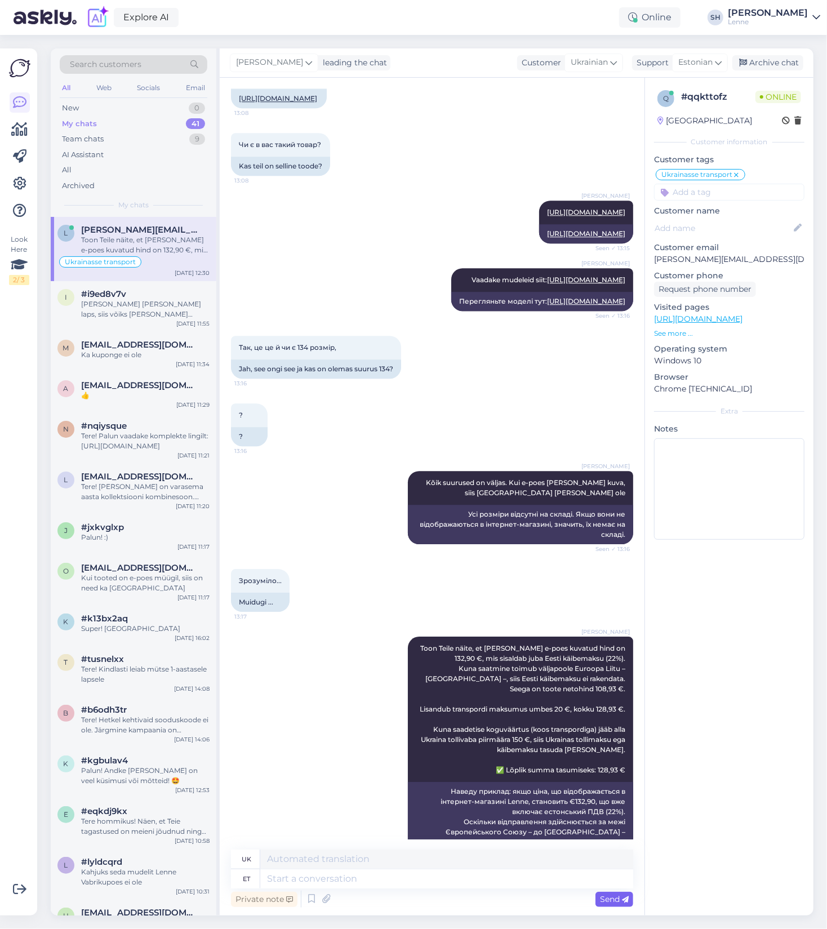
scroll to position [0, 0]
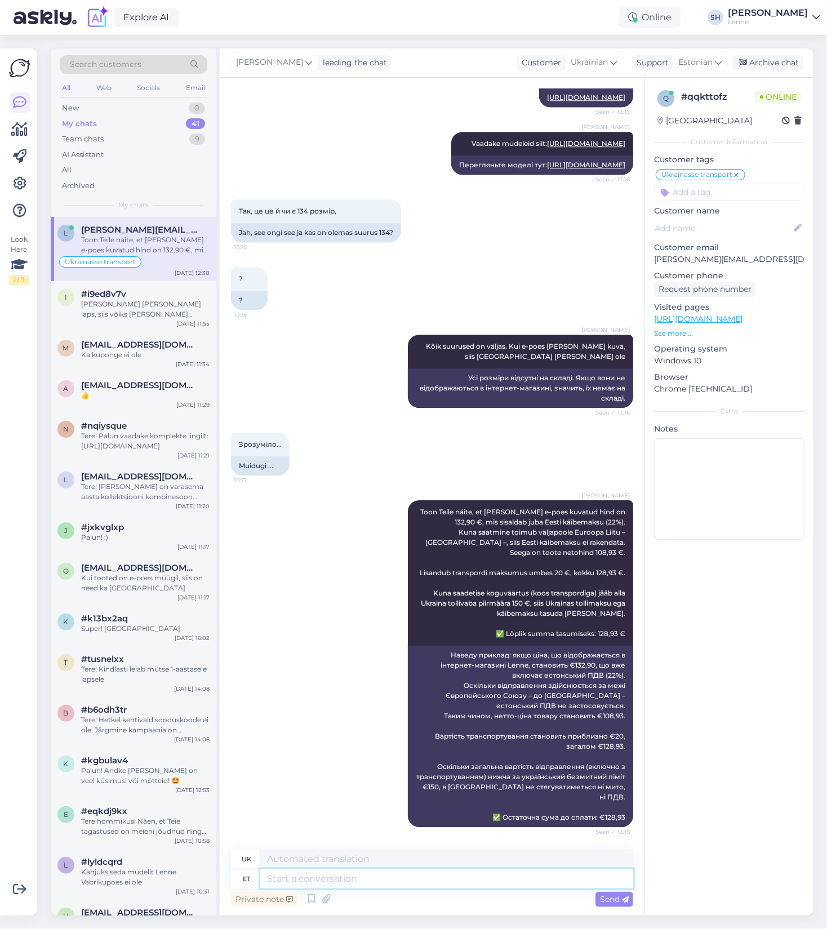
click at [412, 883] on textarea at bounding box center [446, 878] width 373 height 19
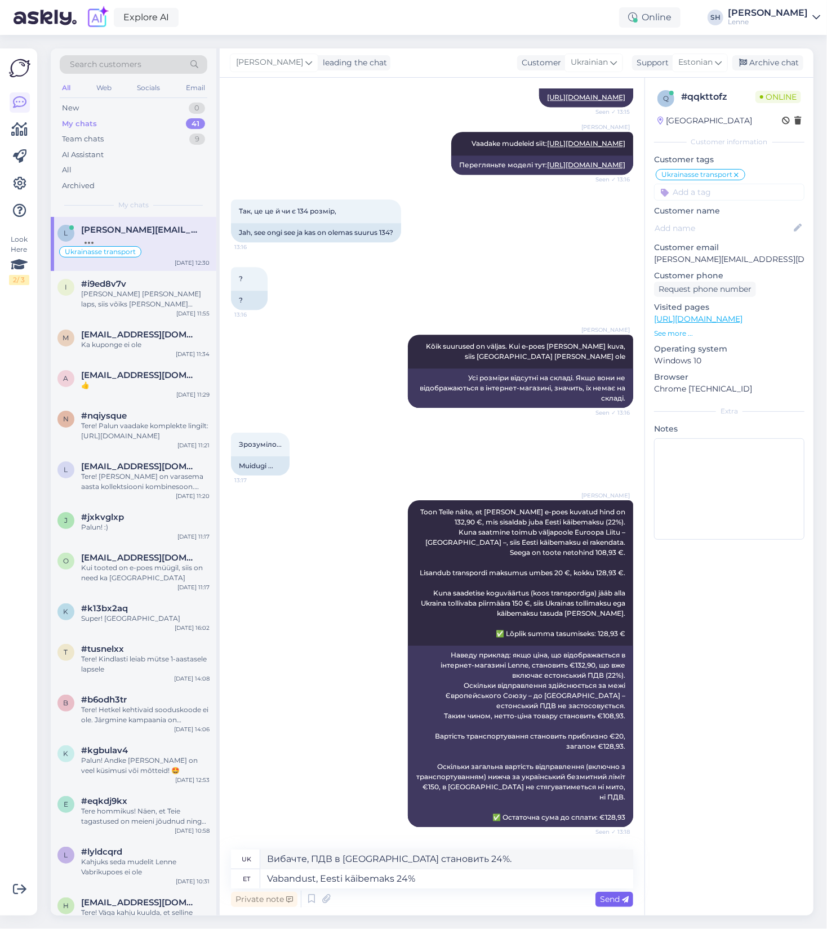
click at [609, 902] on span "Send" at bounding box center [614, 899] width 29 height 10
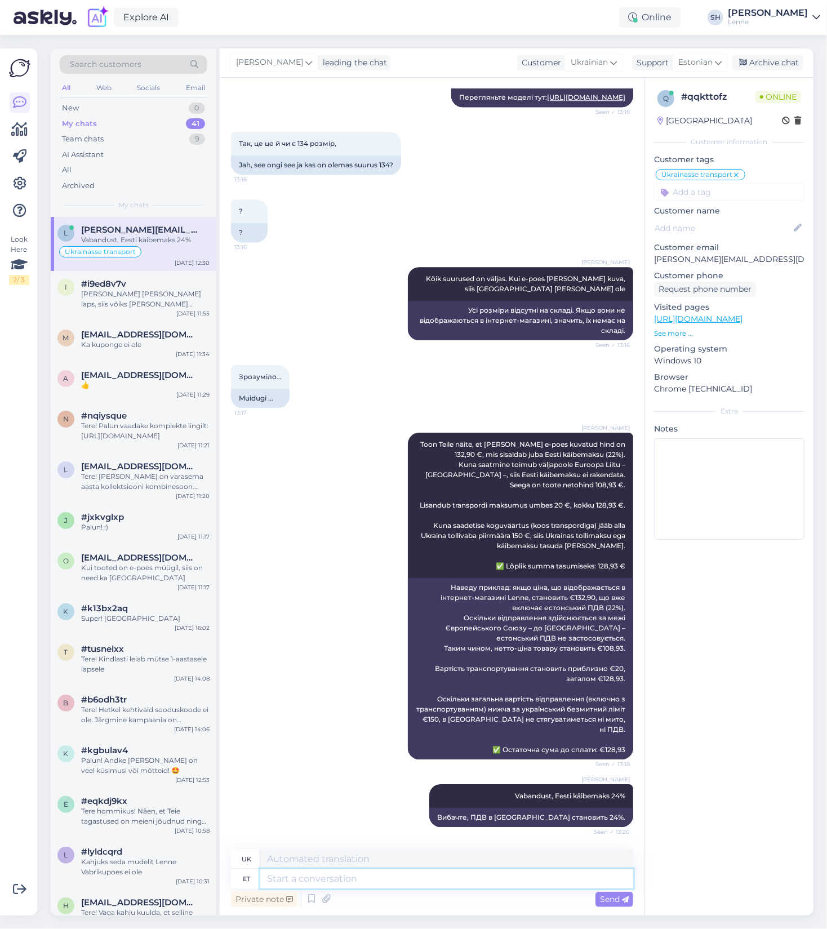
click at [448, 884] on textarea at bounding box center [446, 878] width 373 height 19
paste textarea "Toote hind (koos Eesti KM 24%): 132,90 € 132,90 € / 1,24 = 107,18 € (netohind) …"
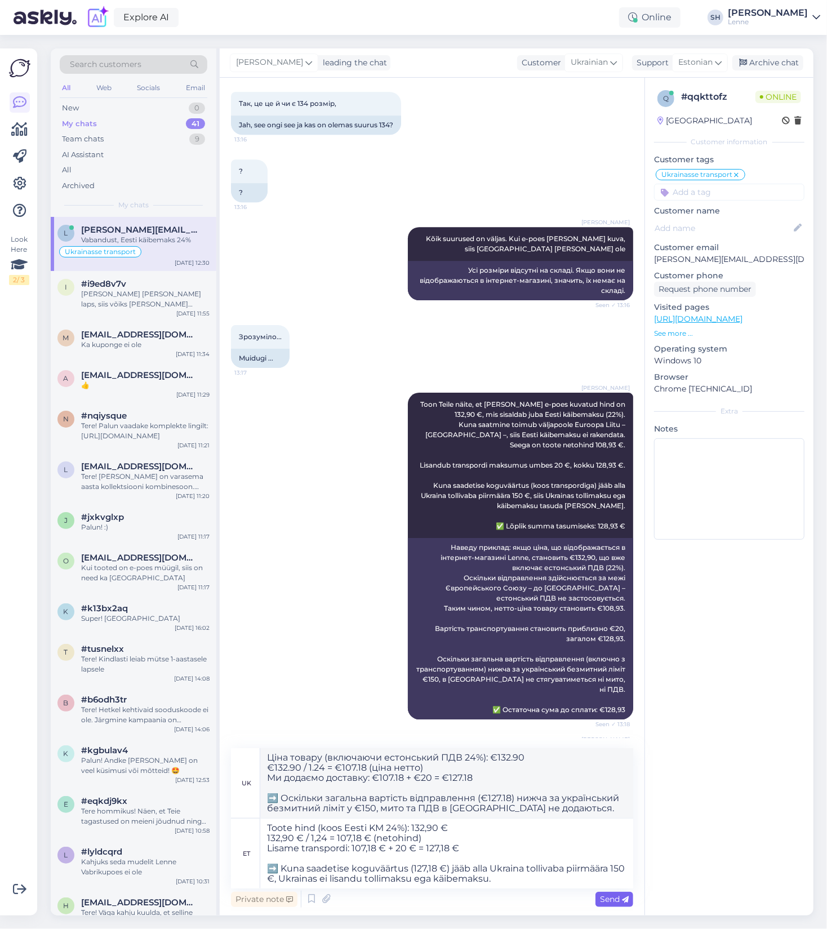
click at [618, 898] on span "Send" at bounding box center [614, 899] width 29 height 10
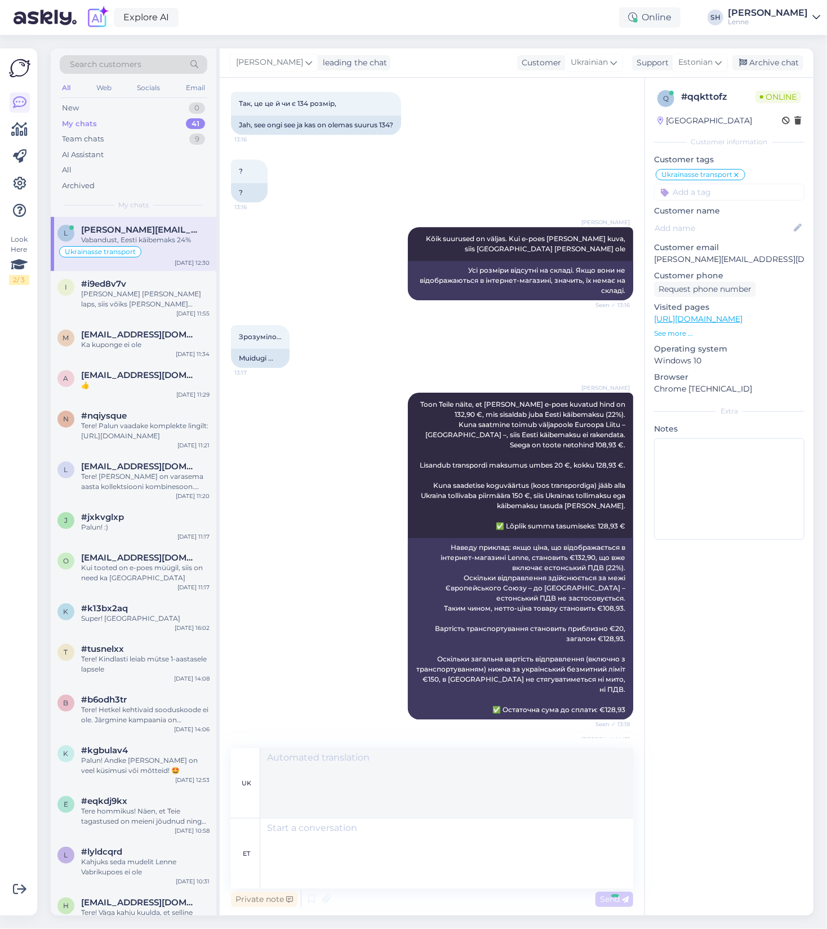
scroll to position [2174, 0]
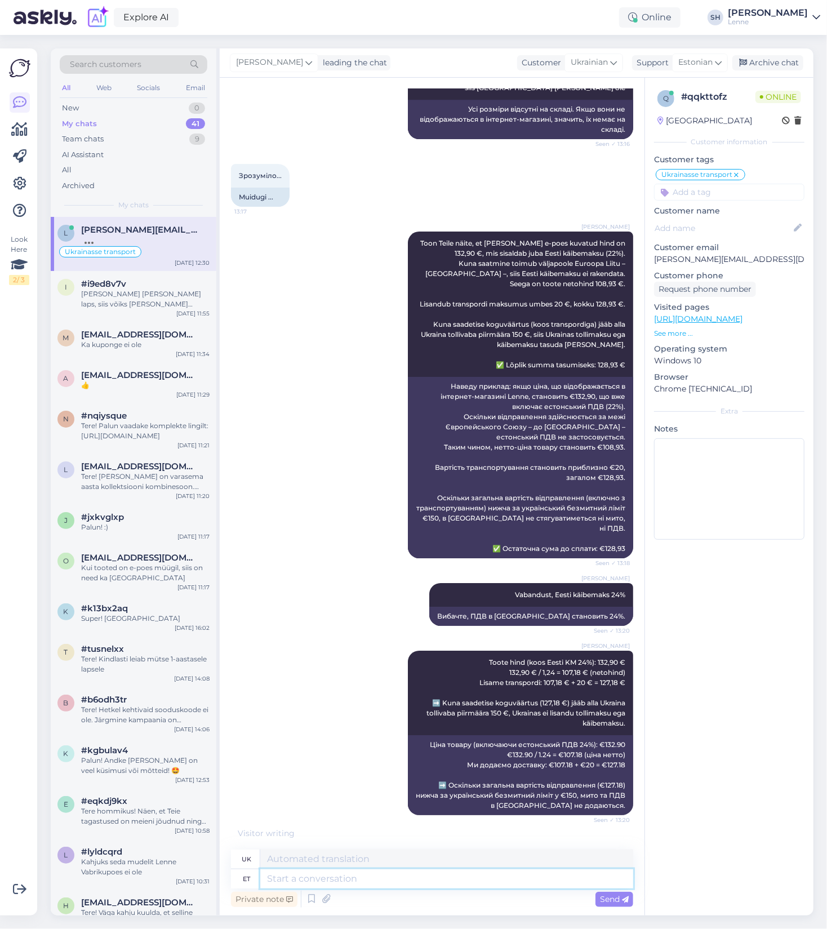
click at [354, 874] on textarea at bounding box center [446, 878] width 373 height 19
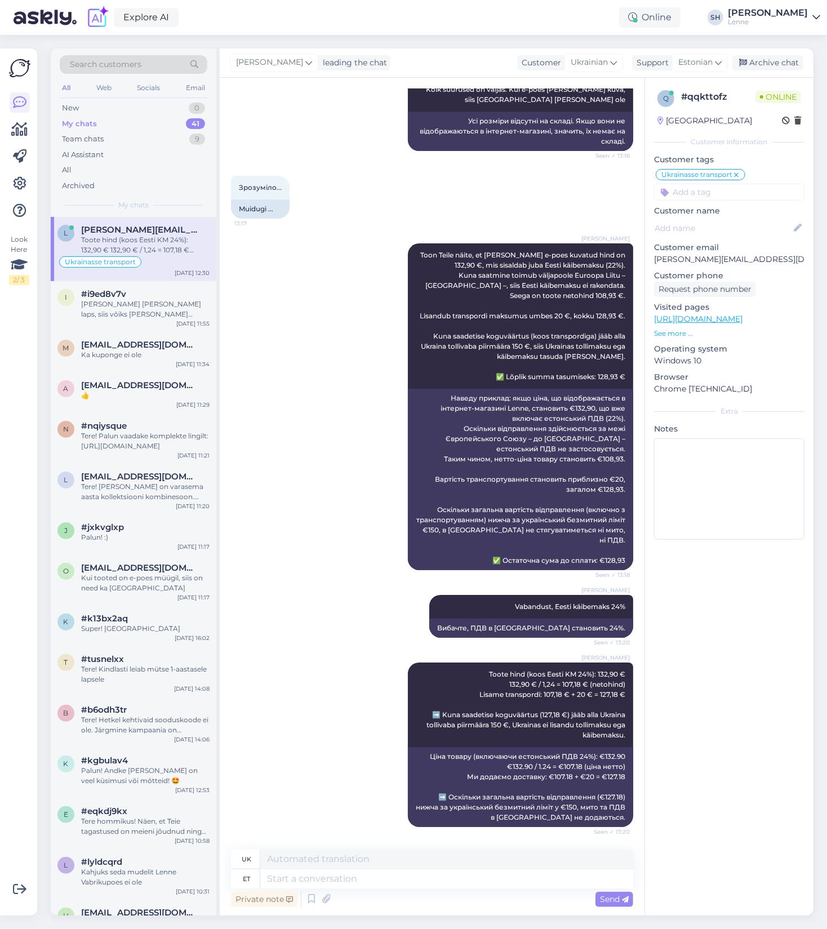
scroll to position [2301, 0]
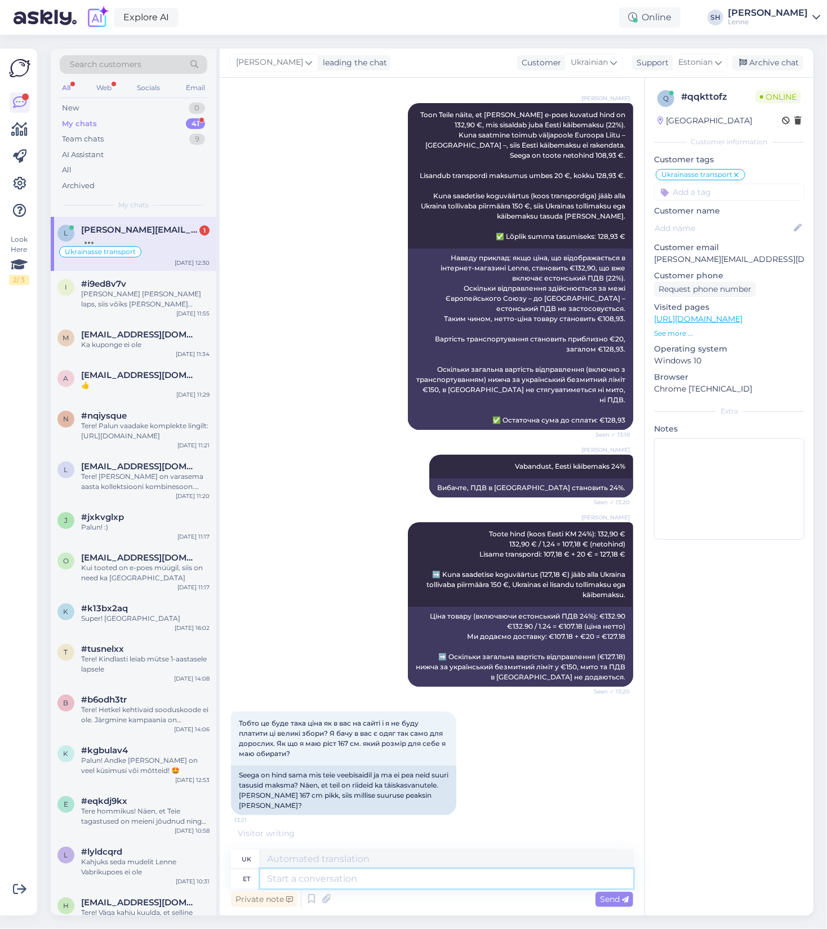
click at [283, 878] on textarea at bounding box center [446, 878] width 373 height 19
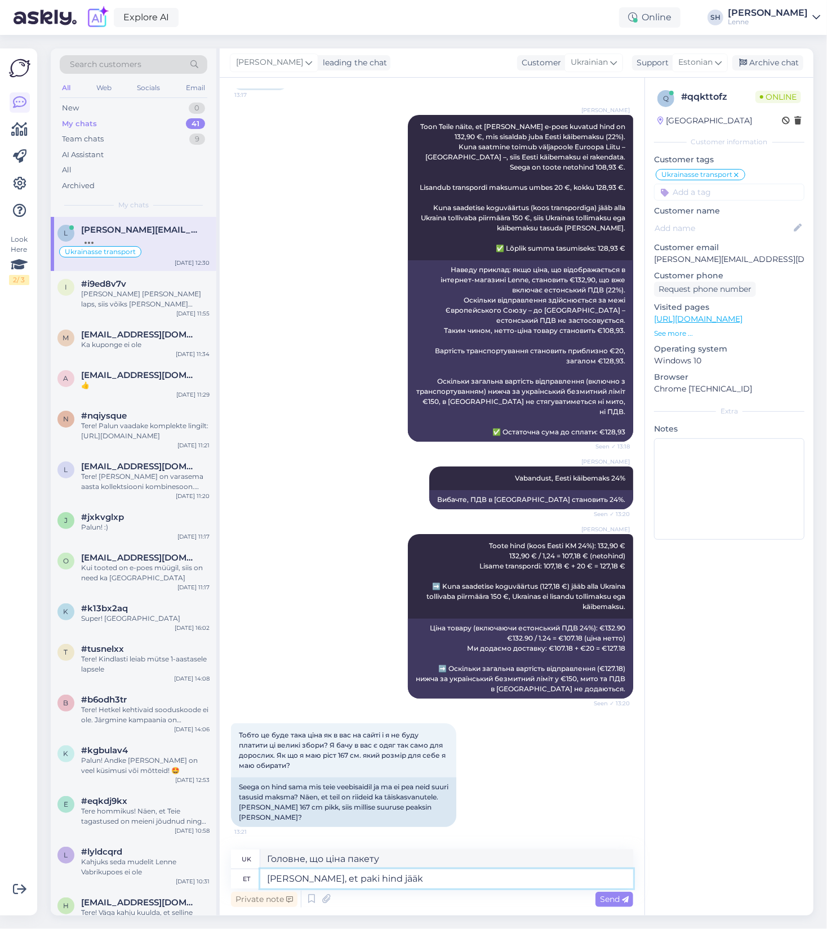
scroll to position [2369, 0]
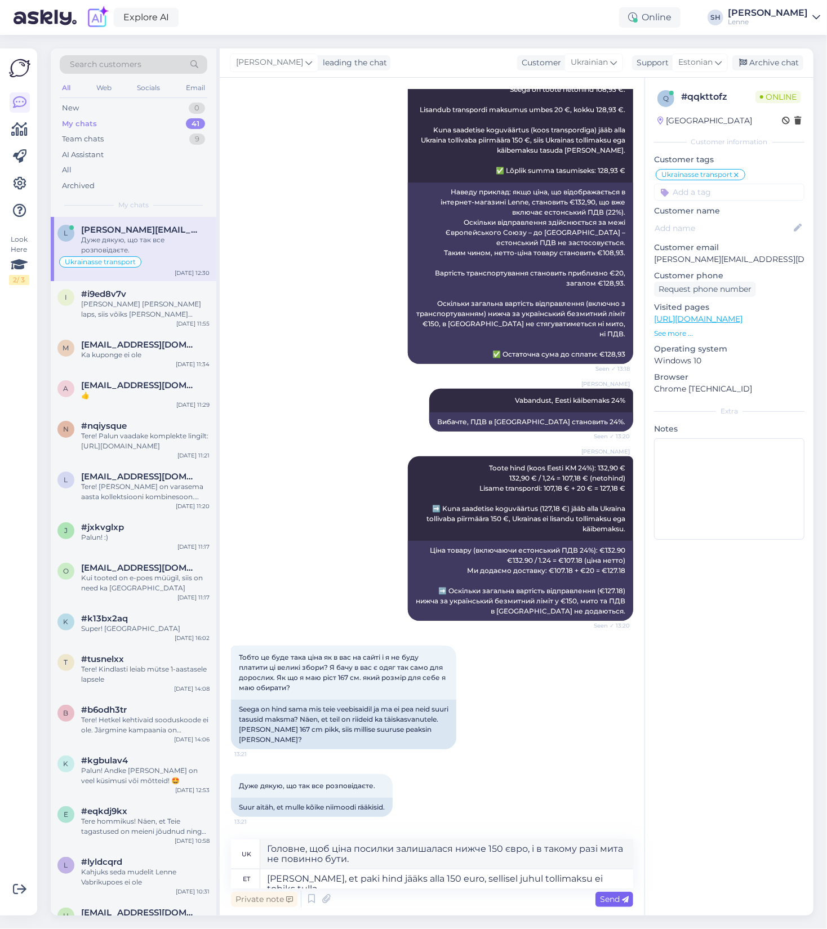
click at [608, 899] on span "Send" at bounding box center [614, 899] width 29 height 10
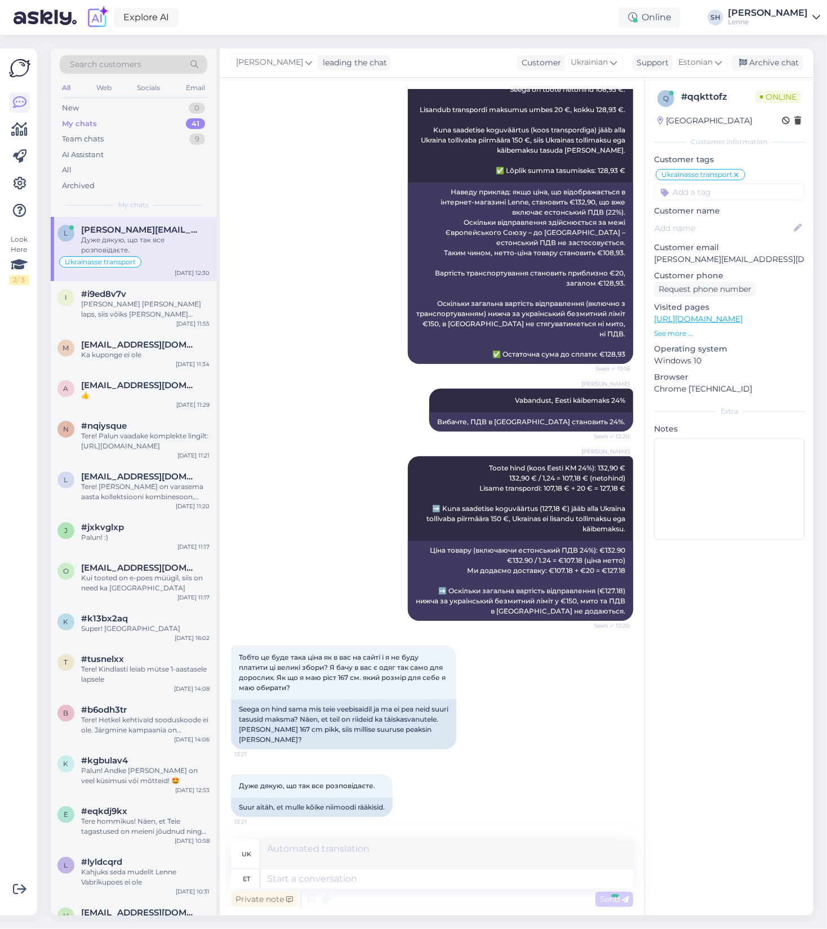
scroll to position [2457, 0]
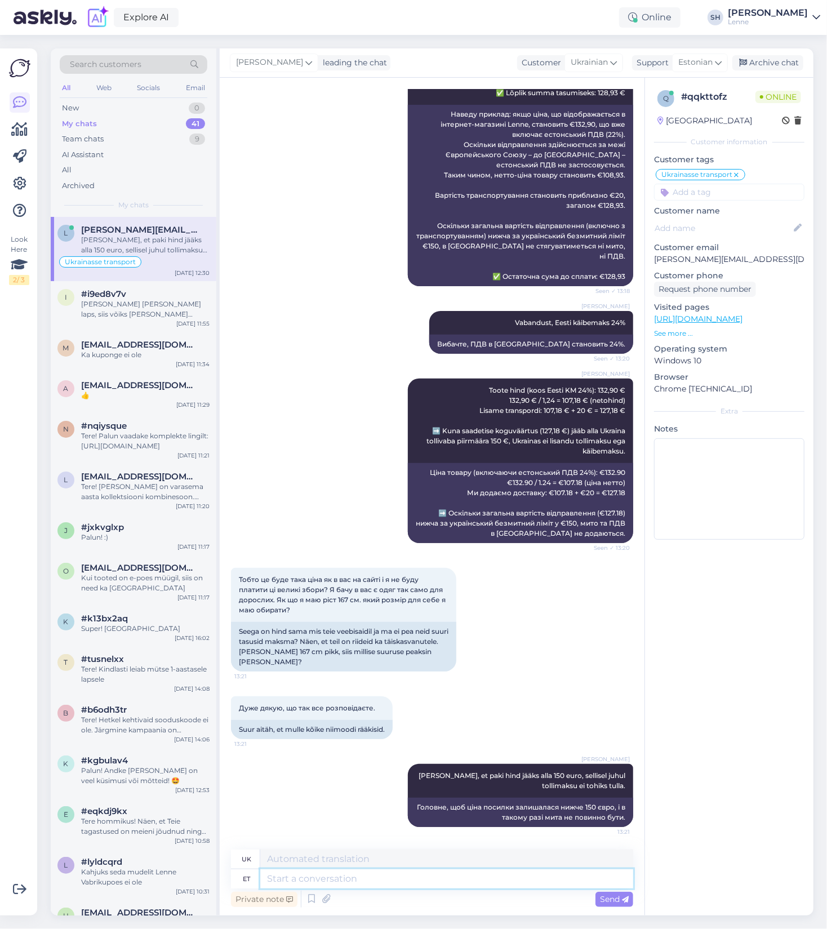
click at [331, 878] on textarea at bounding box center [446, 878] width 373 height 19
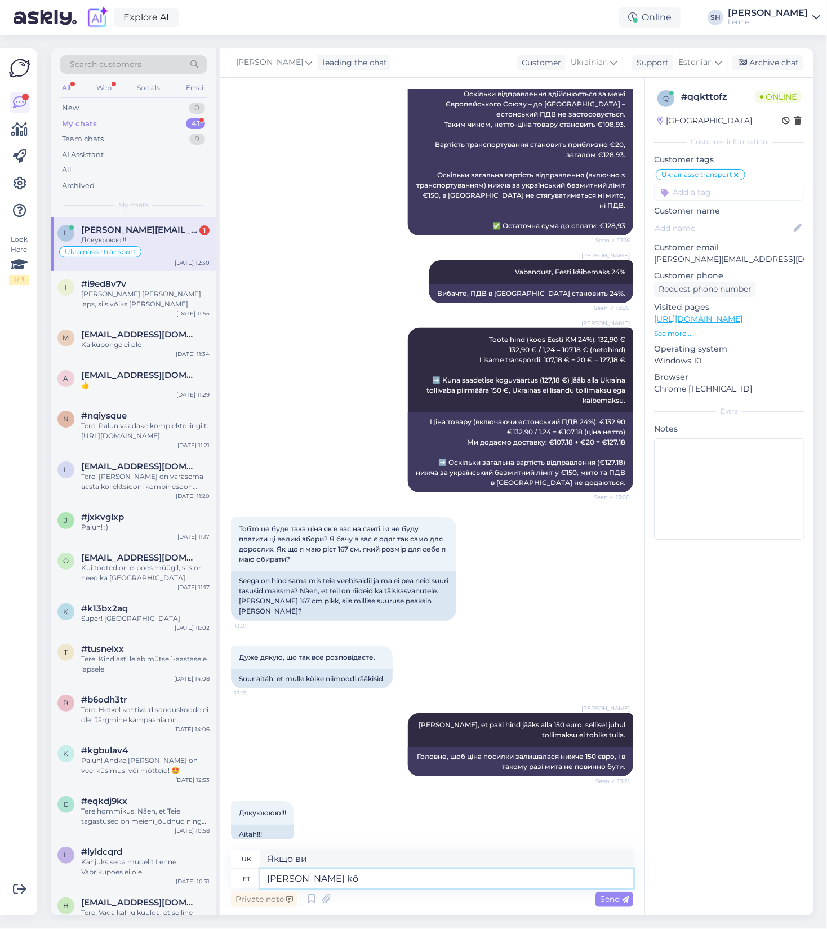
scroll to position [2525, 0]
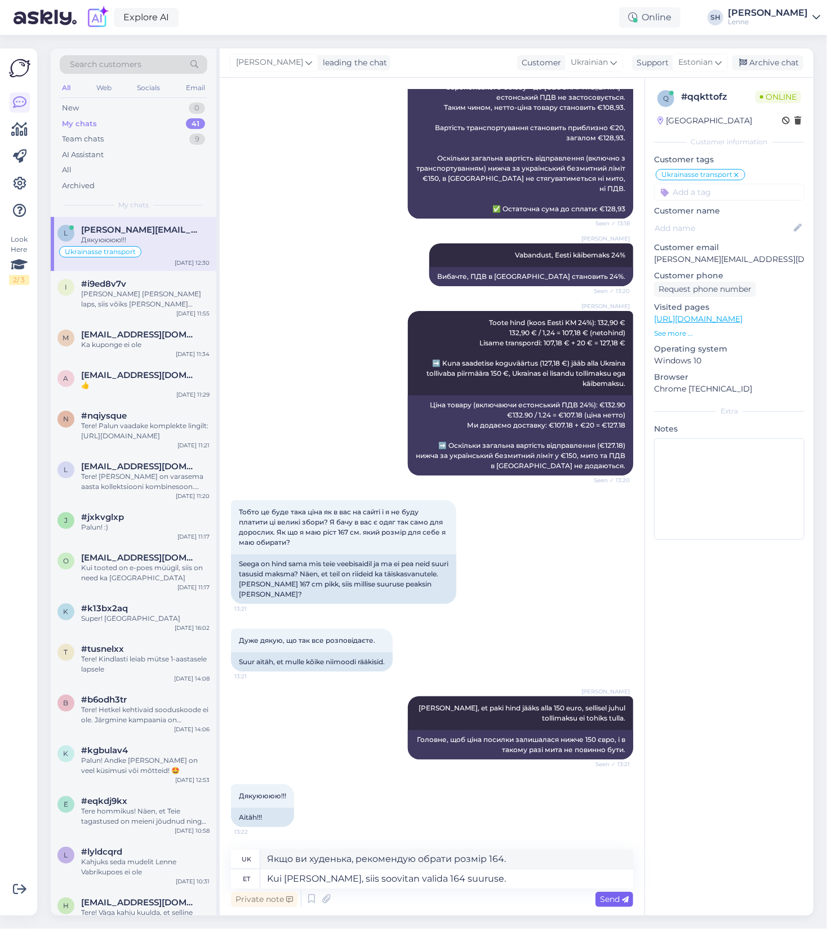
click at [613, 899] on span "Send" at bounding box center [614, 899] width 29 height 10
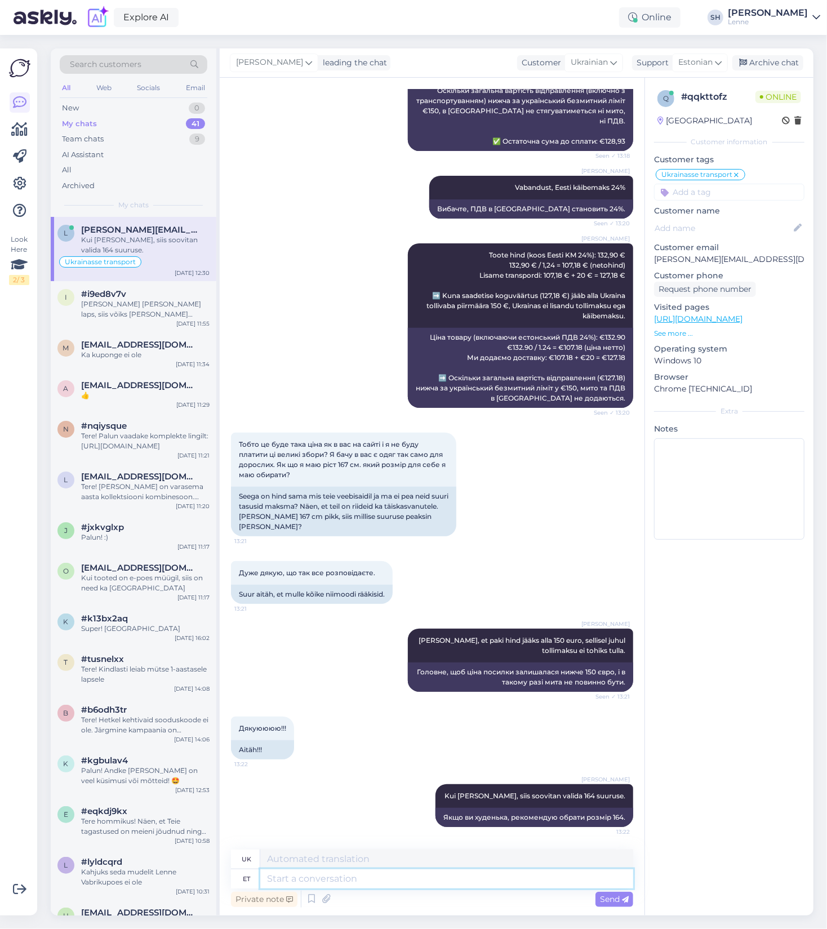
click at [337, 879] on textarea at bounding box center [446, 878] width 373 height 19
click at [614, 900] on span "Send" at bounding box center [614, 899] width 29 height 10
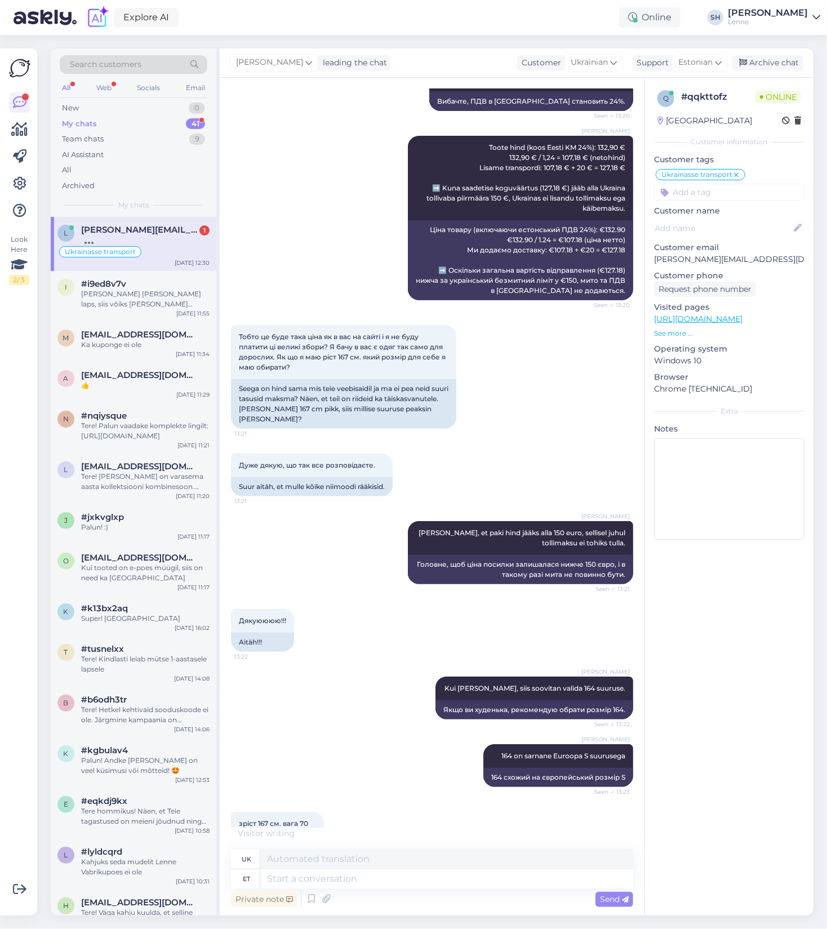
scroll to position [2739, 0]
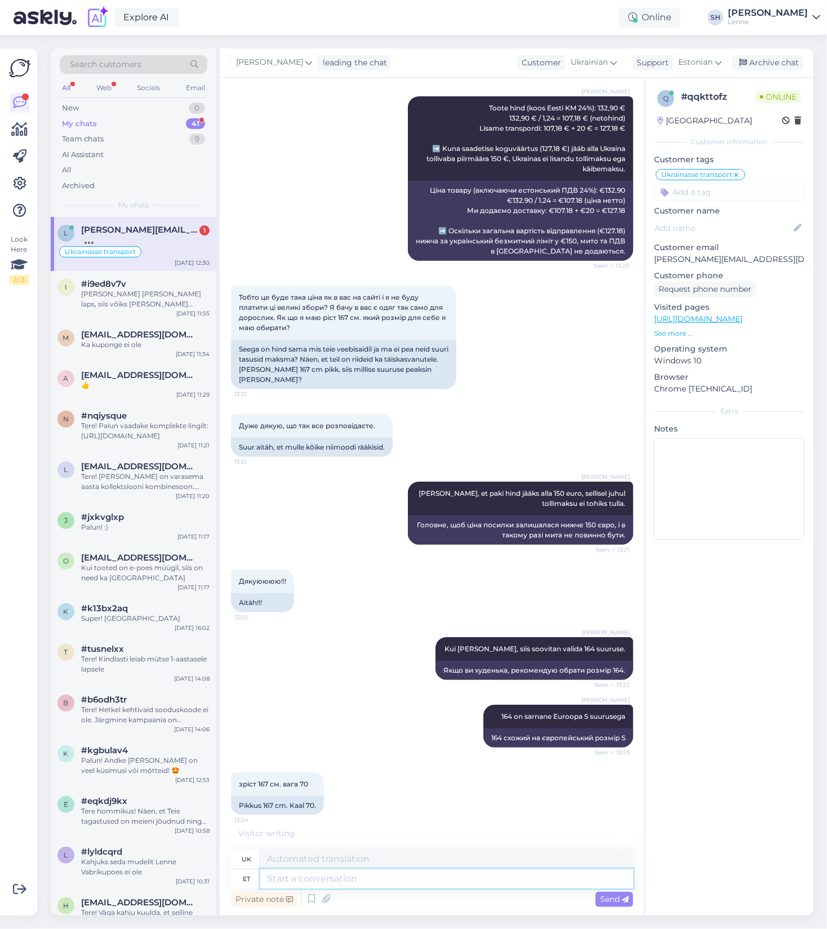
click at [294, 878] on textarea at bounding box center [446, 878] width 373 height 19
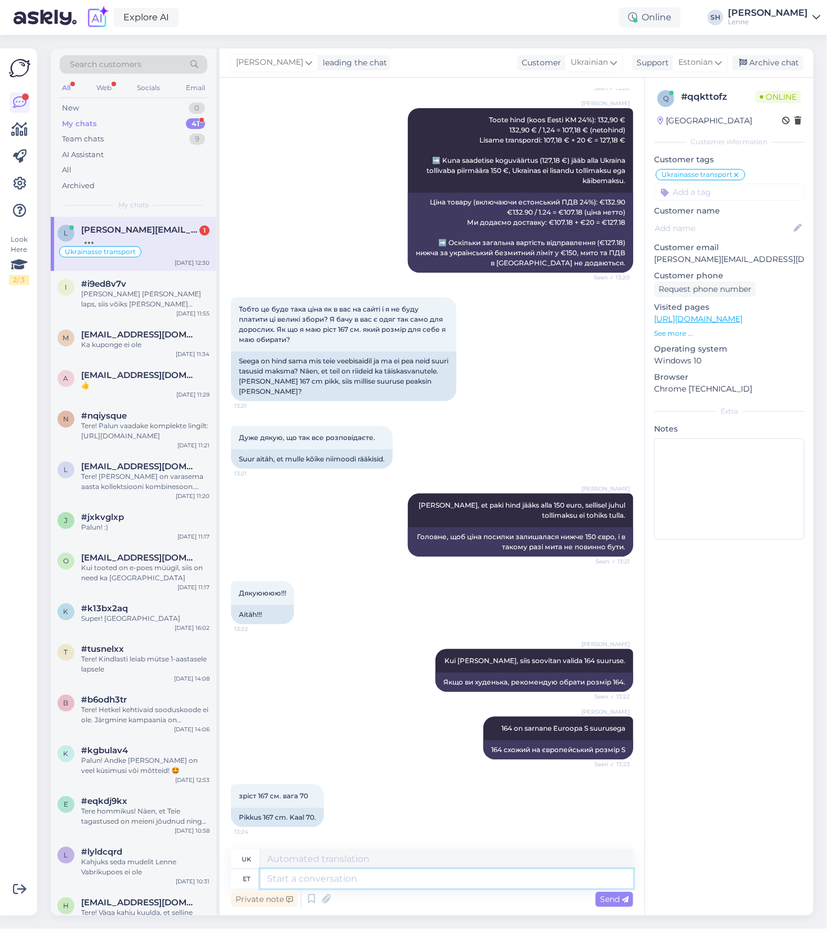
click at [419, 884] on textarea at bounding box center [446, 878] width 373 height 19
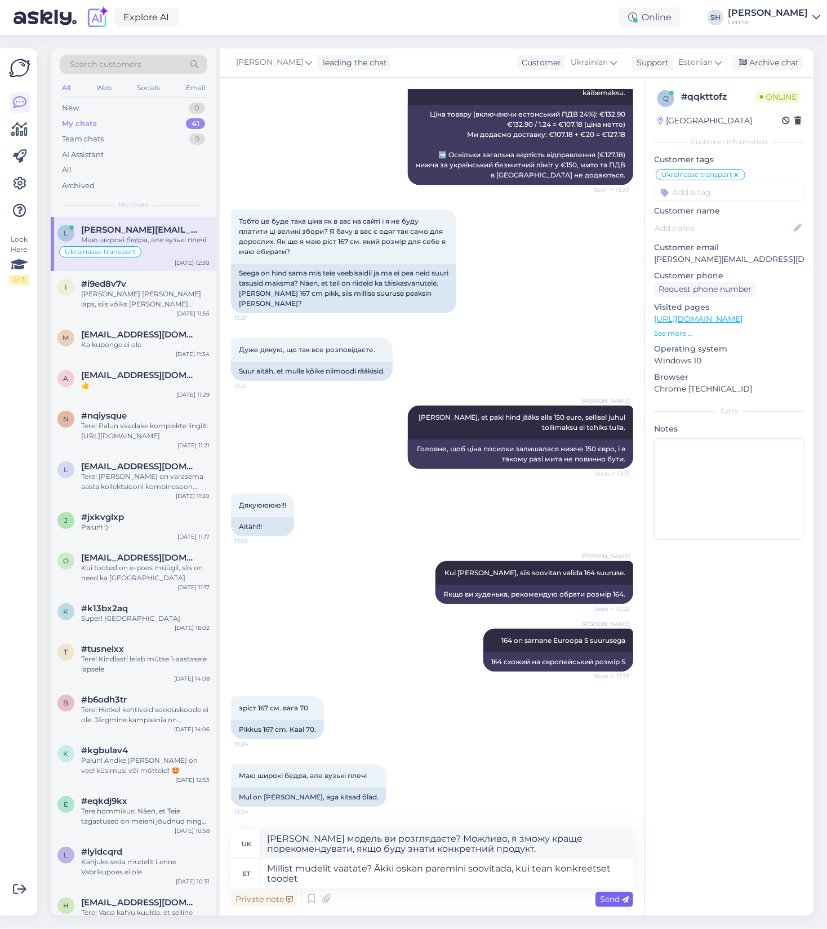
click at [610, 902] on span "Send" at bounding box center [614, 899] width 29 height 10
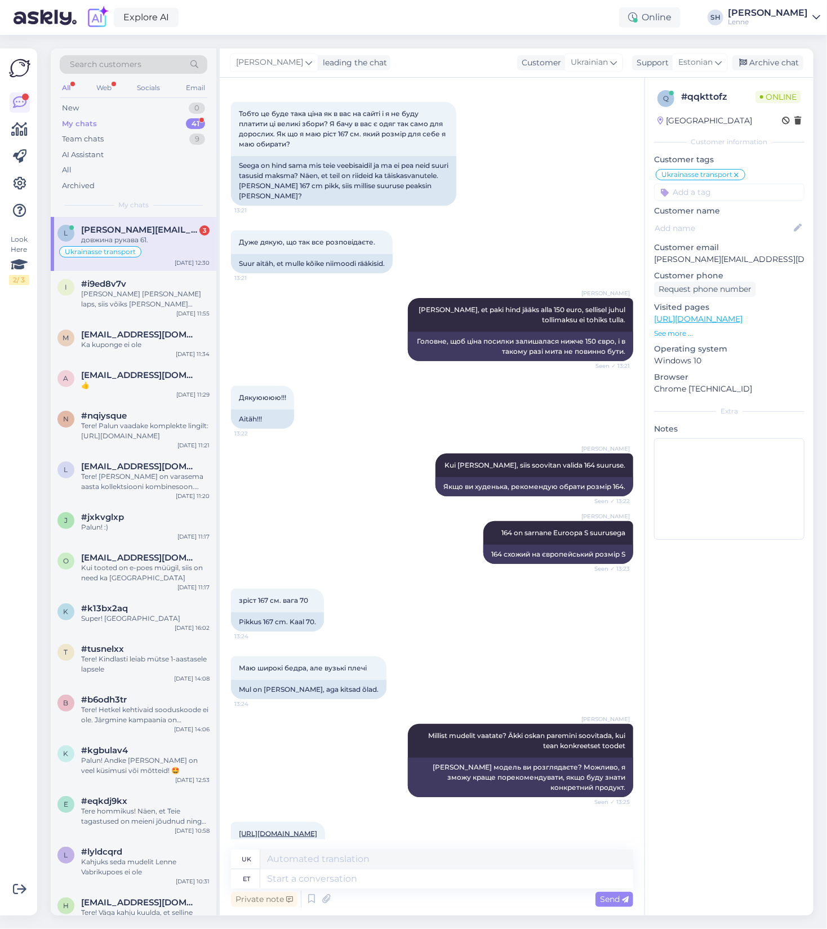
scroll to position [3086, 0]
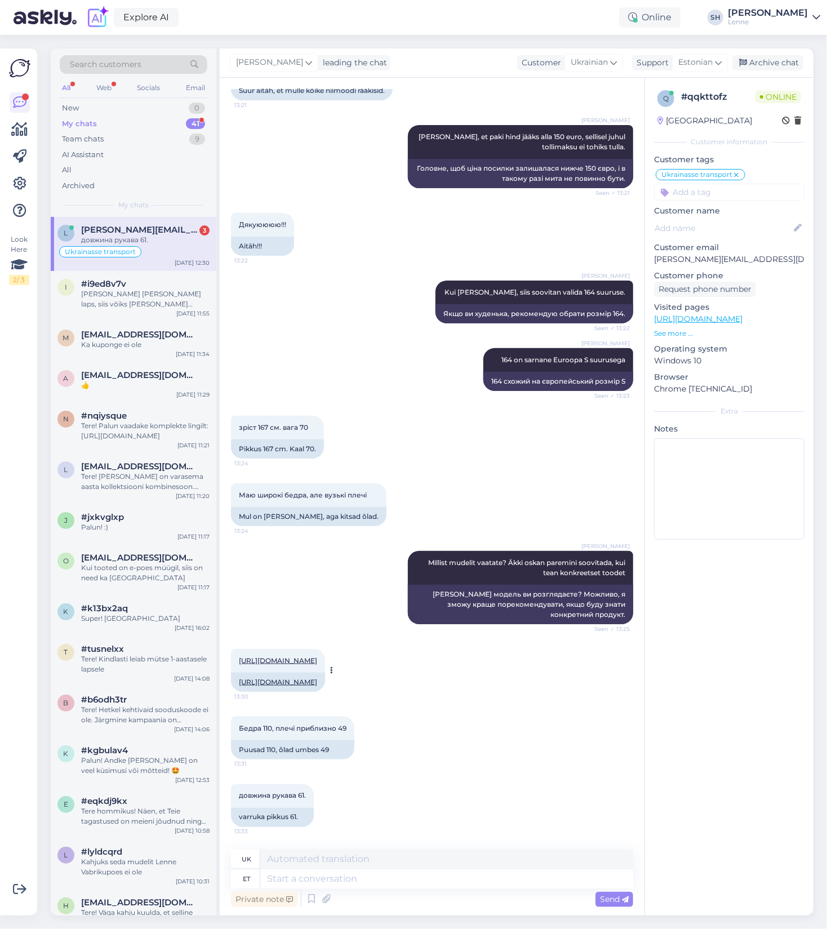
click at [317, 684] on link "[URL][DOMAIN_NAME]" at bounding box center [278, 682] width 78 height 8
click at [342, 885] on textarea at bounding box center [446, 878] width 373 height 19
click at [615, 899] on span "Send" at bounding box center [614, 899] width 29 height 10
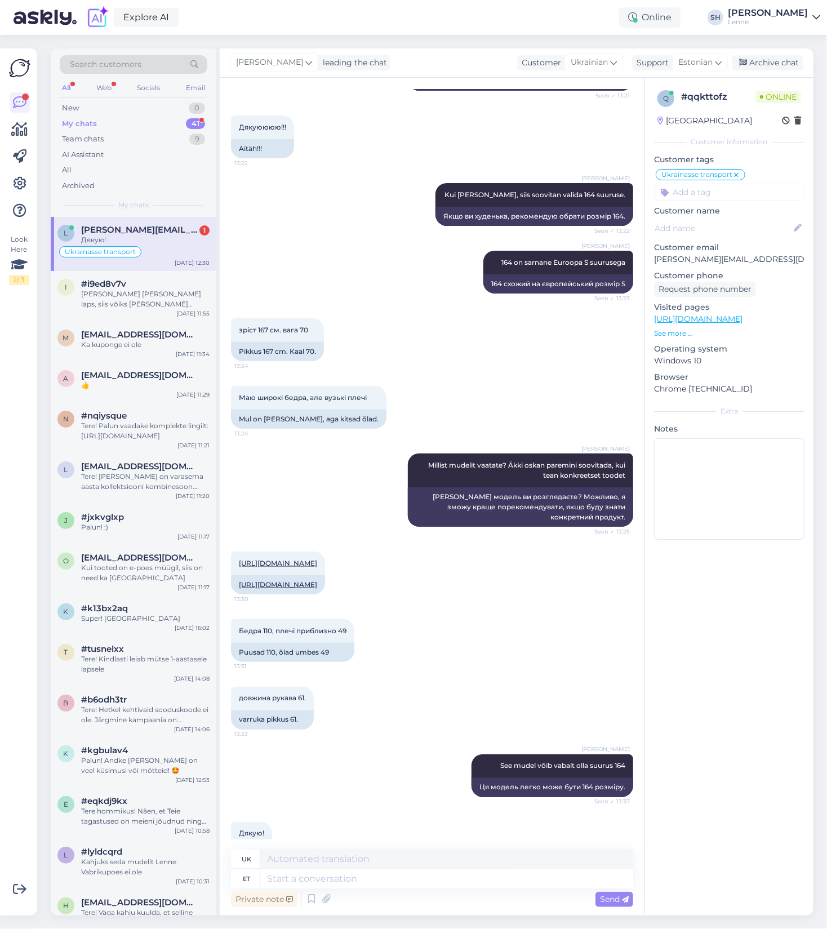
scroll to position [3221, 0]
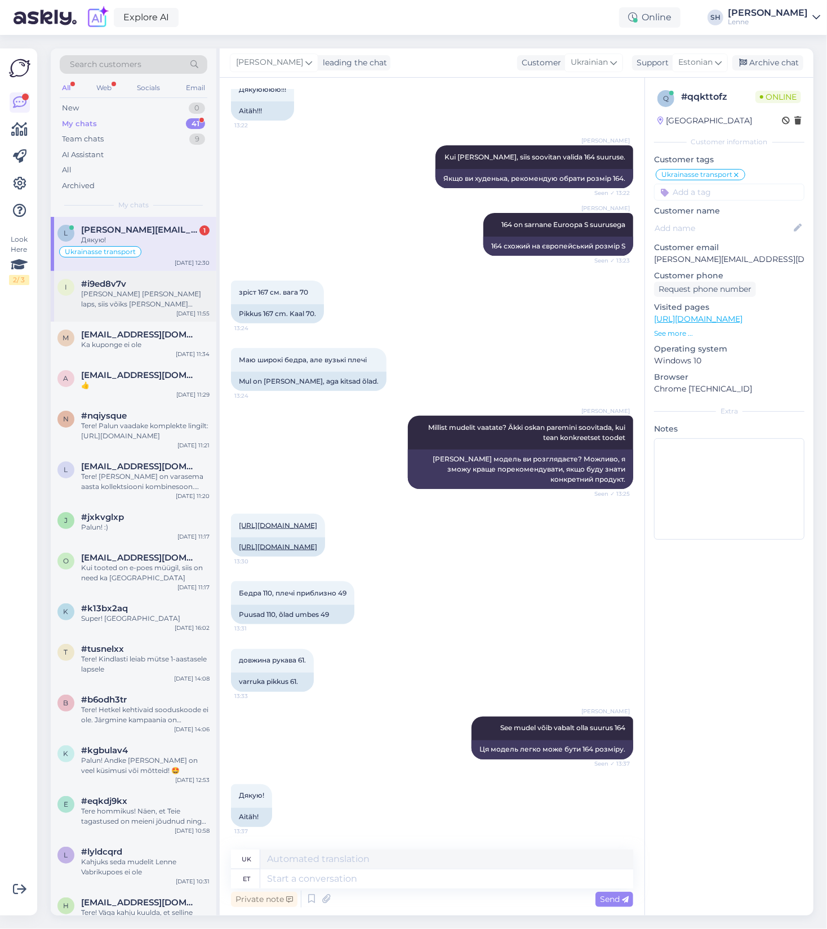
click at [119, 297] on div "[PERSON_NAME] [PERSON_NAME] laps, siis võiks [PERSON_NAME] täpselt pikkuse järg…" at bounding box center [145, 299] width 128 height 20
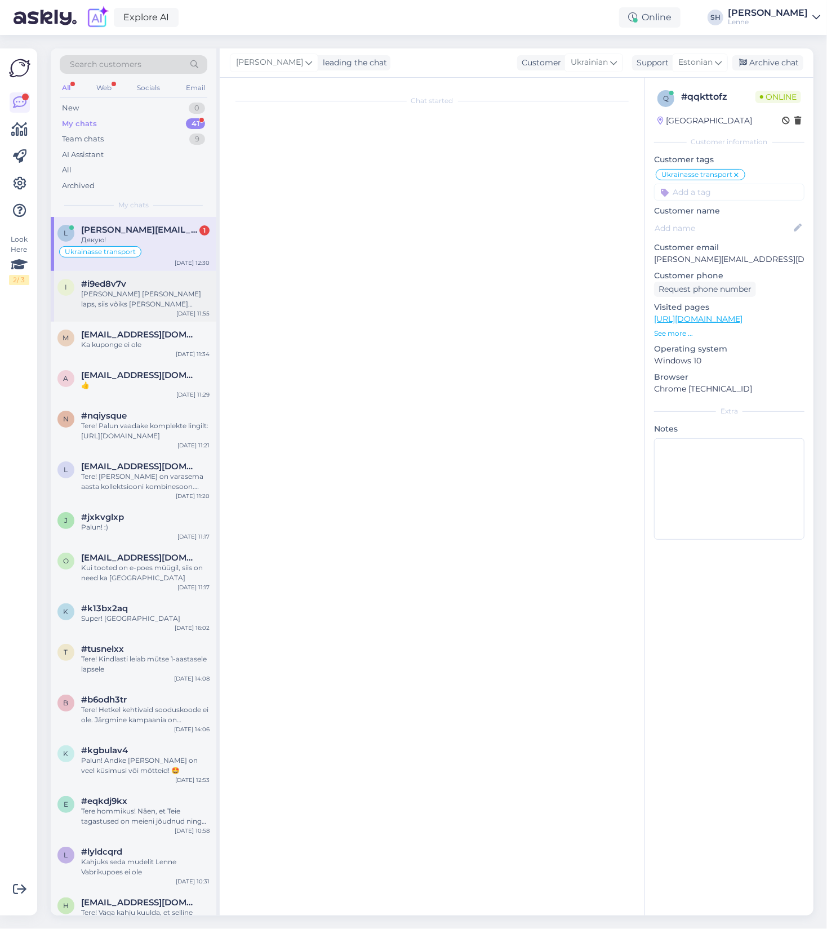
scroll to position [0, 0]
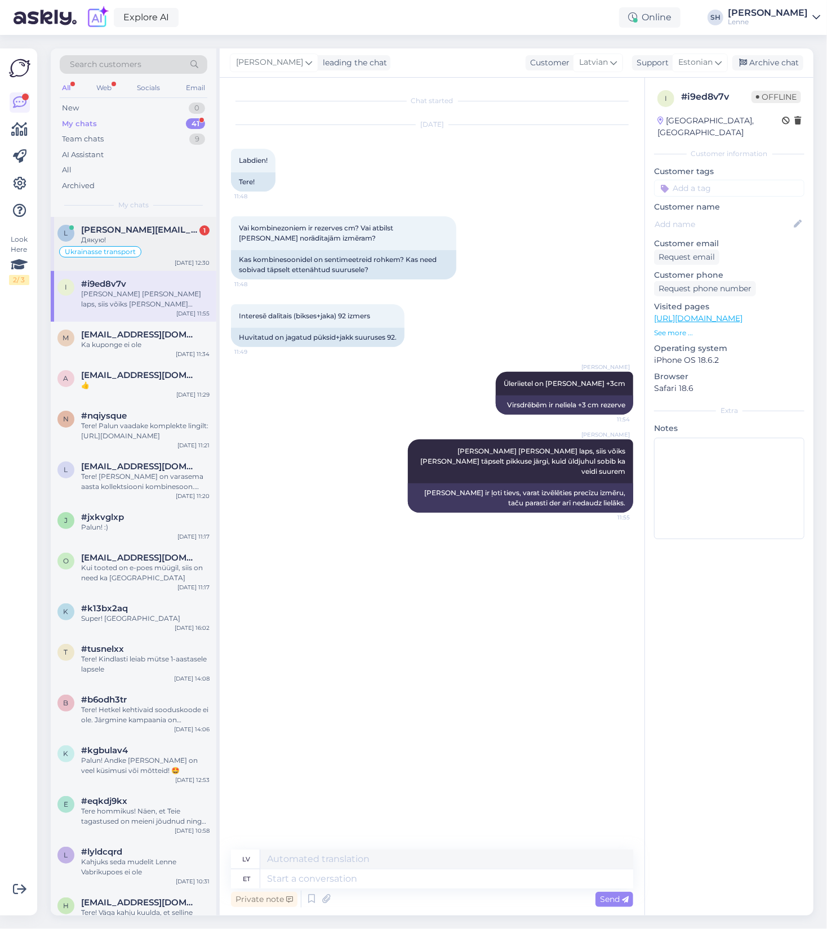
click at [129, 230] on span "[PERSON_NAME][EMAIL_ADDRESS][DOMAIN_NAME]" at bounding box center [139, 230] width 117 height 10
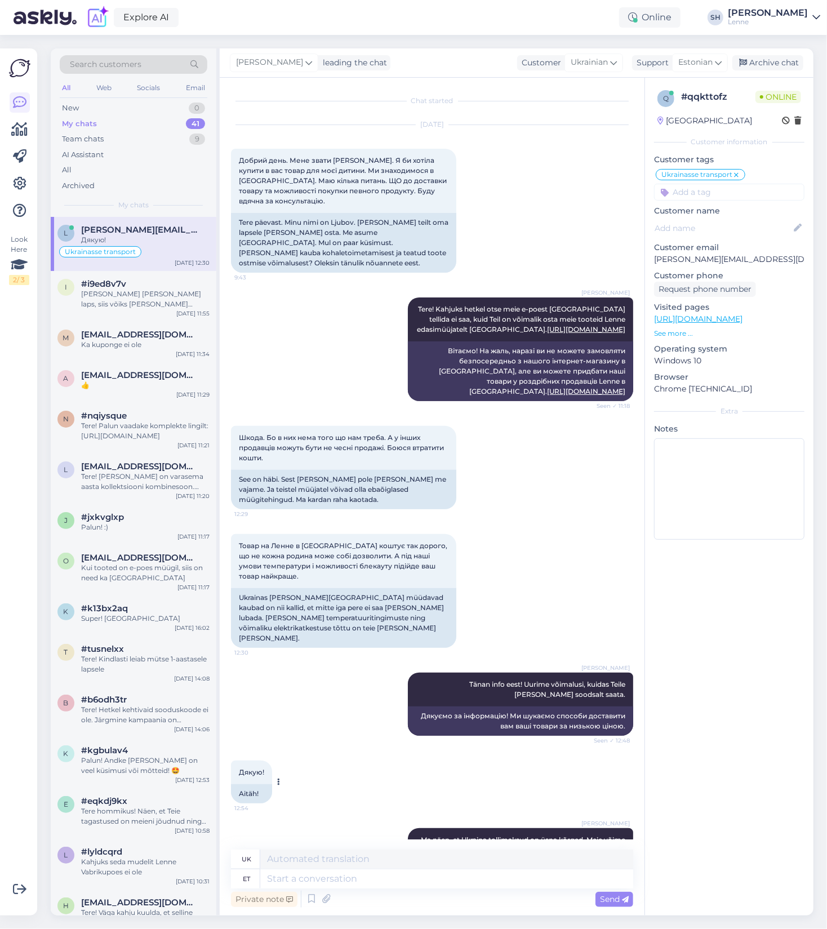
scroll to position [442, 0]
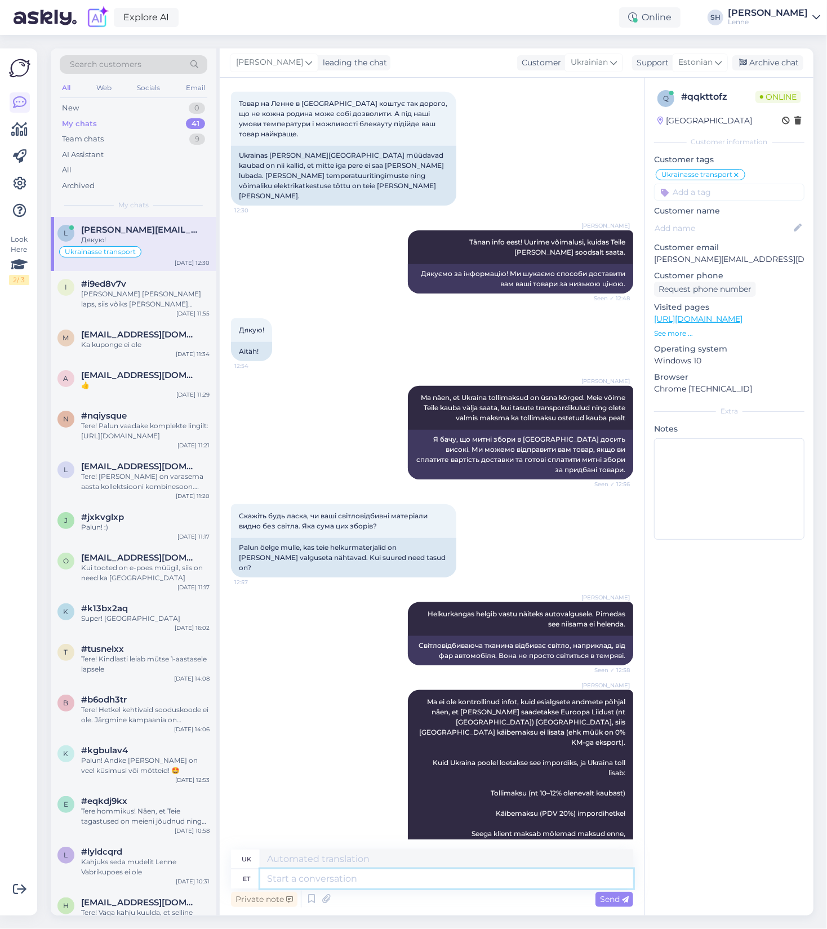
click at [346, 884] on textarea at bounding box center [446, 878] width 373 height 19
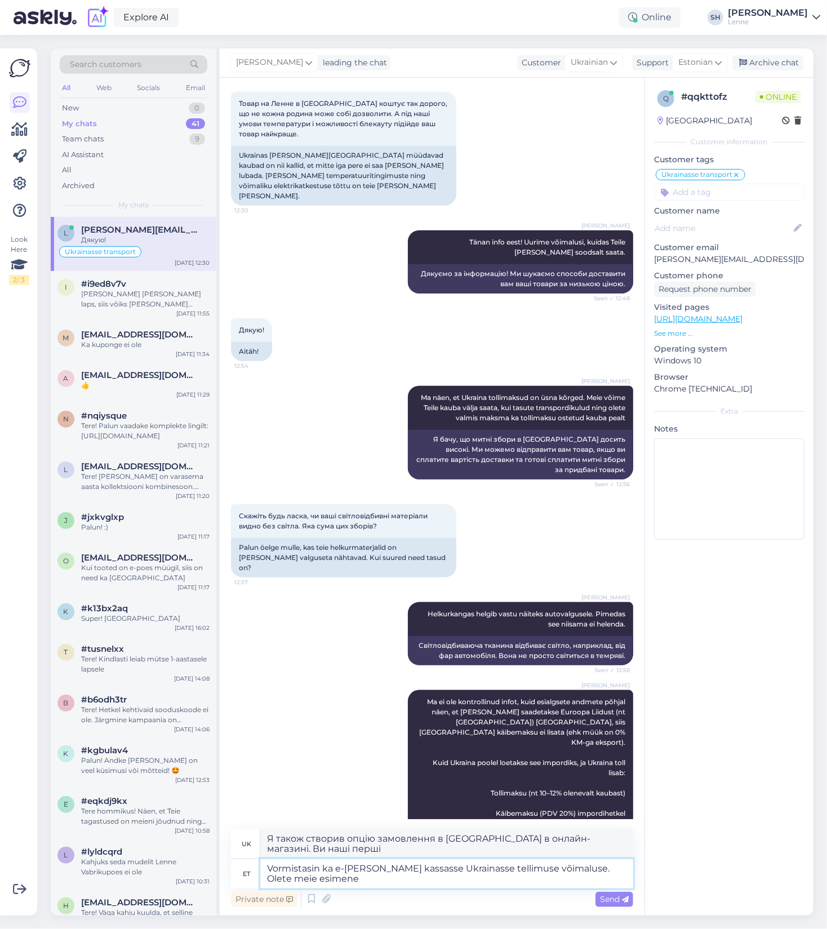
click at [604, 874] on textarea "Vormistasin ka e-[PERSON_NAME] kassasse Ukrainasse tellimuse võimaluse. Olete m…" at bounding box center [446, 873] width 373 height 29
click at [603, 870] on textarea "Vormistasin ka e-[PERSON_NAME] kassasse Ukrainasse tellimuse võimaluse. Olete m…" at bounding box center [446, 873] width 373 height 29
click at [379, 886] on textarea "Vormistasin ka e-[PERSON_NAME] kassasse Ukrainasse tellimuse võimaluse. Olete m…" at bounding box center [446, 873] width 373 height 29
paste textarea "💙💛 Slava Ukraini! 💙💛"
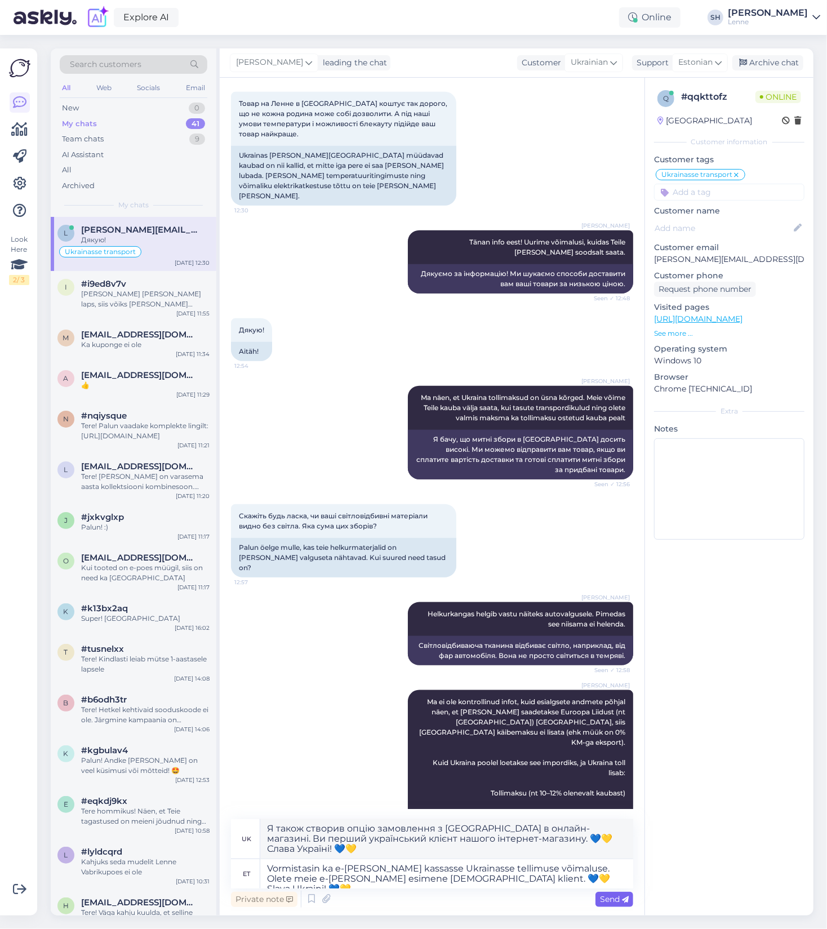
click at [611, 902] on span "Send" at bounding box center [614, 899] width 29 height 10
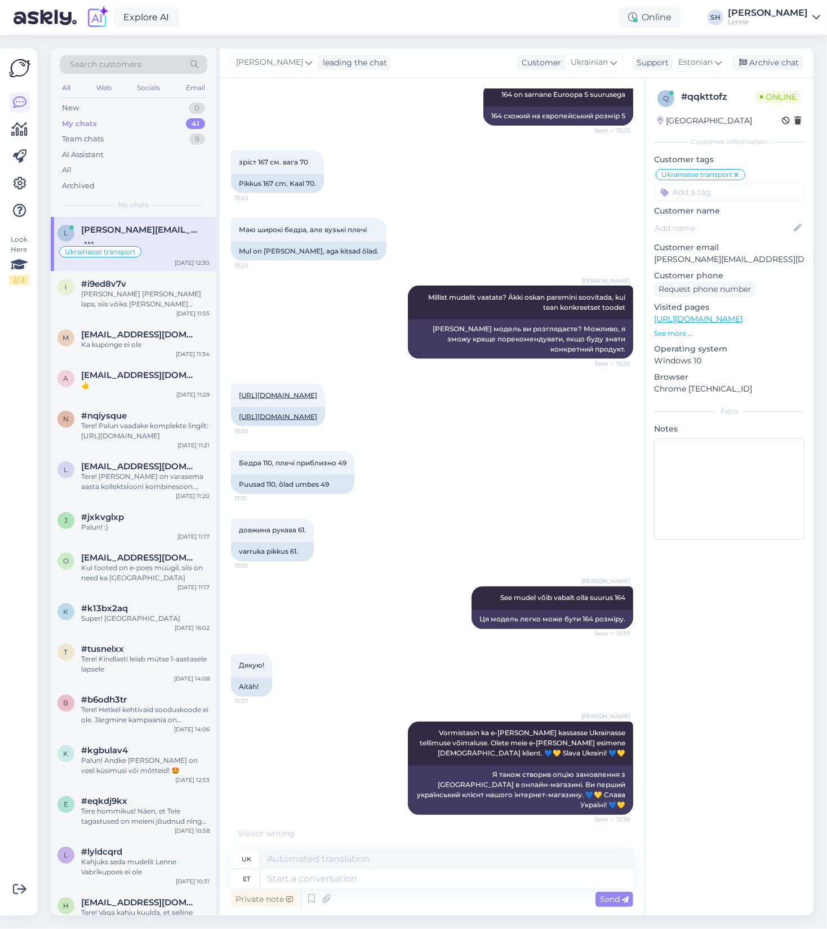
scroll to position [3341, 0]
